Goal: Information Seeking & Learning: Learn about a topic

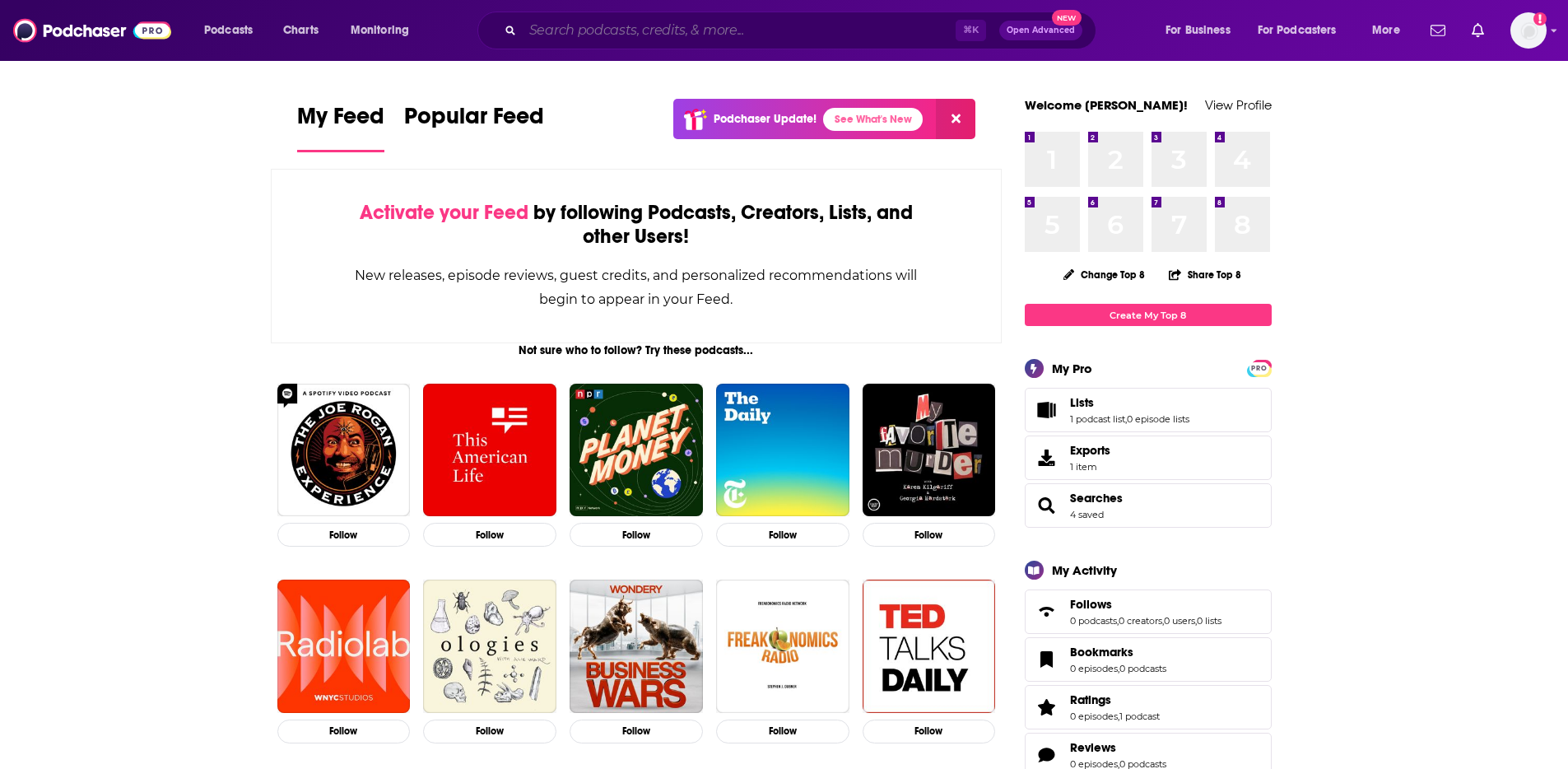
click at [568, 32] on input "Search podcasts, credits, & more..." at bounding box center [739, 31] width 433 height 26
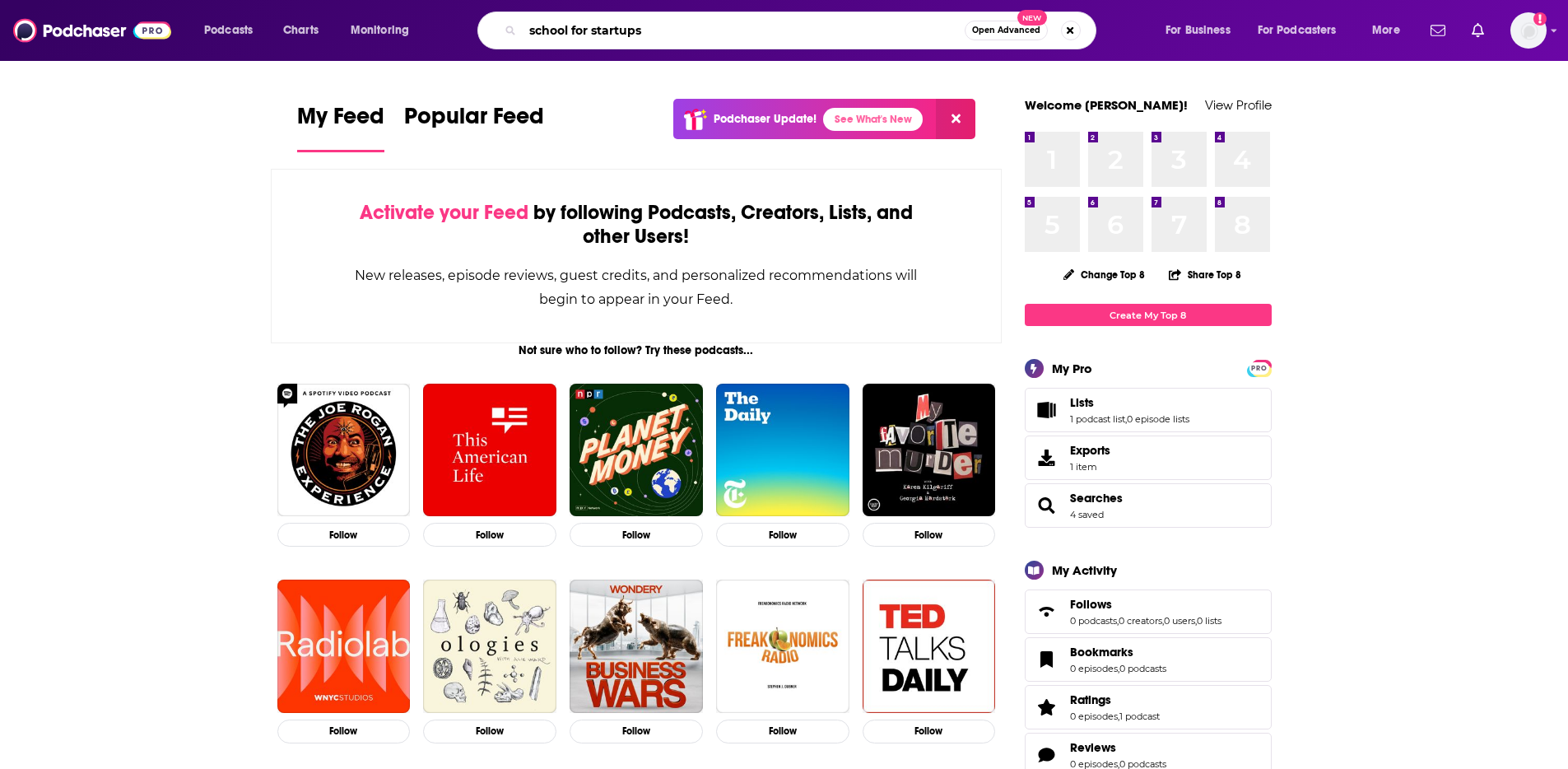
type input "school for startups"
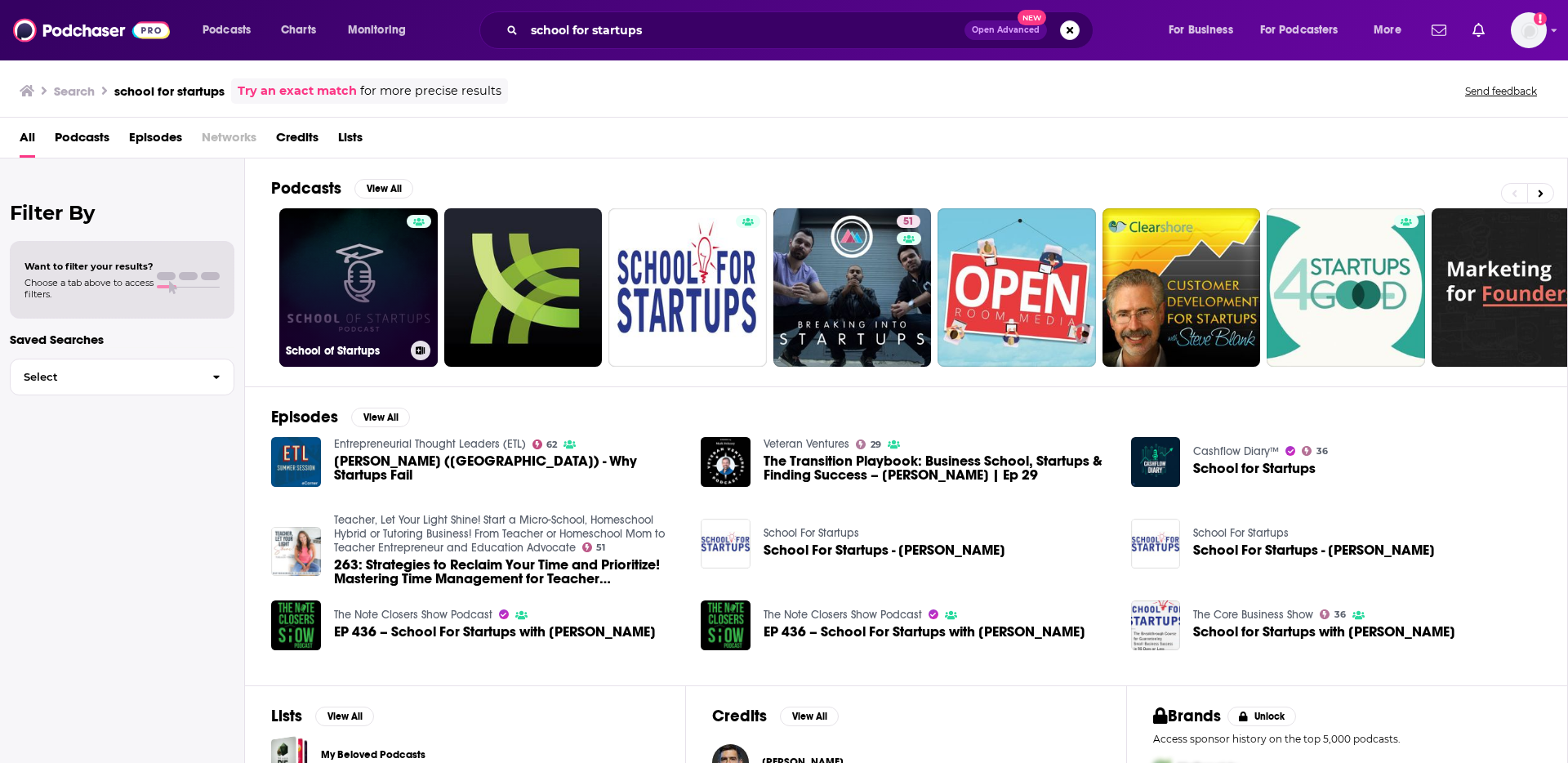
click at [359, 295] on link "School of Startups" at bounding box center [358, 288] width 159 height 159
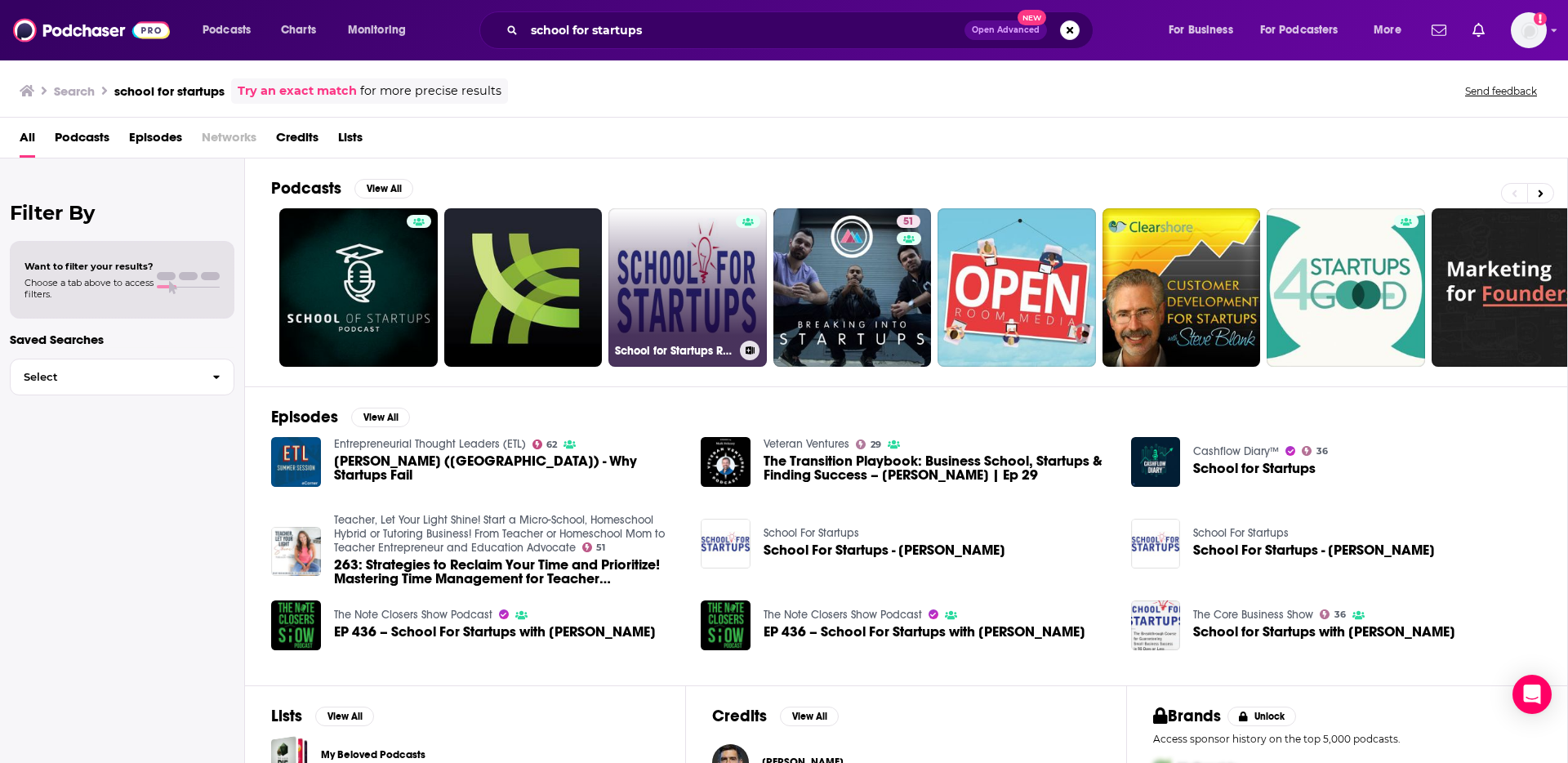
click at [631, 279] on link "School for Startups Radio" at bounding box center [688, 288] width 159 height 159
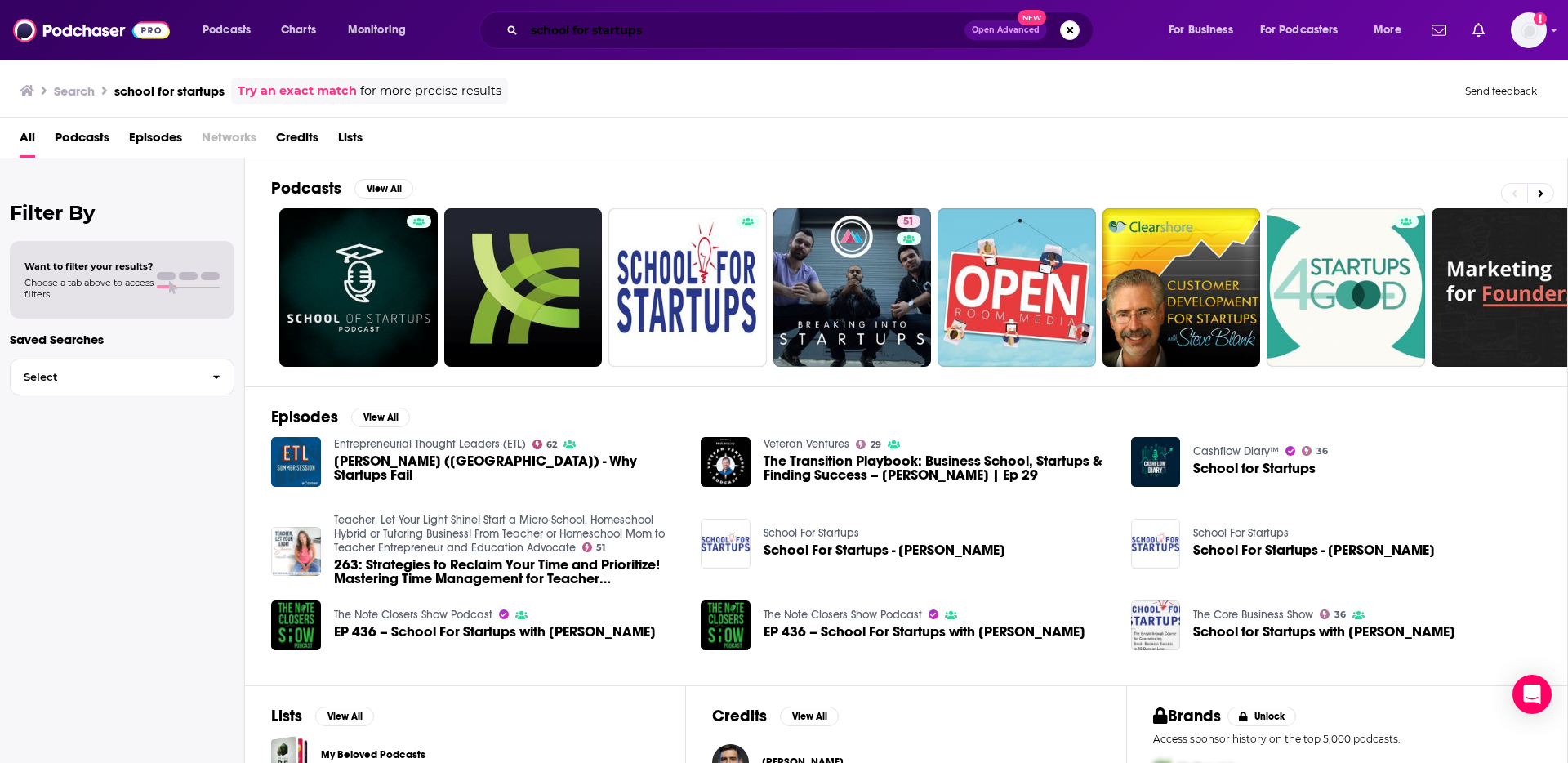
click at [691, 30] on input "school for startups" at bounding box center [744, 31] width 440 height 26
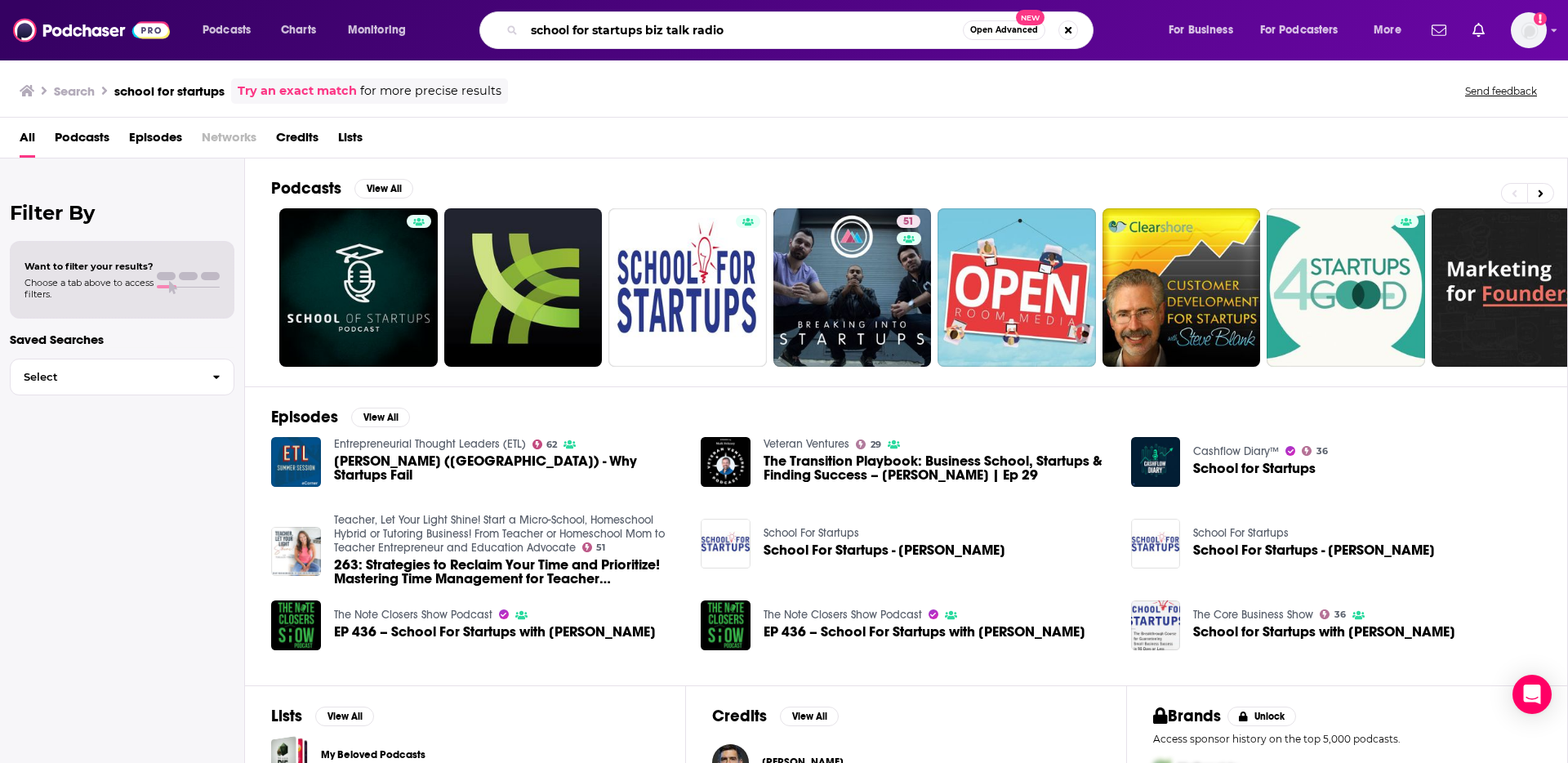
type input "school for startups biz talk radio"
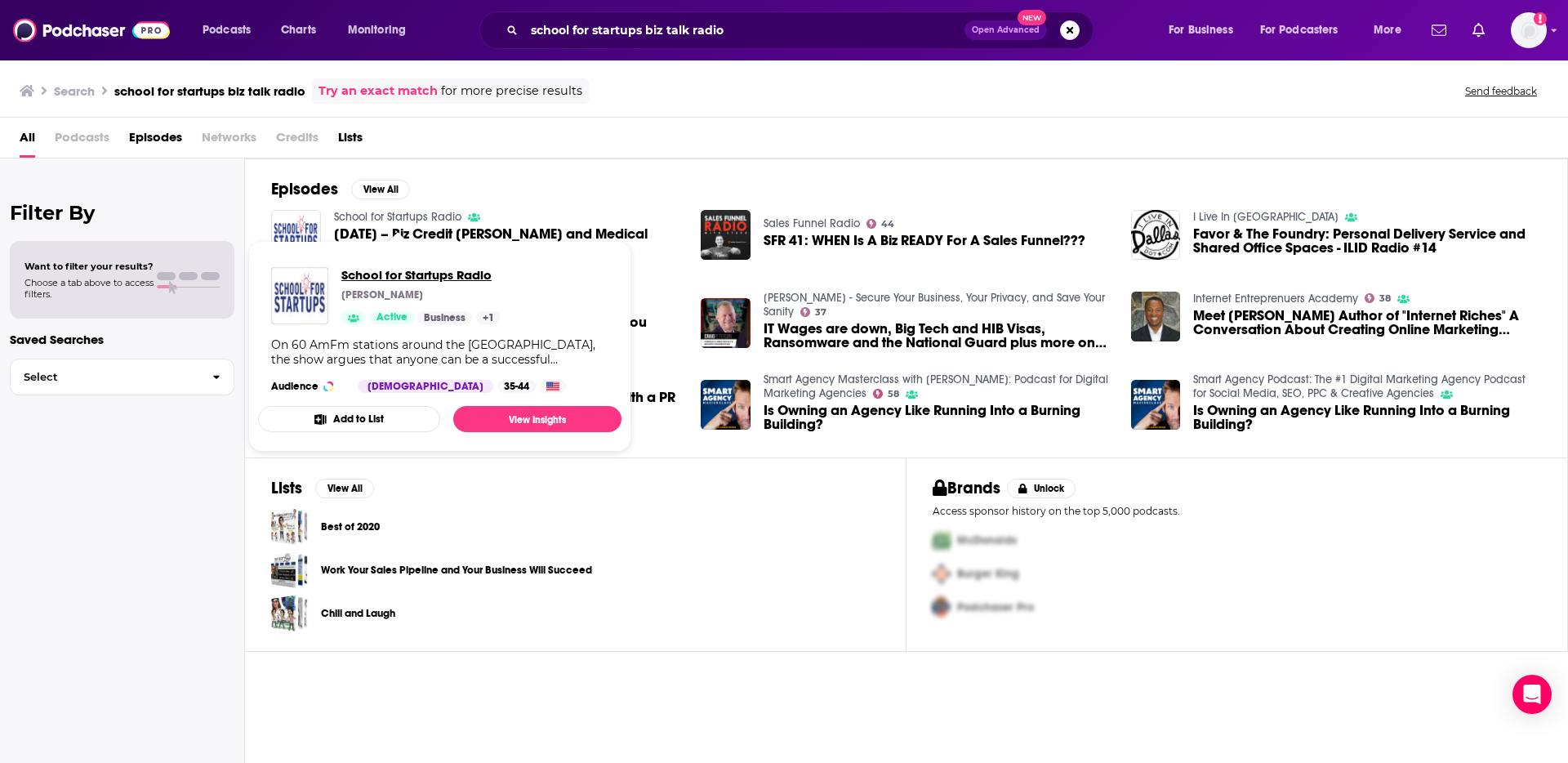
click at [433, 273] on span "School for Startups Radio" at bounding box center [421, 275] width 160 height 16
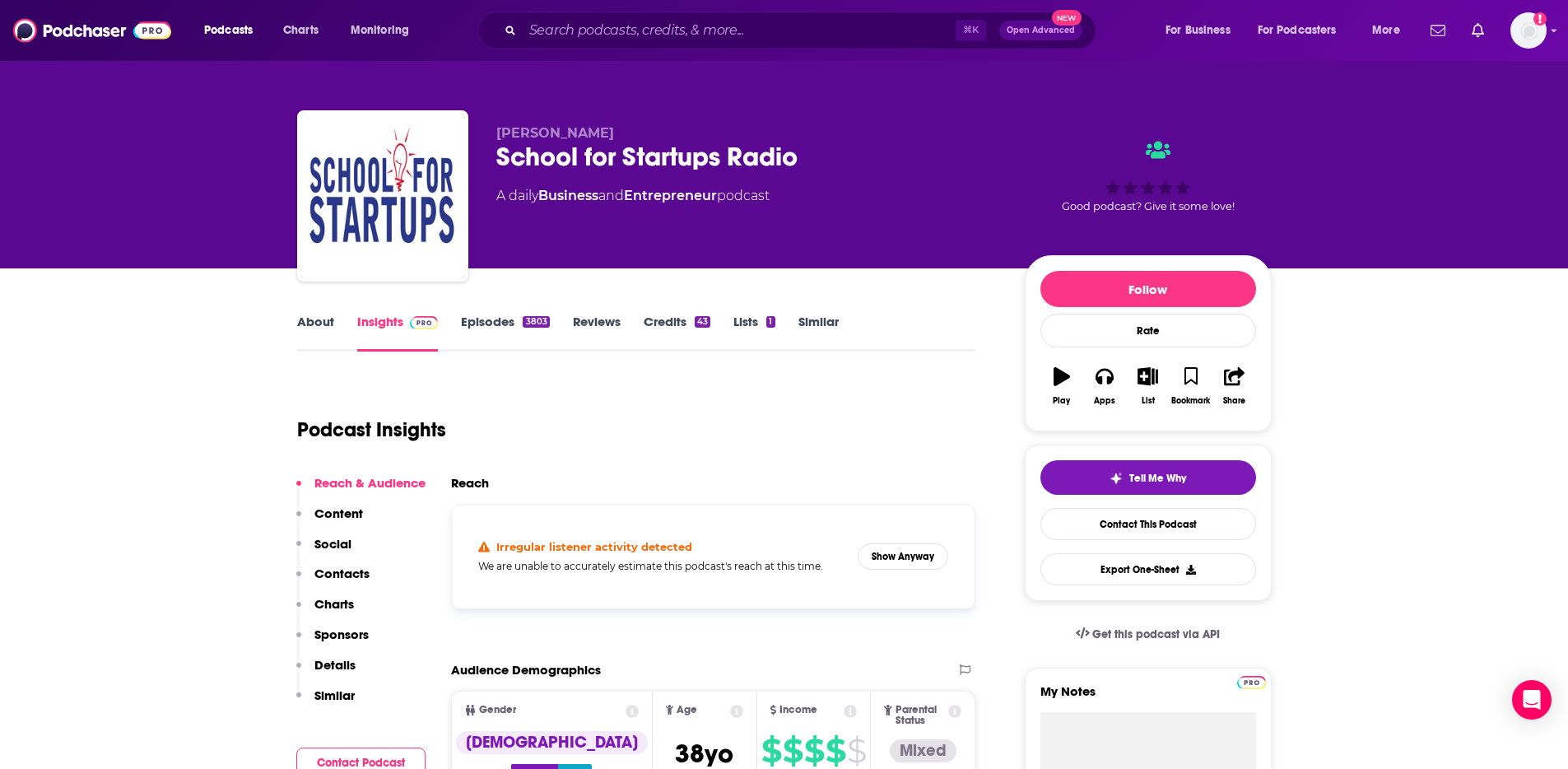
click at [321, 320] on link "About" at bounding box center [316, 332] width 37 height 38
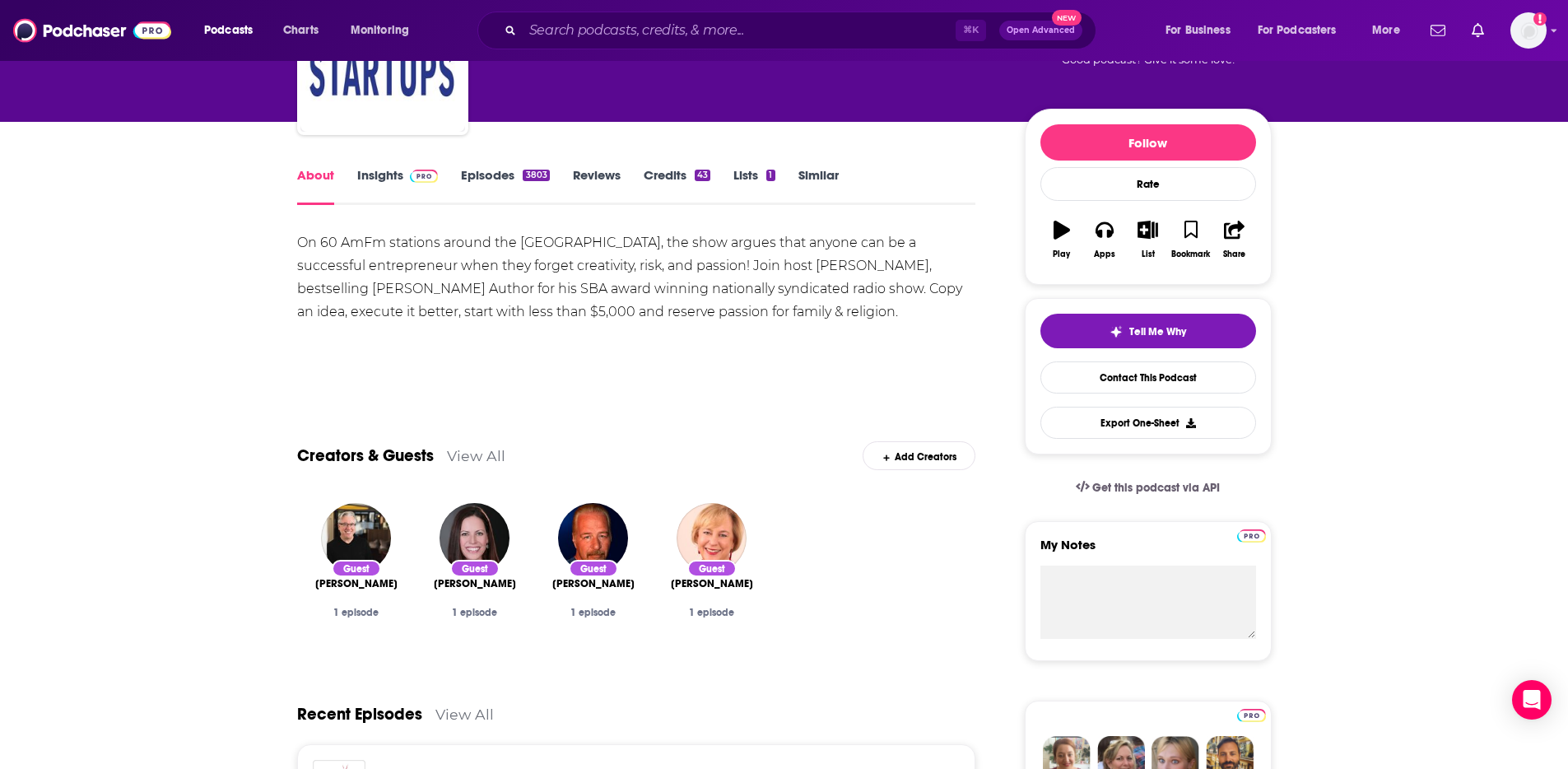
scroll to position [144, 0]
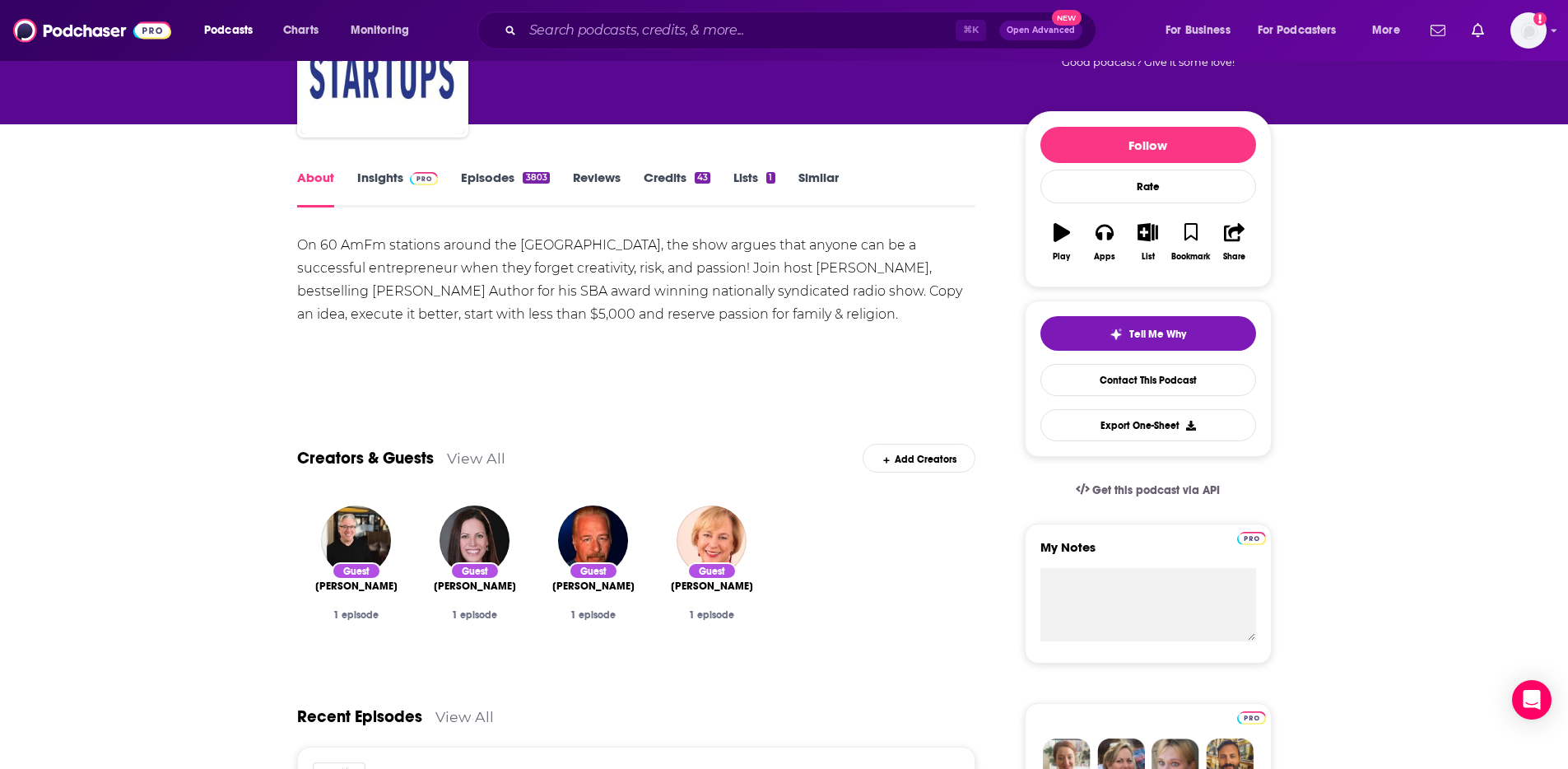
click at [396, 200] on link "Insights" at bounding box center [398, 188] width 82 height 38
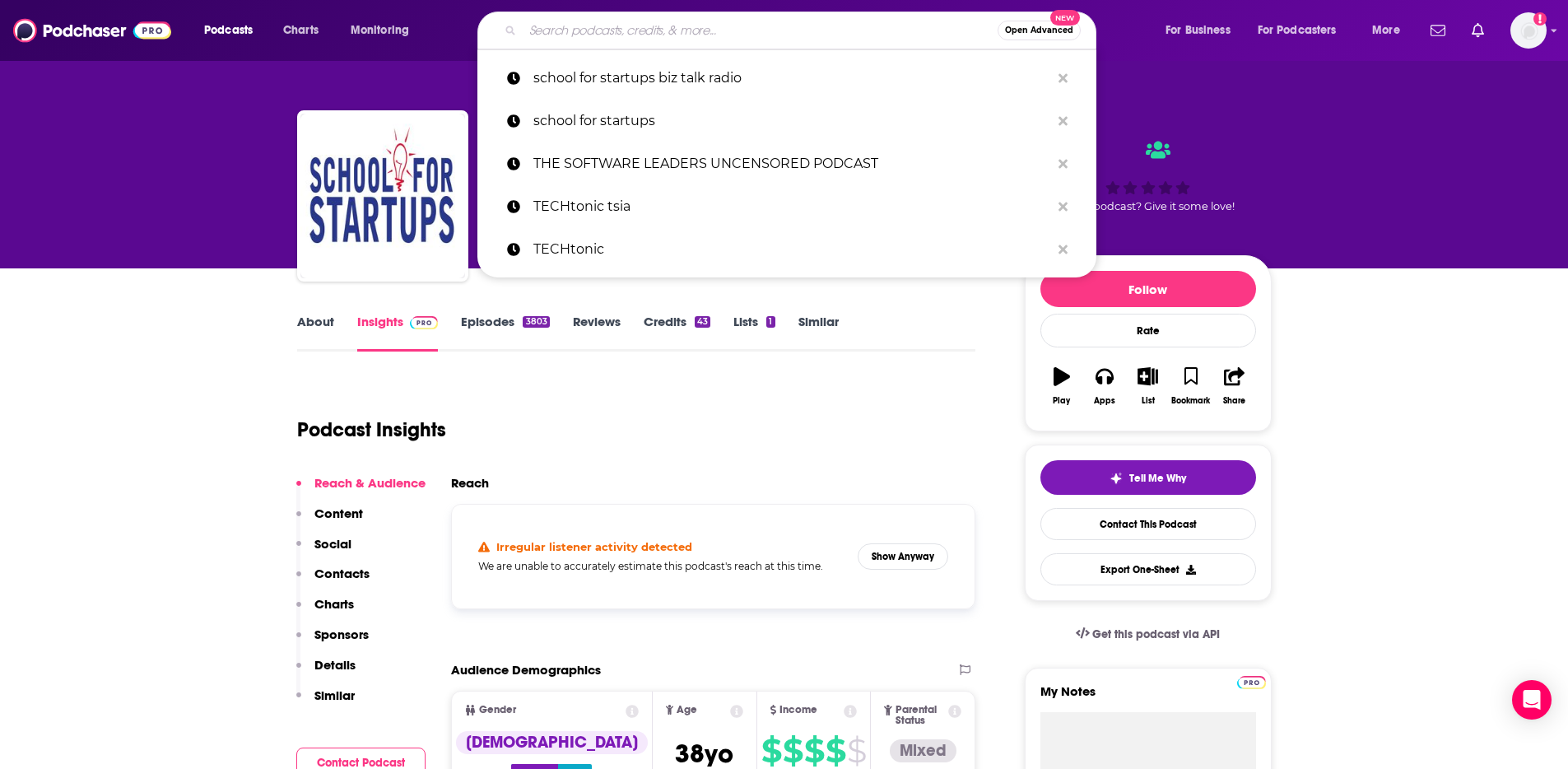
click at [626, 40] on input "Search podcasts, credits, & more..." at bounding box center [760, 31] width 475 height 26
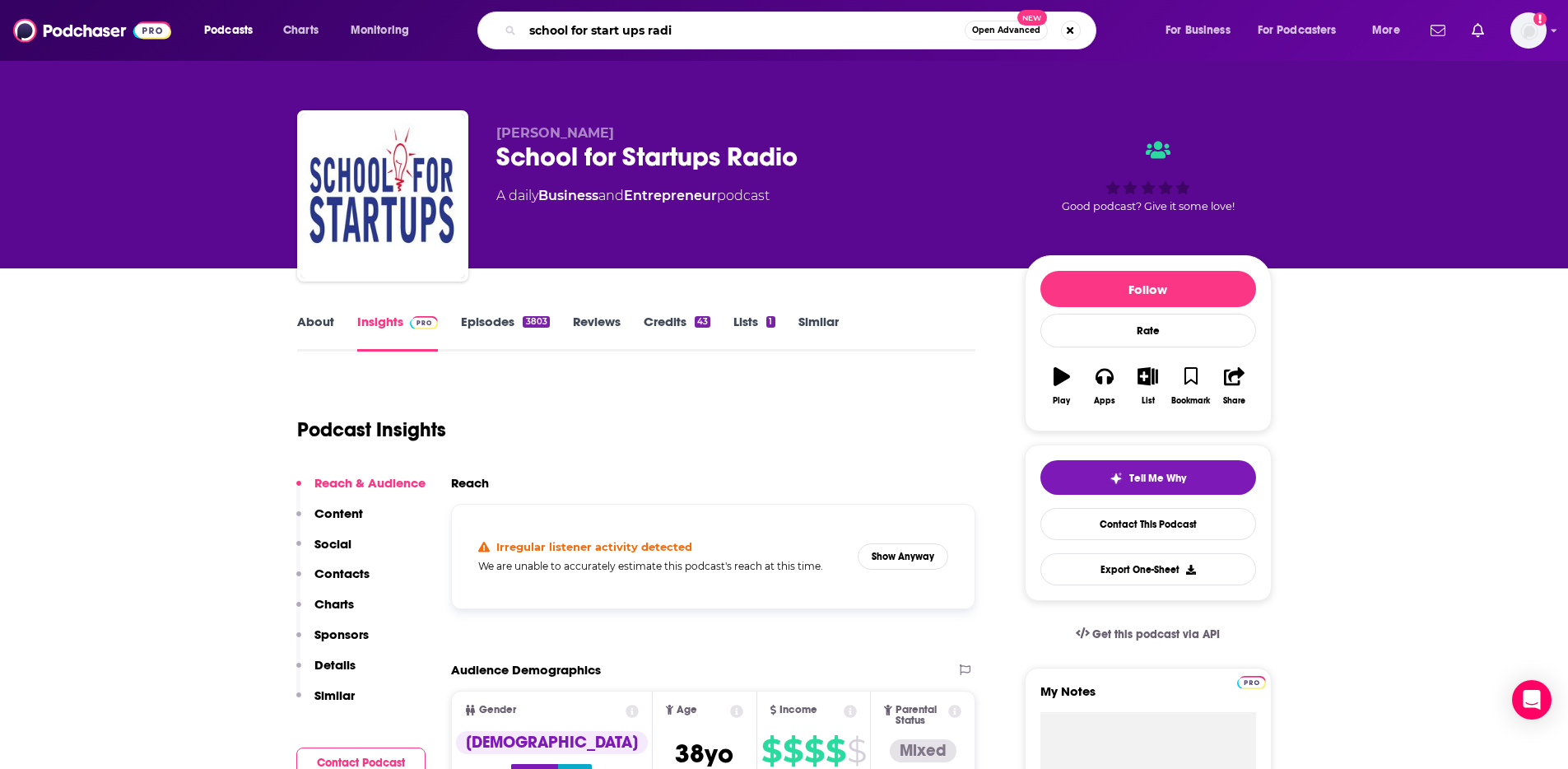
type input "school for start ups radio"
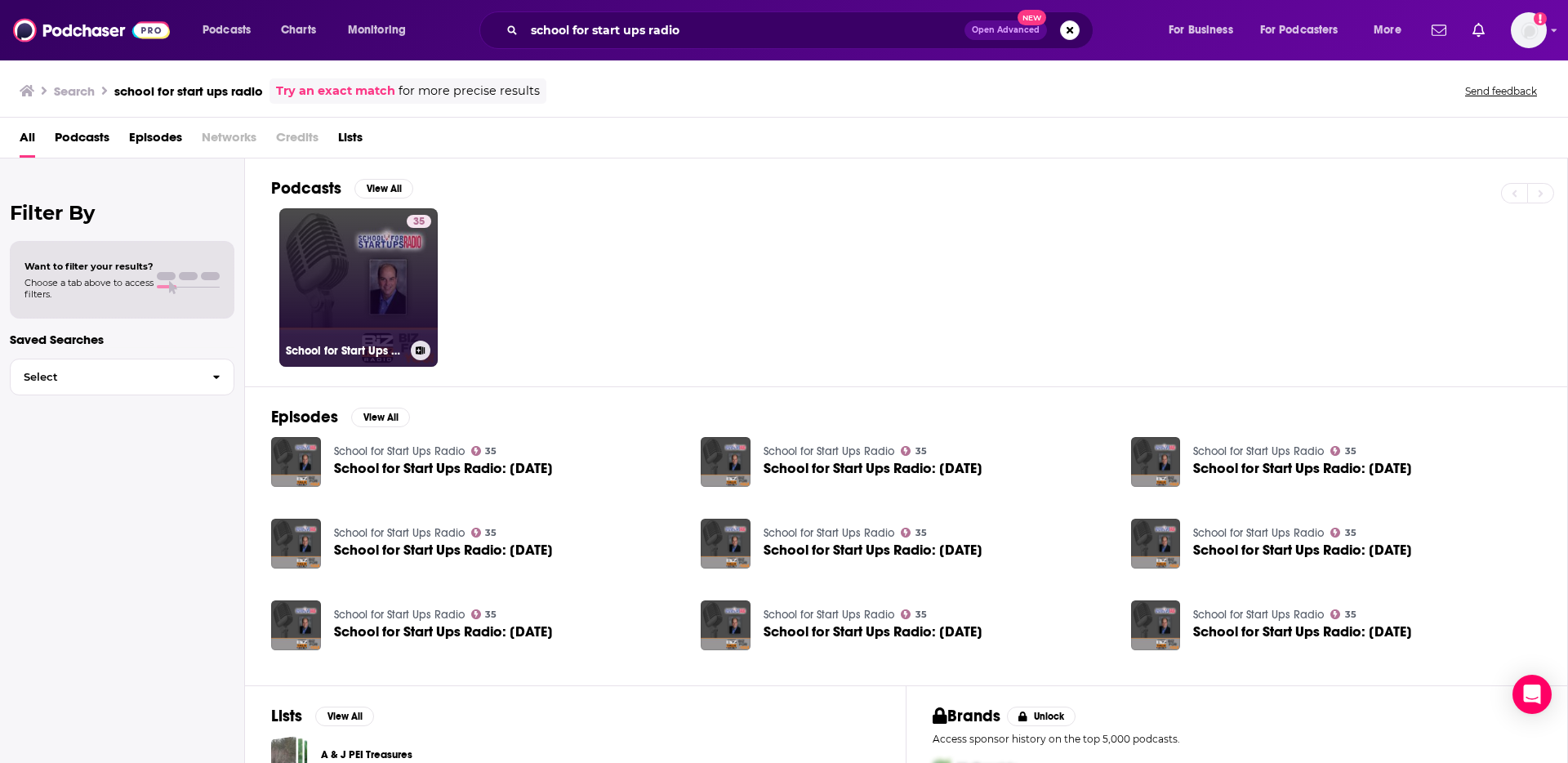
click at [355, 263] on link "35 School for Start Ups Radio" at bounding box center [358, 288] width 159 height 159
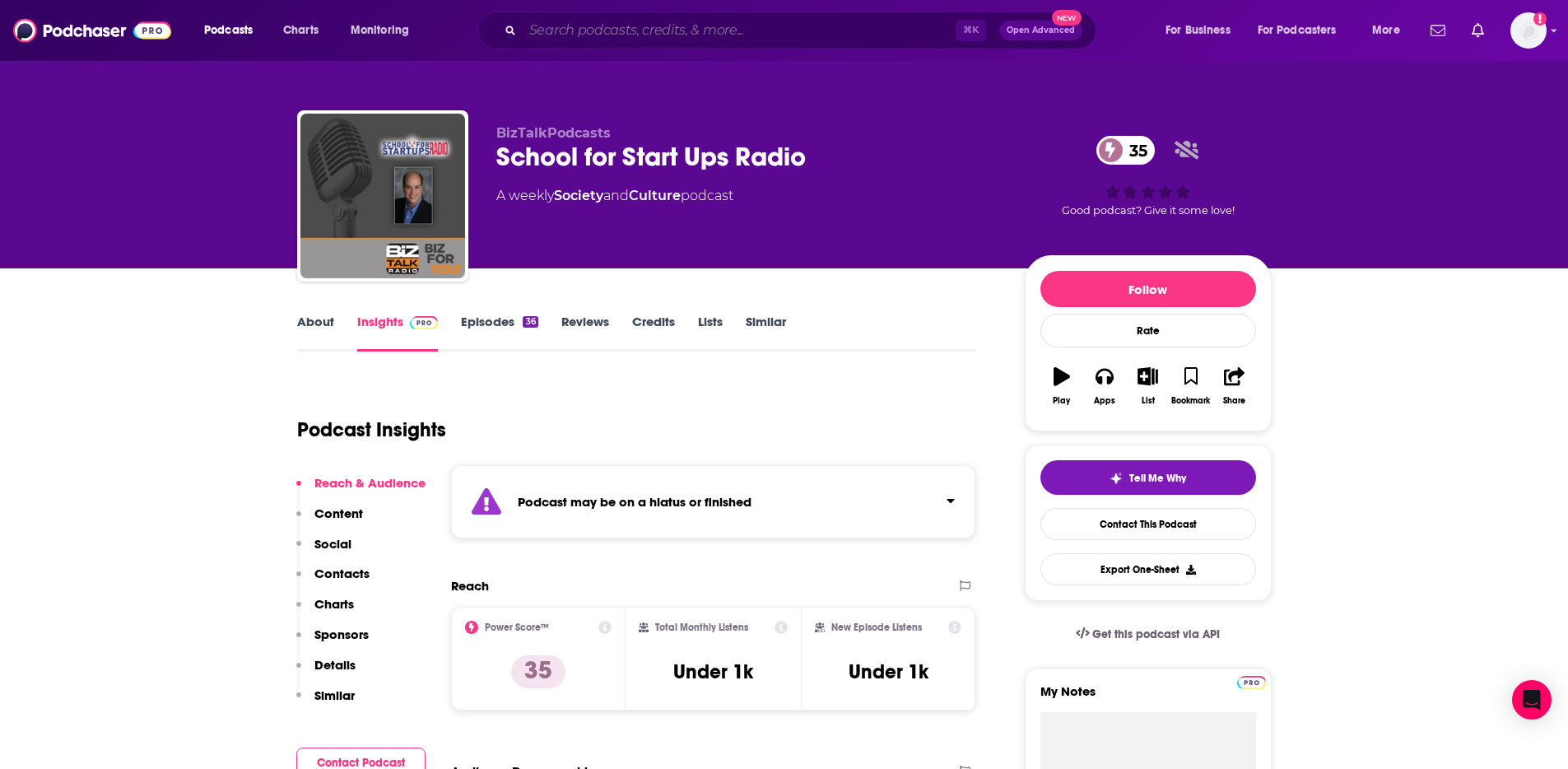
click at [568, 23] on input "Search podcasts, credits, & more..." at bounding box center [739, 31] width 433 height 26
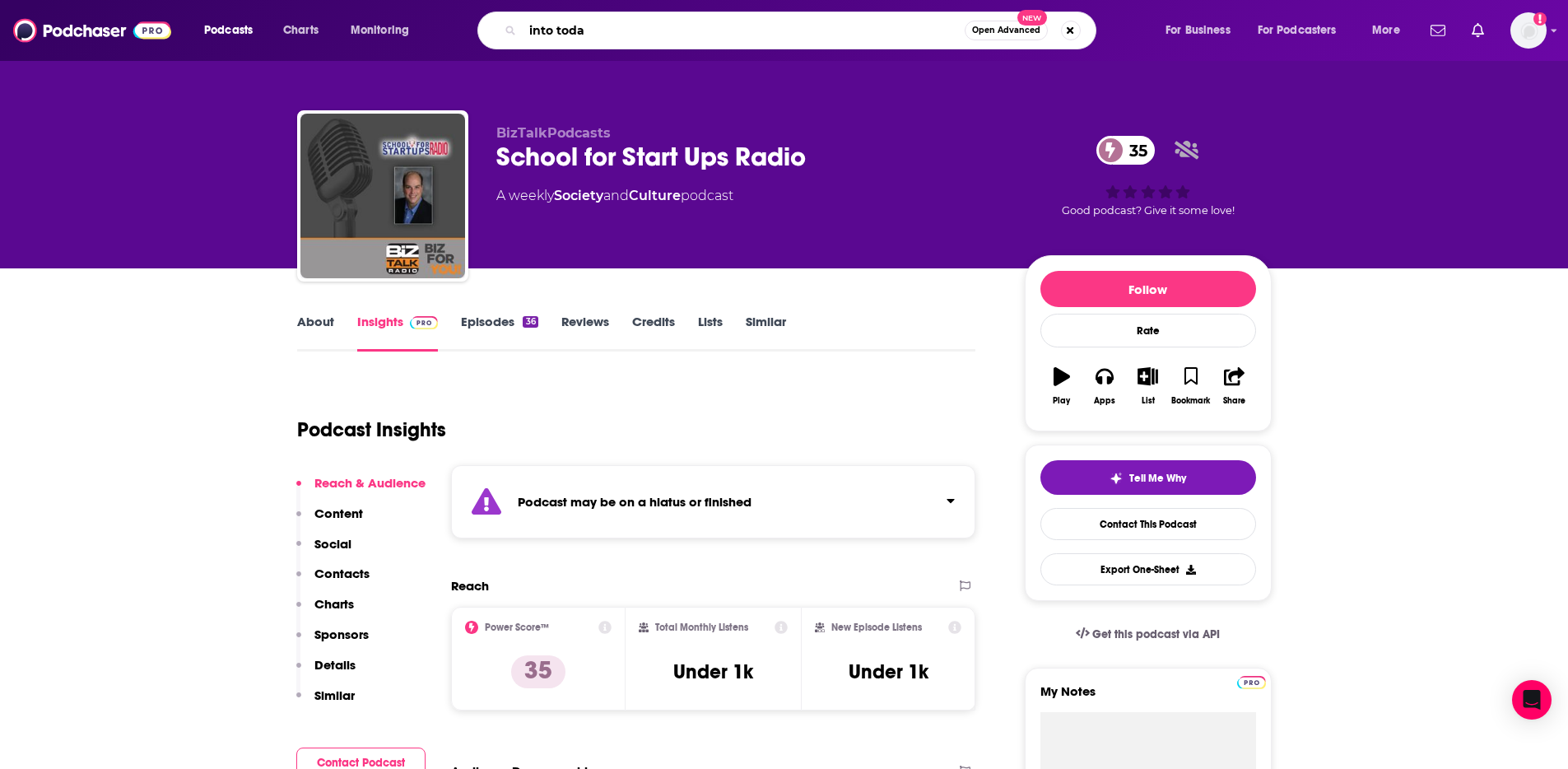
type input "into [DATE]"
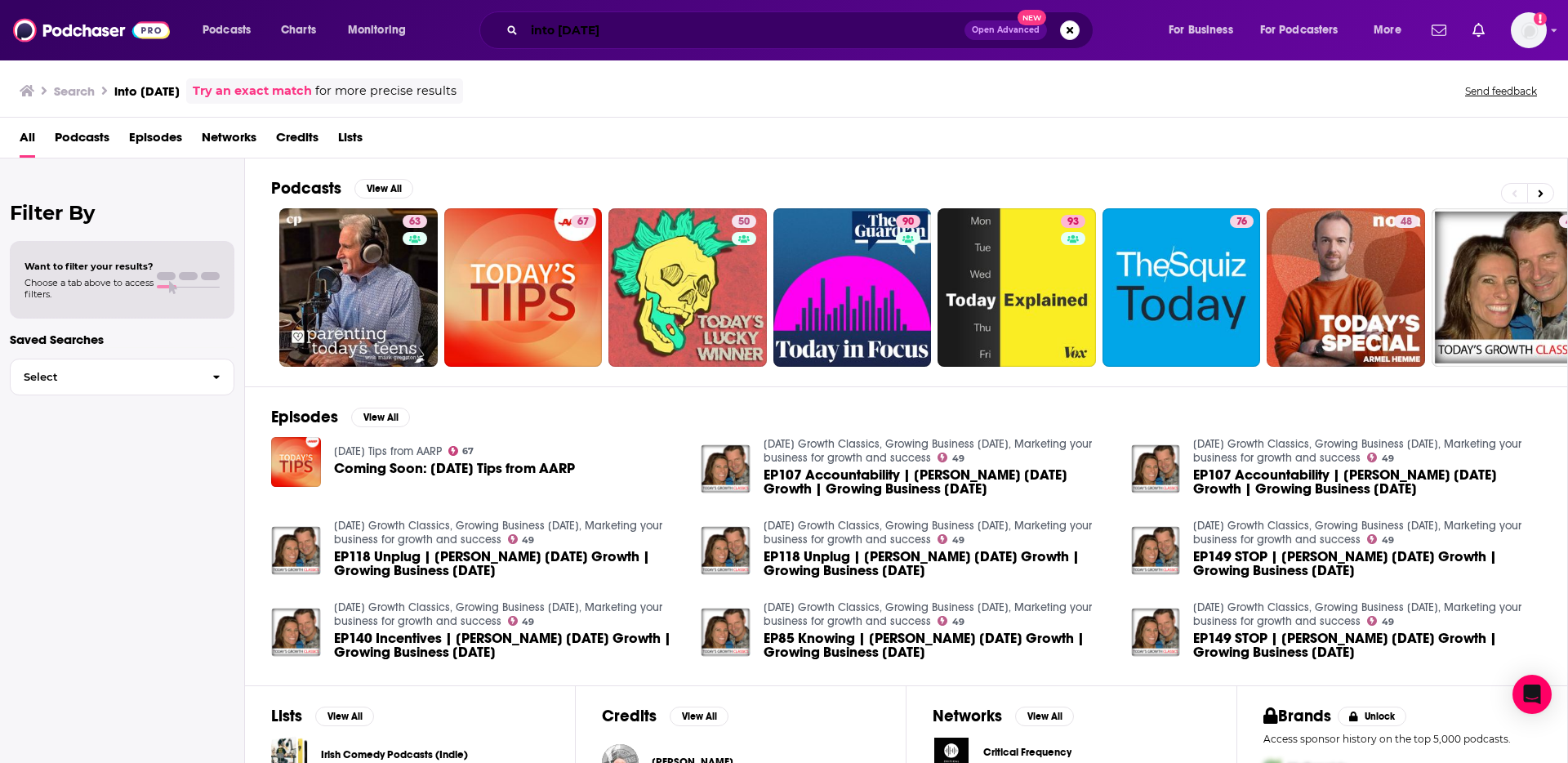
click at [621, 33] on input "into [DATE]" at bounding box center [744, 31] width 440 height 26
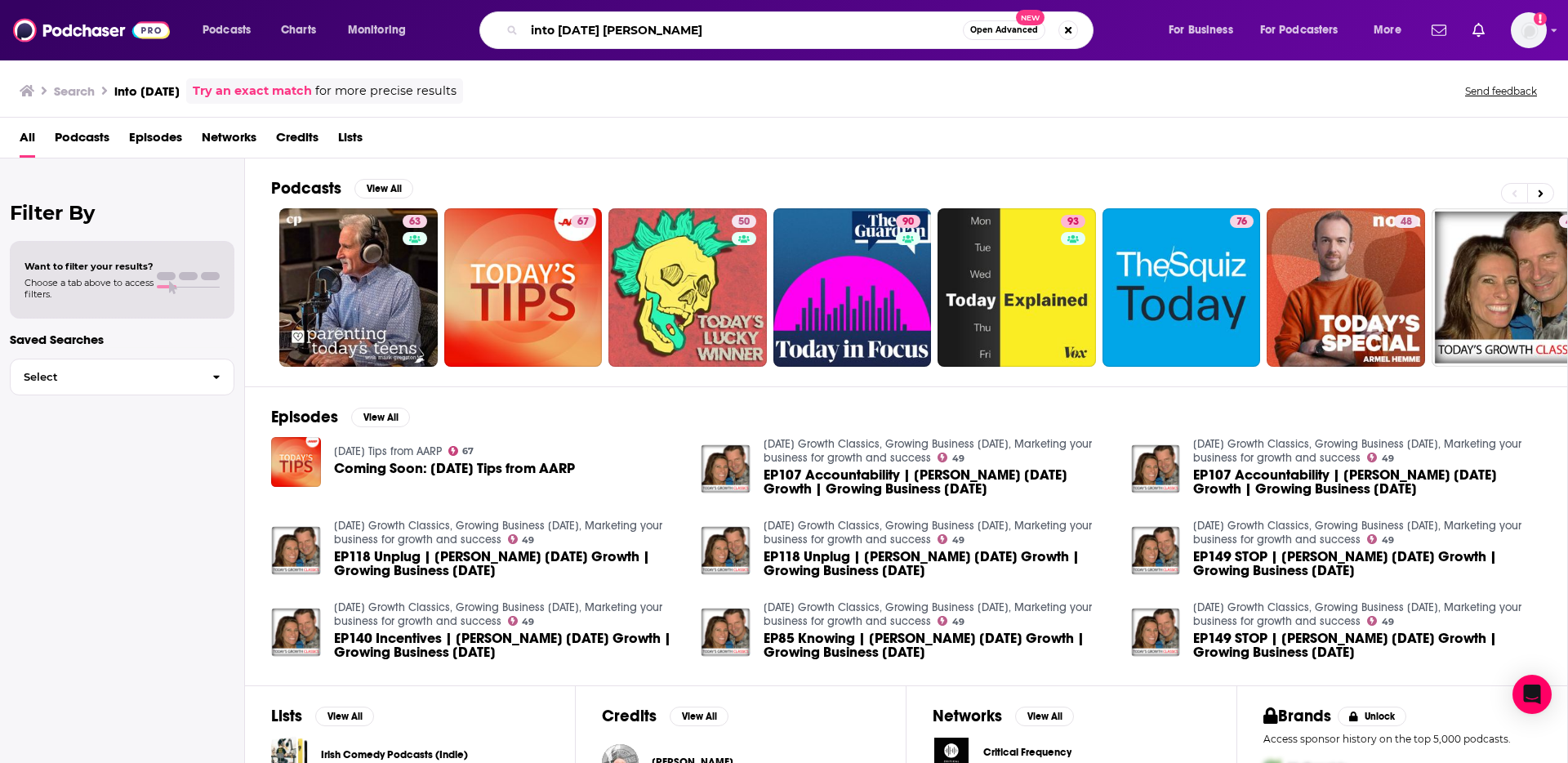
type input "into [DATE] [PERSON_NAME]"
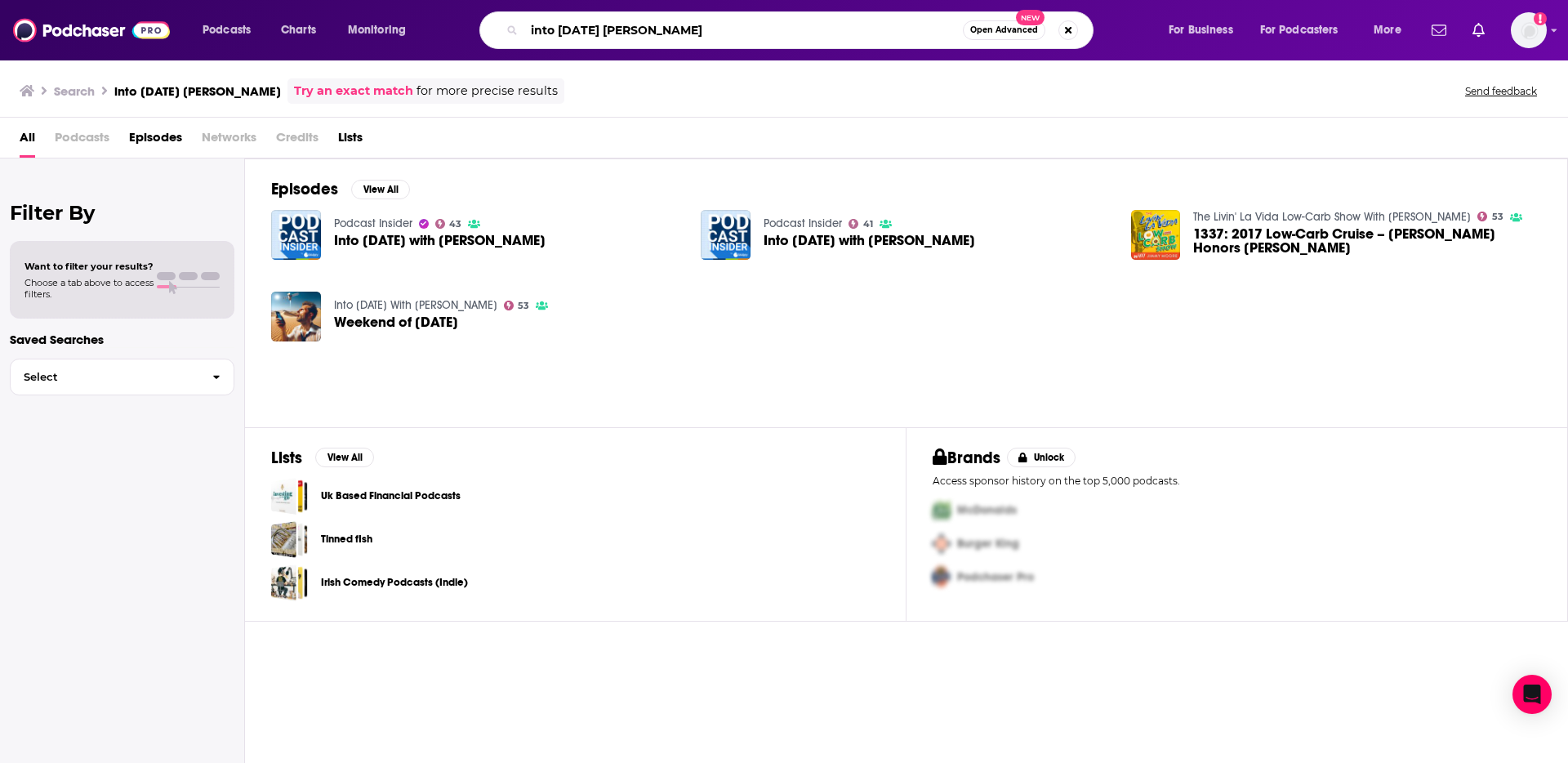
drag, startPoint x: 697, startPoint y: 24, endPoint x: 479, endPoint y: 14, distance: 218.2
click at [479, 14] on div "into [DATE] [PERSON_NAME] Open Advanced New" at bounding box center [802, 30] width 699 height 37
click at [351, 221] on link "Podcast Insider" at bounding box center [373, 223] width 78 height 14
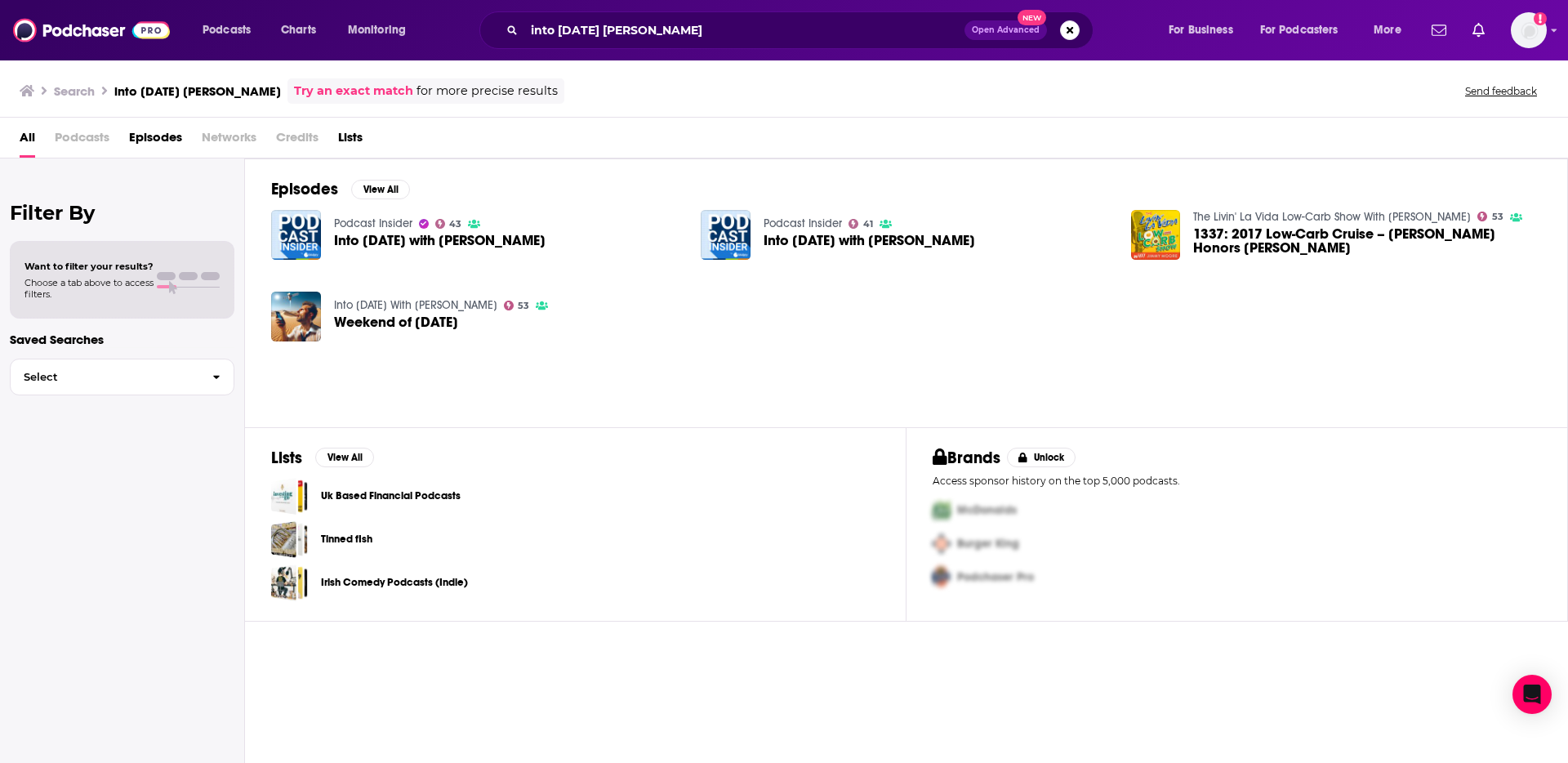
click at [397, 243] on span "Into [DATE] with [PERSON_NAME]" at bounding box center [440, 241] width 212 height 14
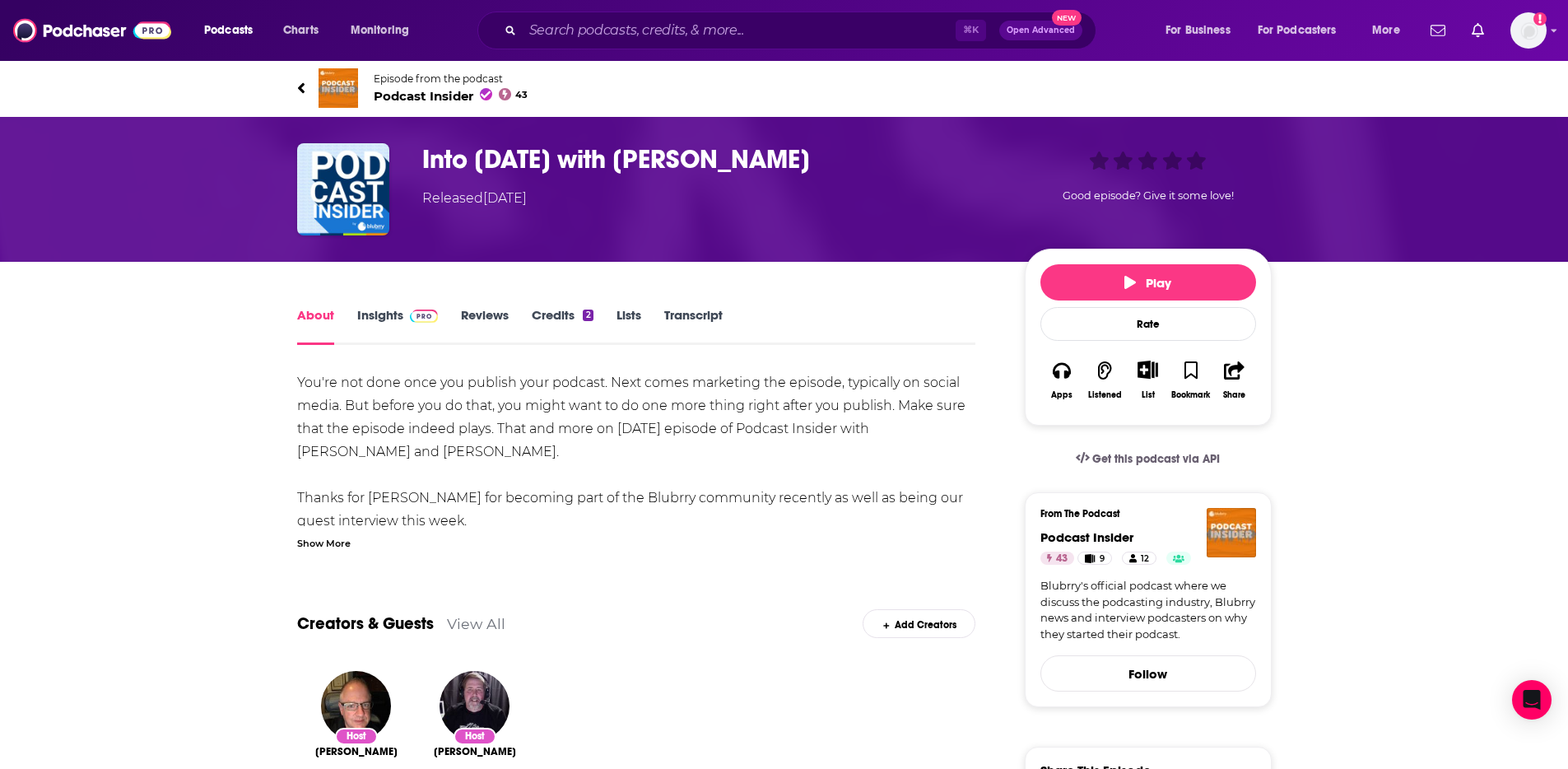
click at [387, 317] on link "Insights" at bounding box center [398, 325] width 82 height 38
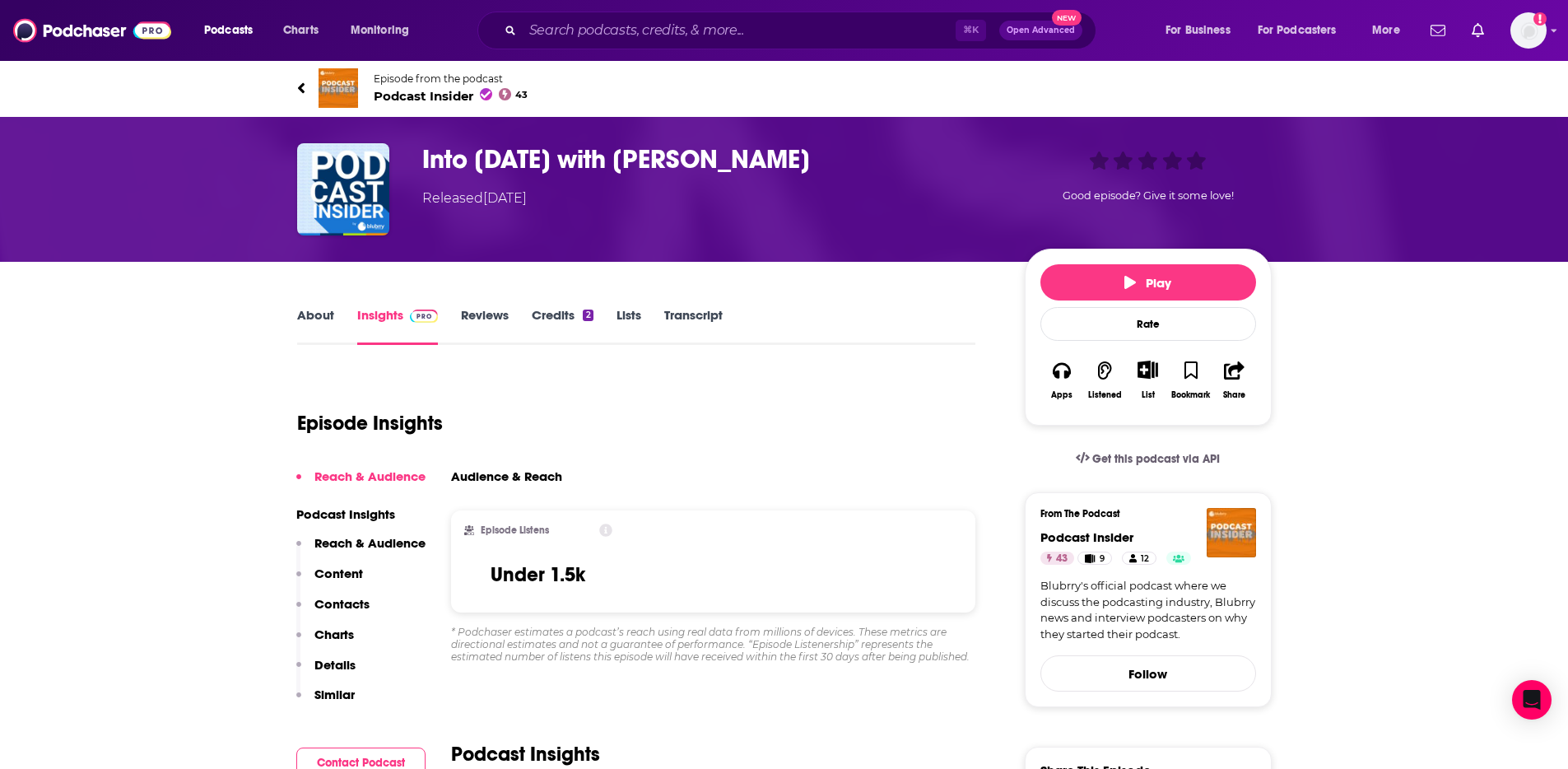
click at [306, 318] on link "About" at bounding box center [316, 325] width 37 height 38
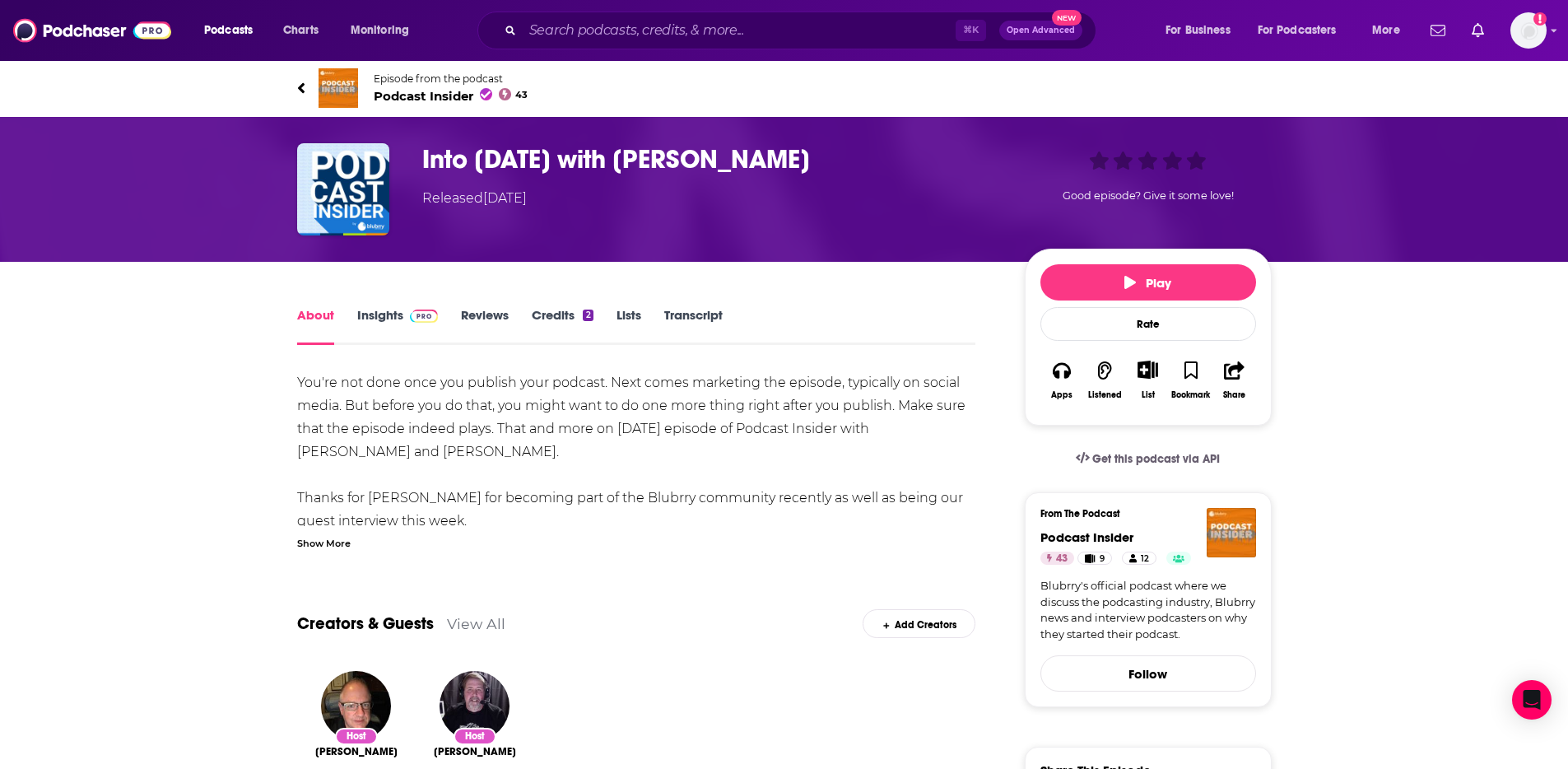
click at [416, 96] on span "Podcast Insider 43" at bounding box center [451, 96] width 155 height 16
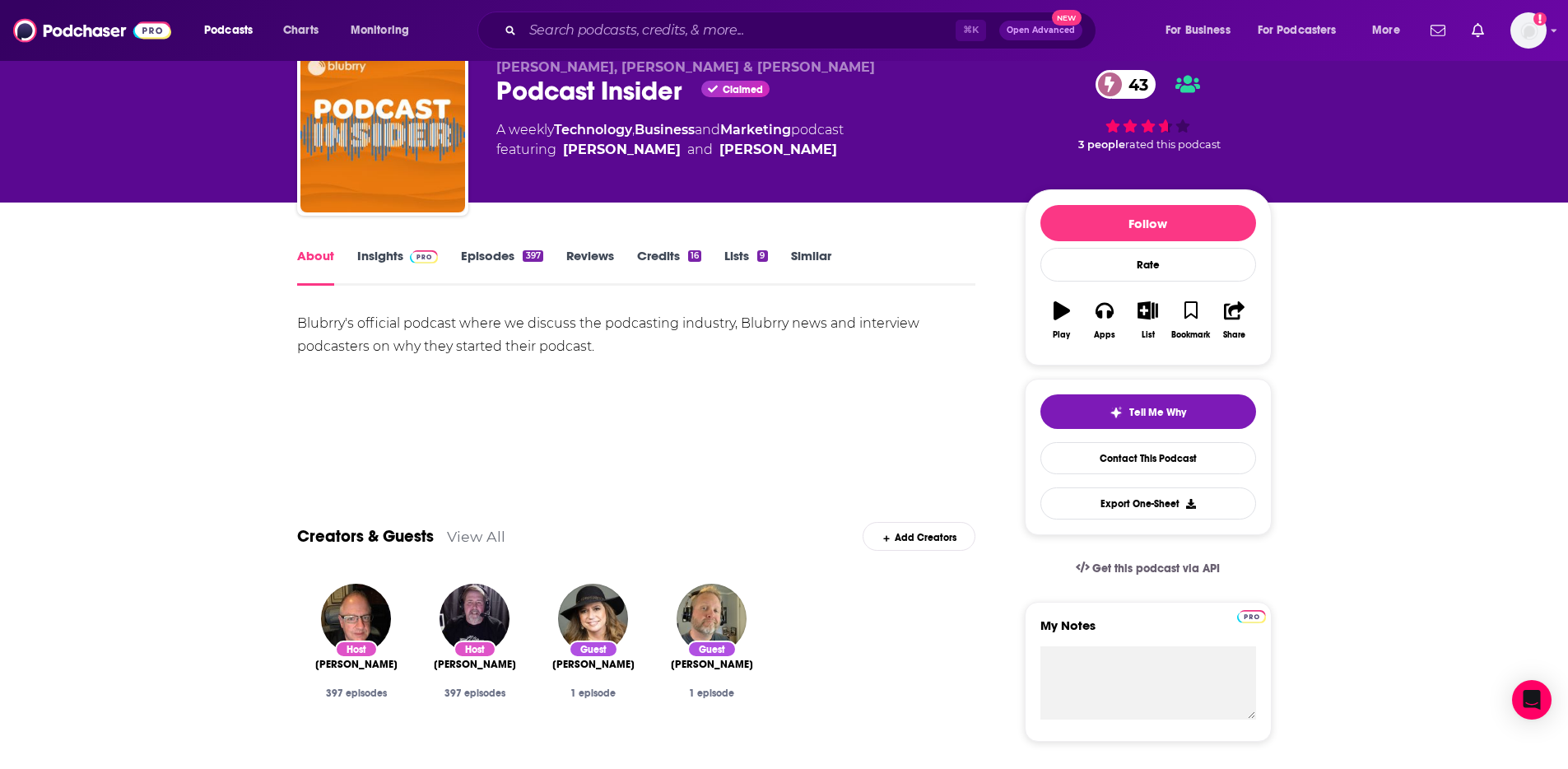
scroll to position [83, 0]
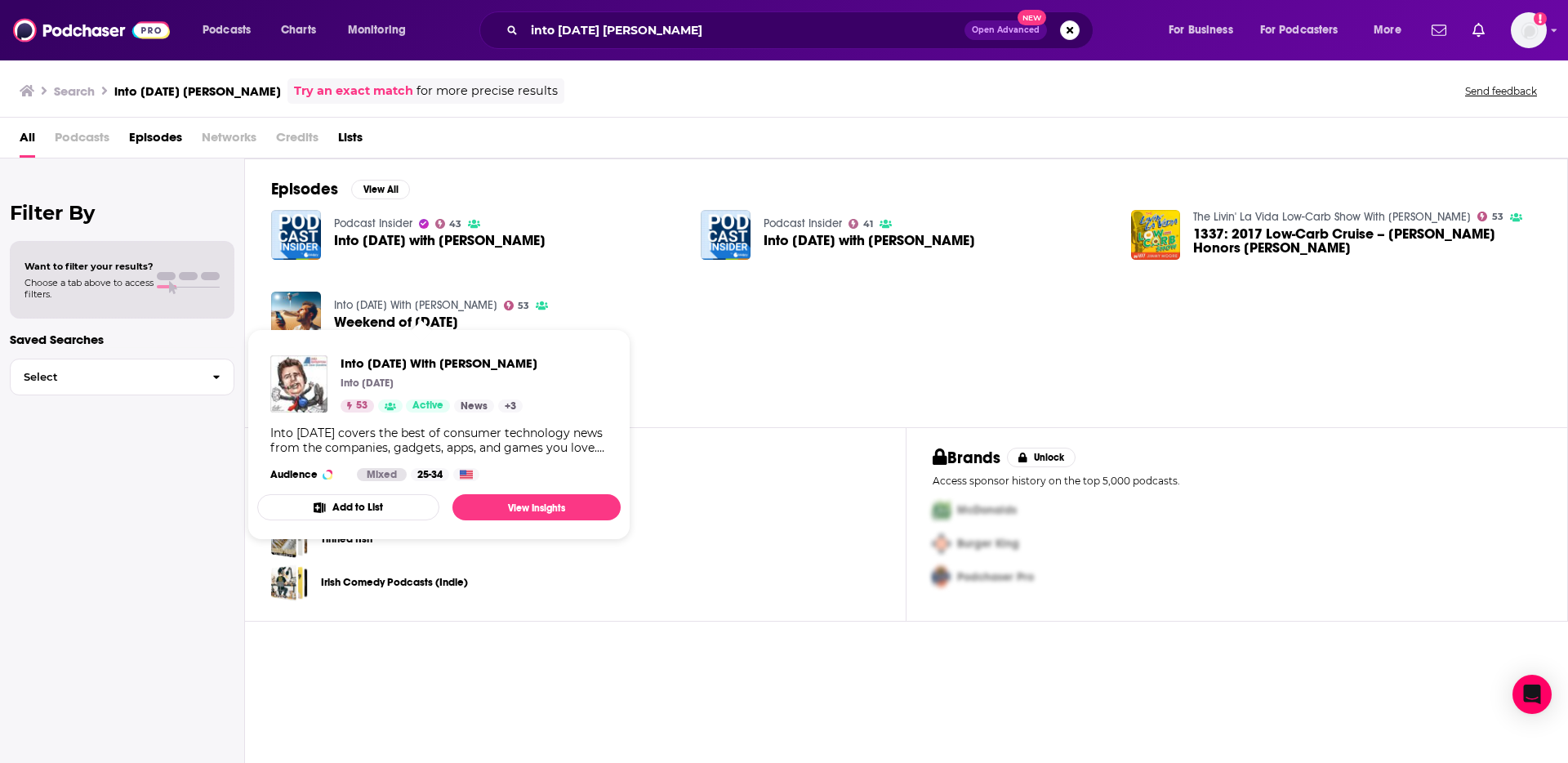
click at [334, 305] on link "Into [DATE] With [PERSON_NAME]" at bounding box center [415, 305] width 163 height 14
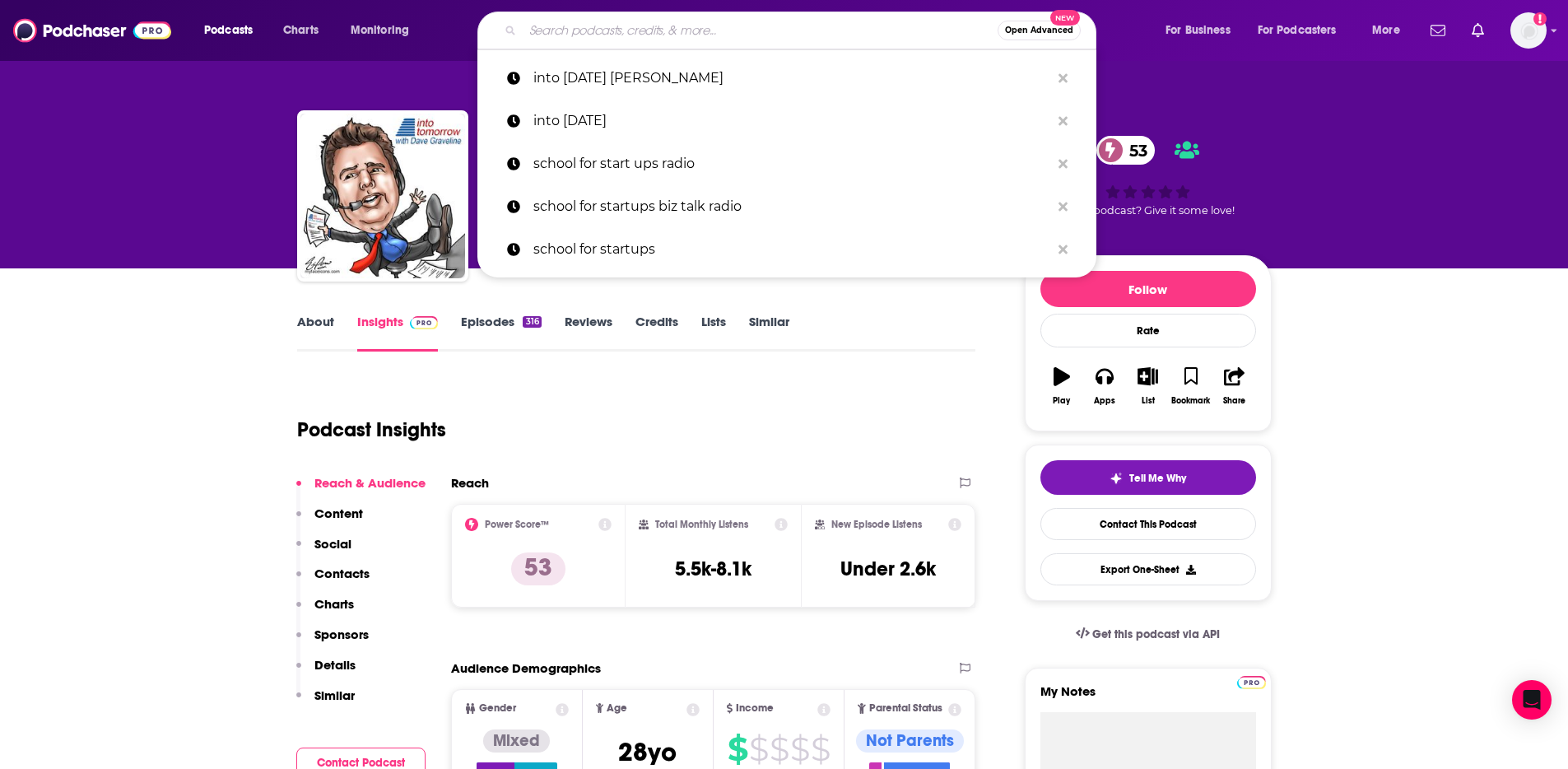
click at [572, 19] on input "Search podcasts, credits, & more..." at bounding box center [760, 31] width 475 height 26
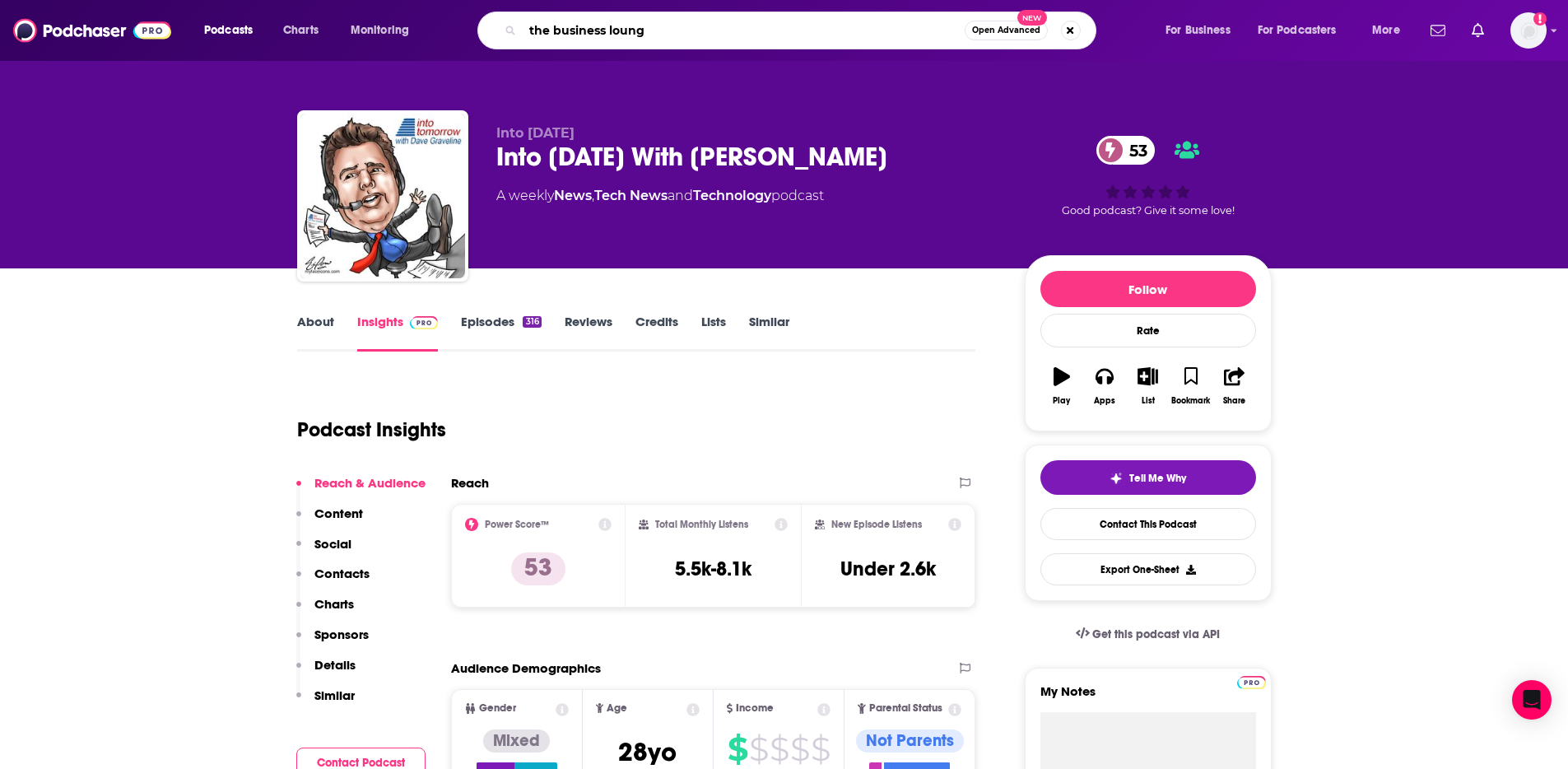
type input "the business lounge"
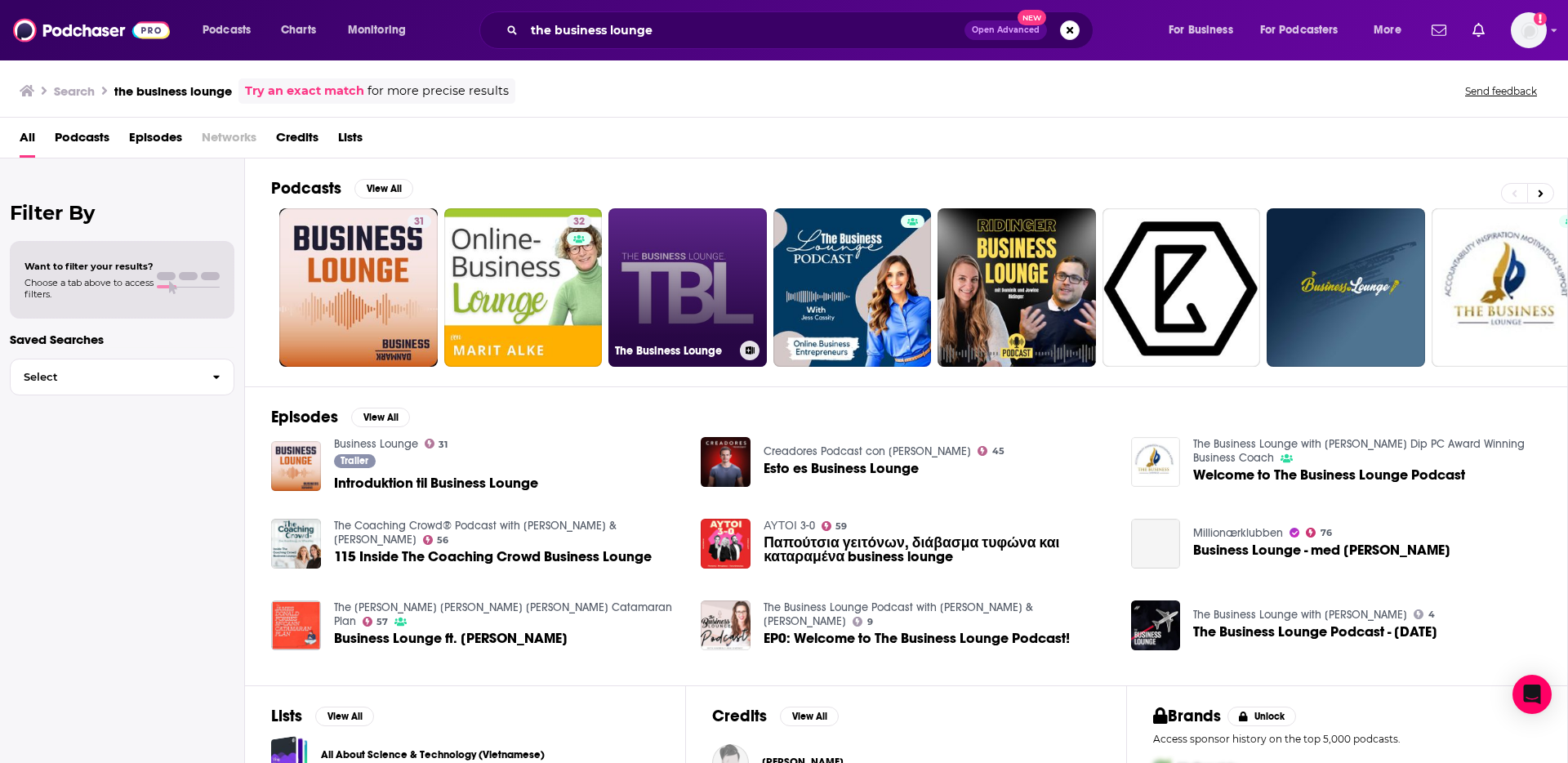
click at [709, 269] on link "The Business Lounge" at bounding box center [688, 288] width 159 height 159
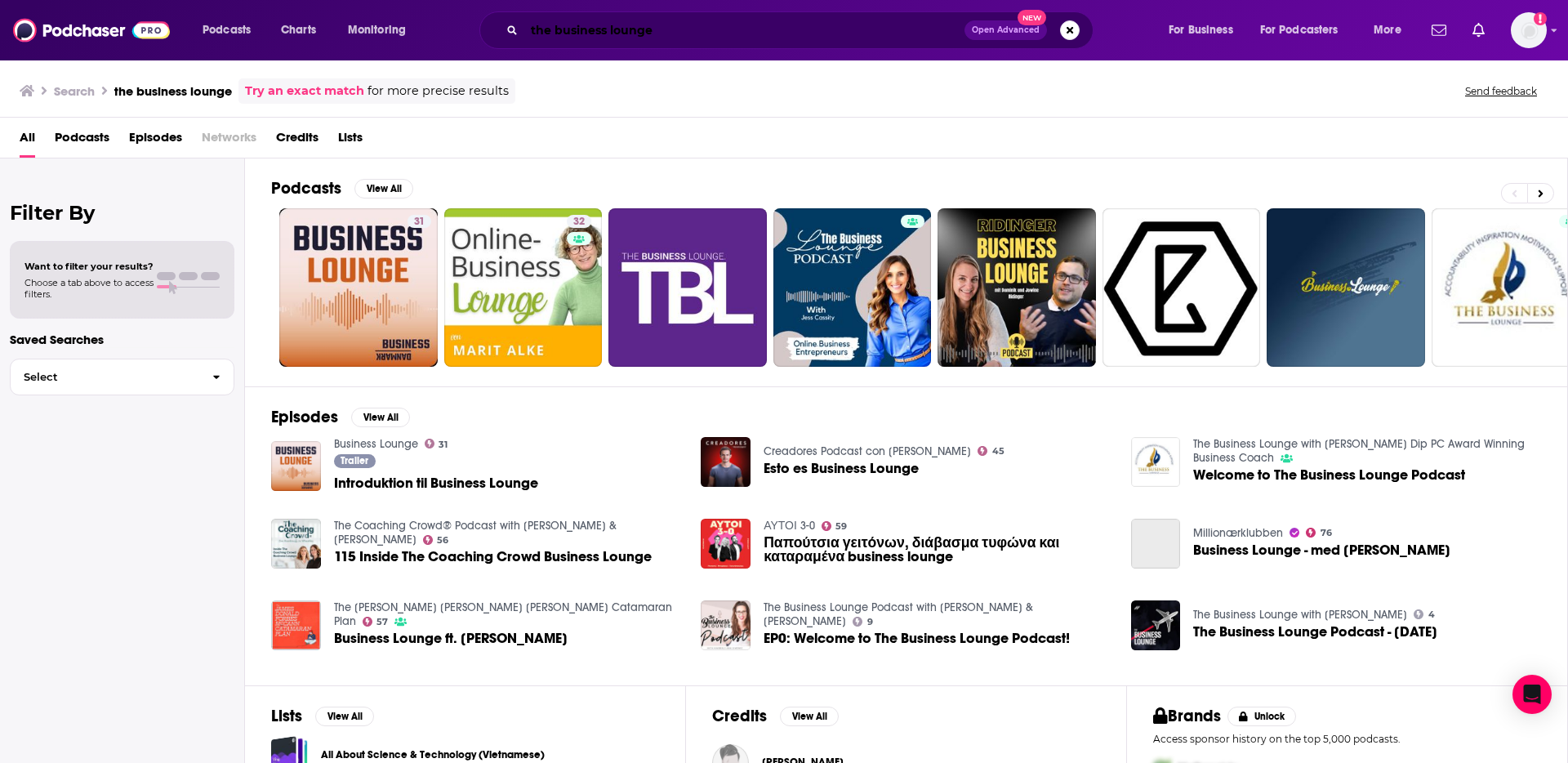
click at [562, 29] on input "the business lounge" at bounding box center [744, 31] width 440 height 26
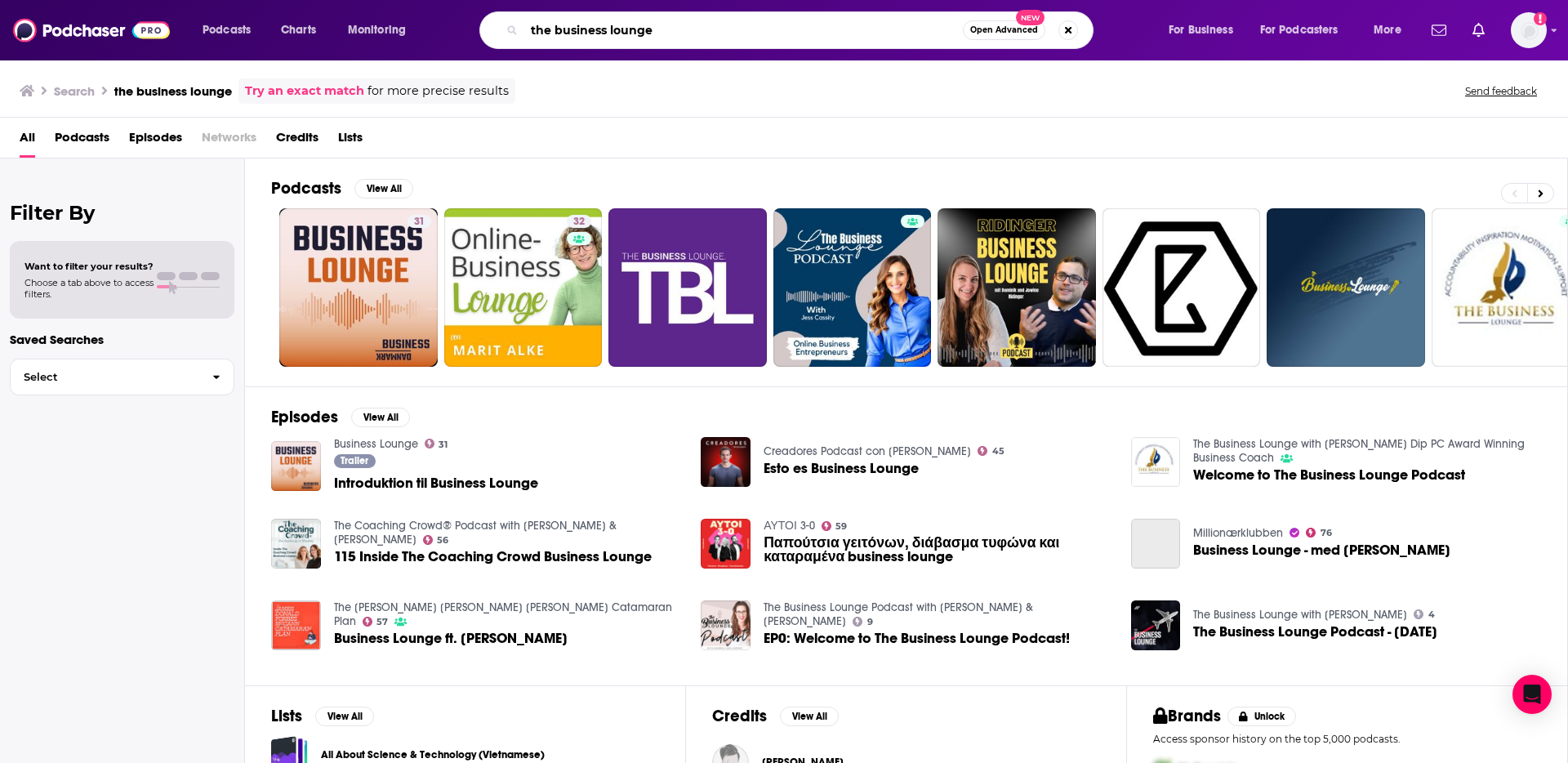
click at [562, 29] on input "the business lounge" at bounding box center [743, 31] width 439 height 26
paste input "[PERSON_NAME] Live!"
type input "[PERSON_NAME] Live!"
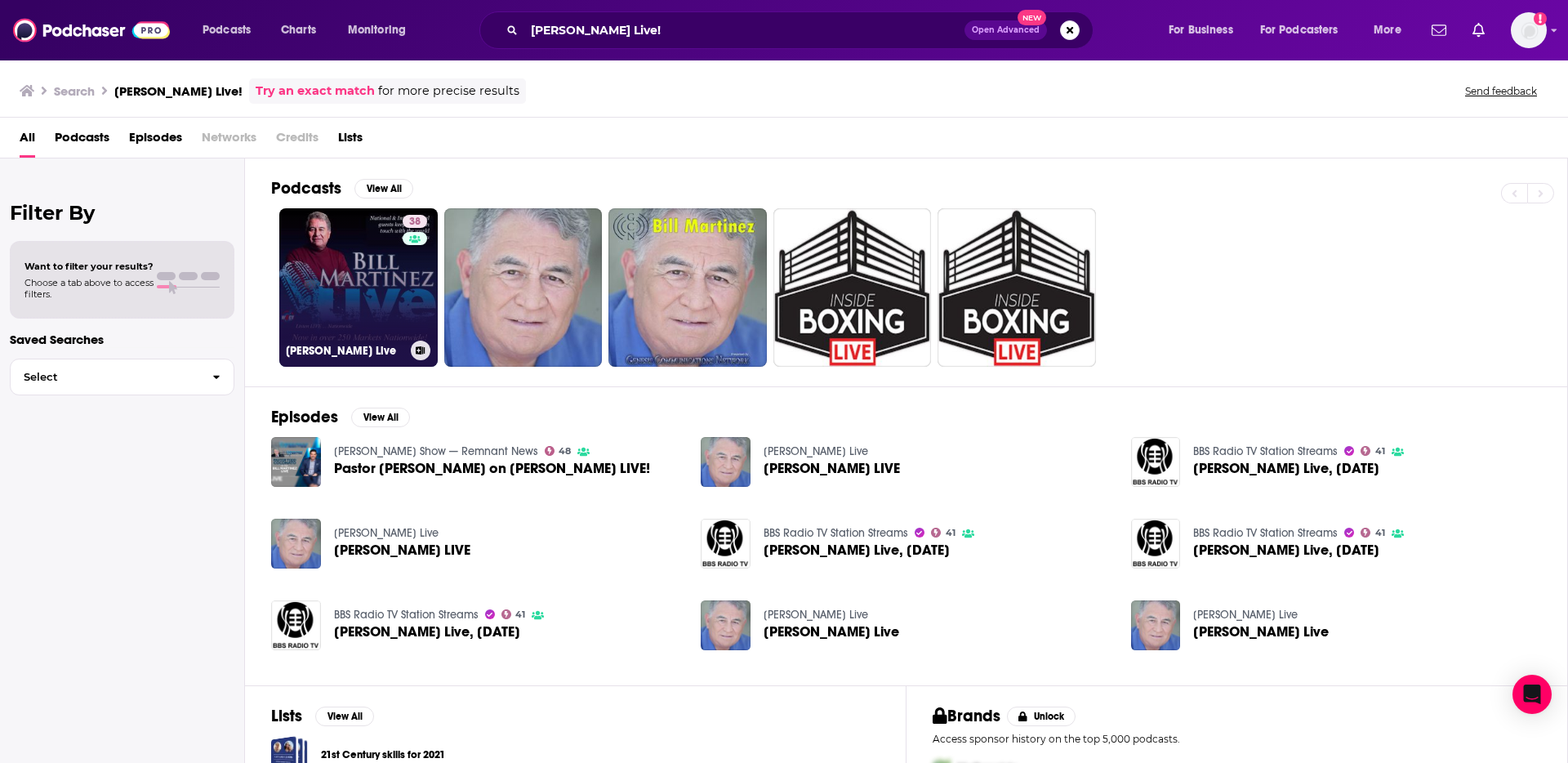
click at [363, 300] on link "38 [PERSON_NAME] Live" at bounding box center [358, 288] width 159 height 159
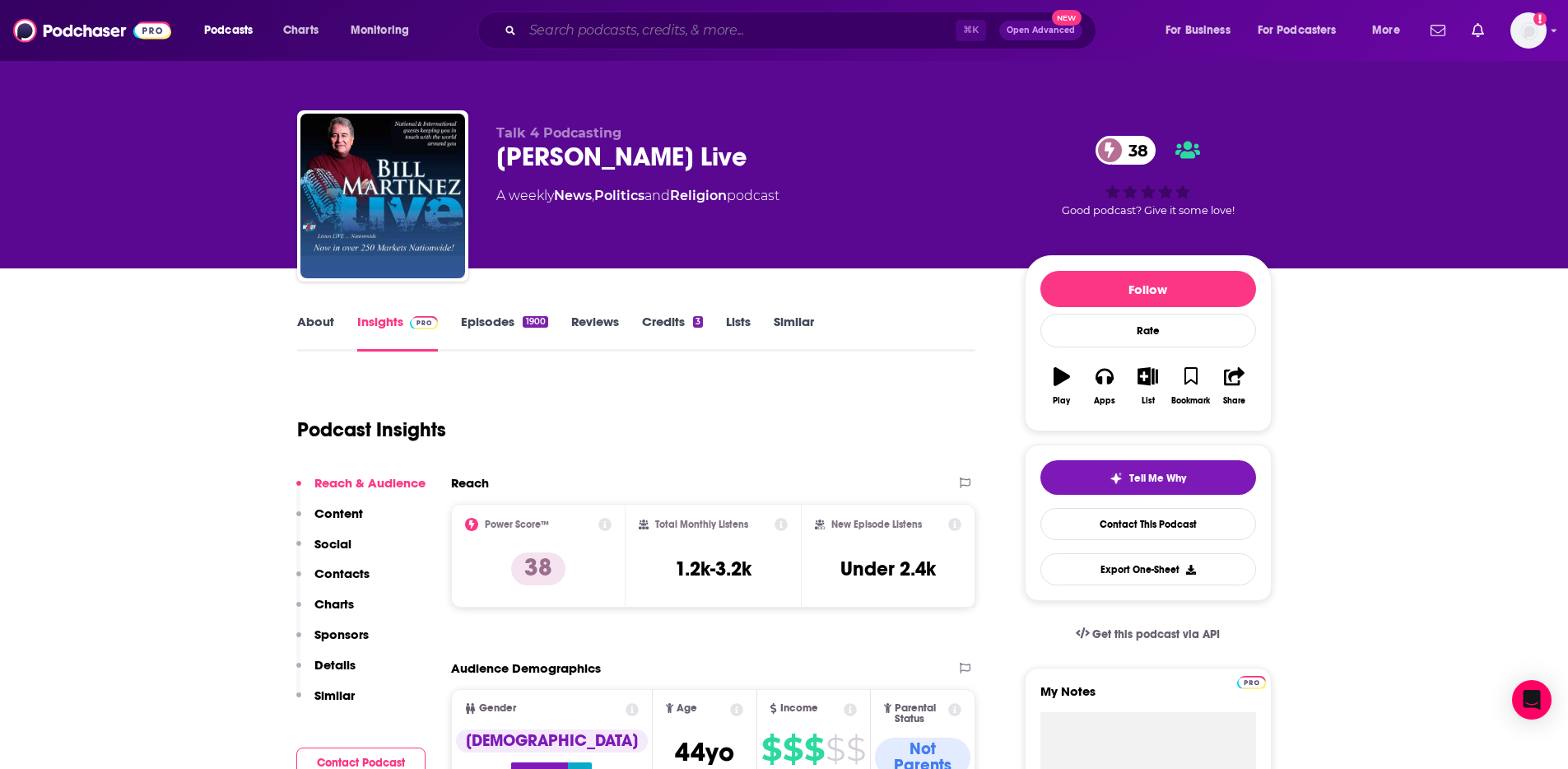
click at [561, 30] on input "Search podcasts, credits, & more..." at bounding box center [739, 31] width 433 height 26
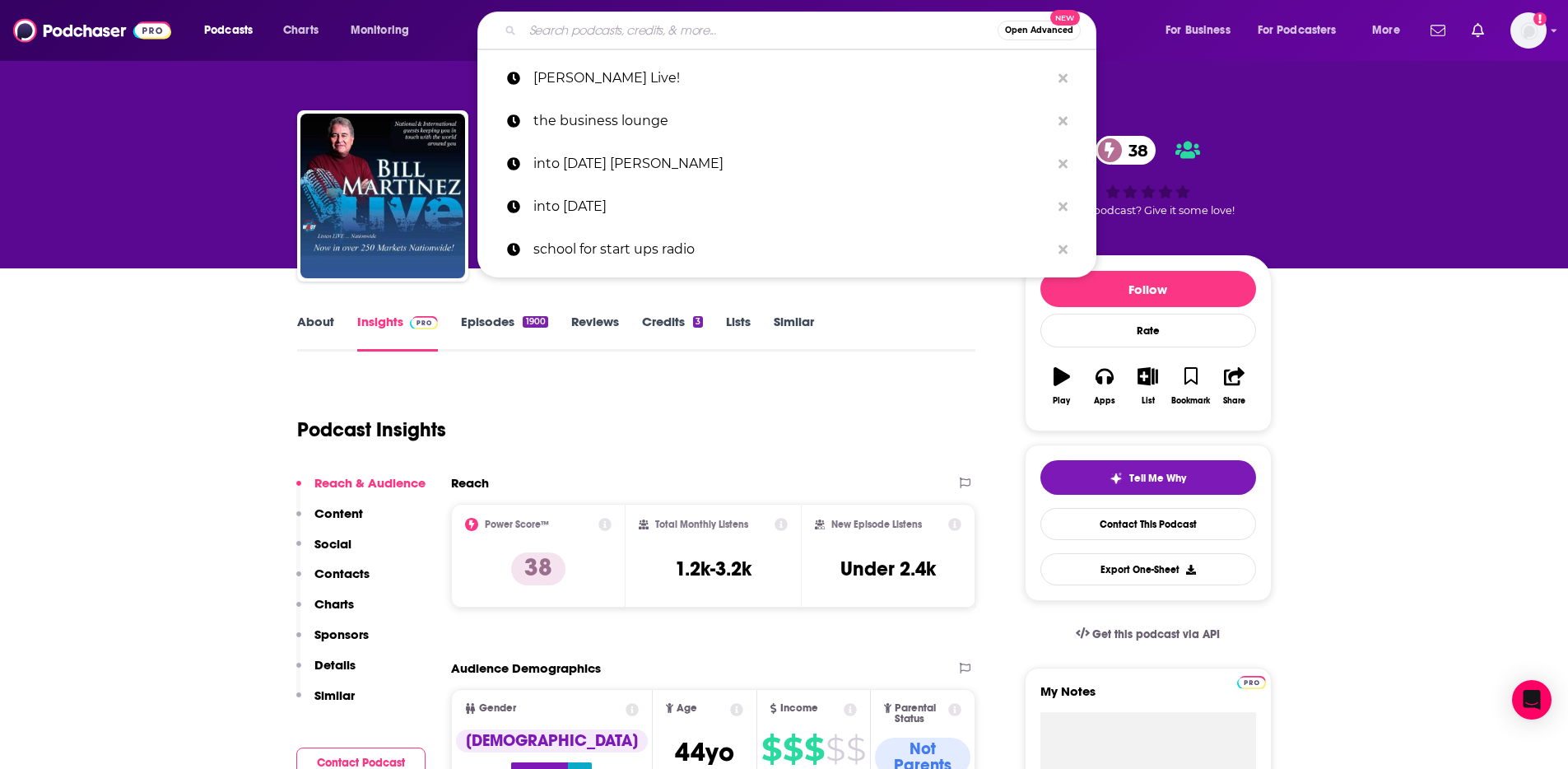
paste input "Techstination"
type input "Techstination"
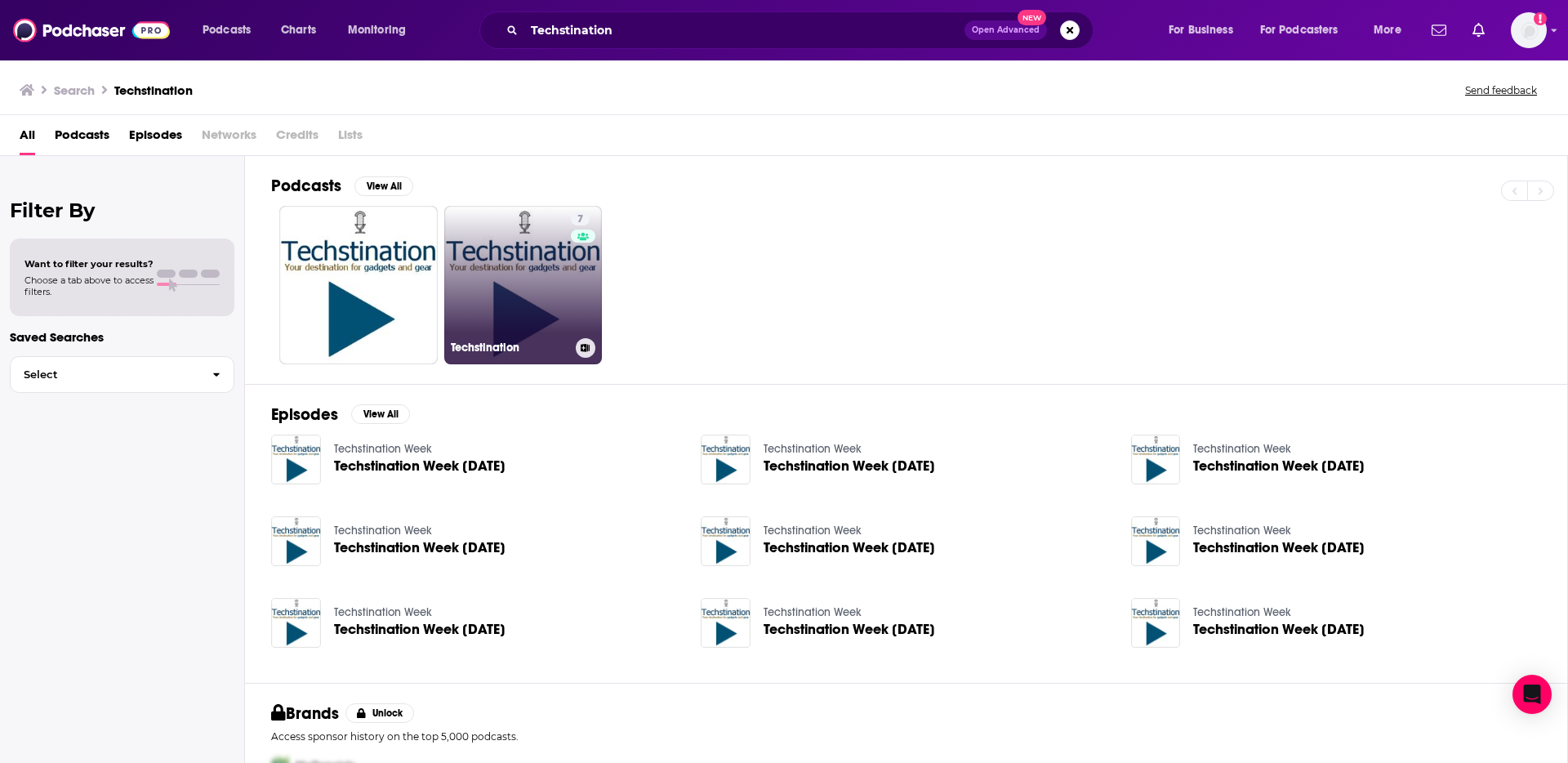
click at [525, 282] on link "7 Techstination" at bounding box center [524, 285] width 159 height 159
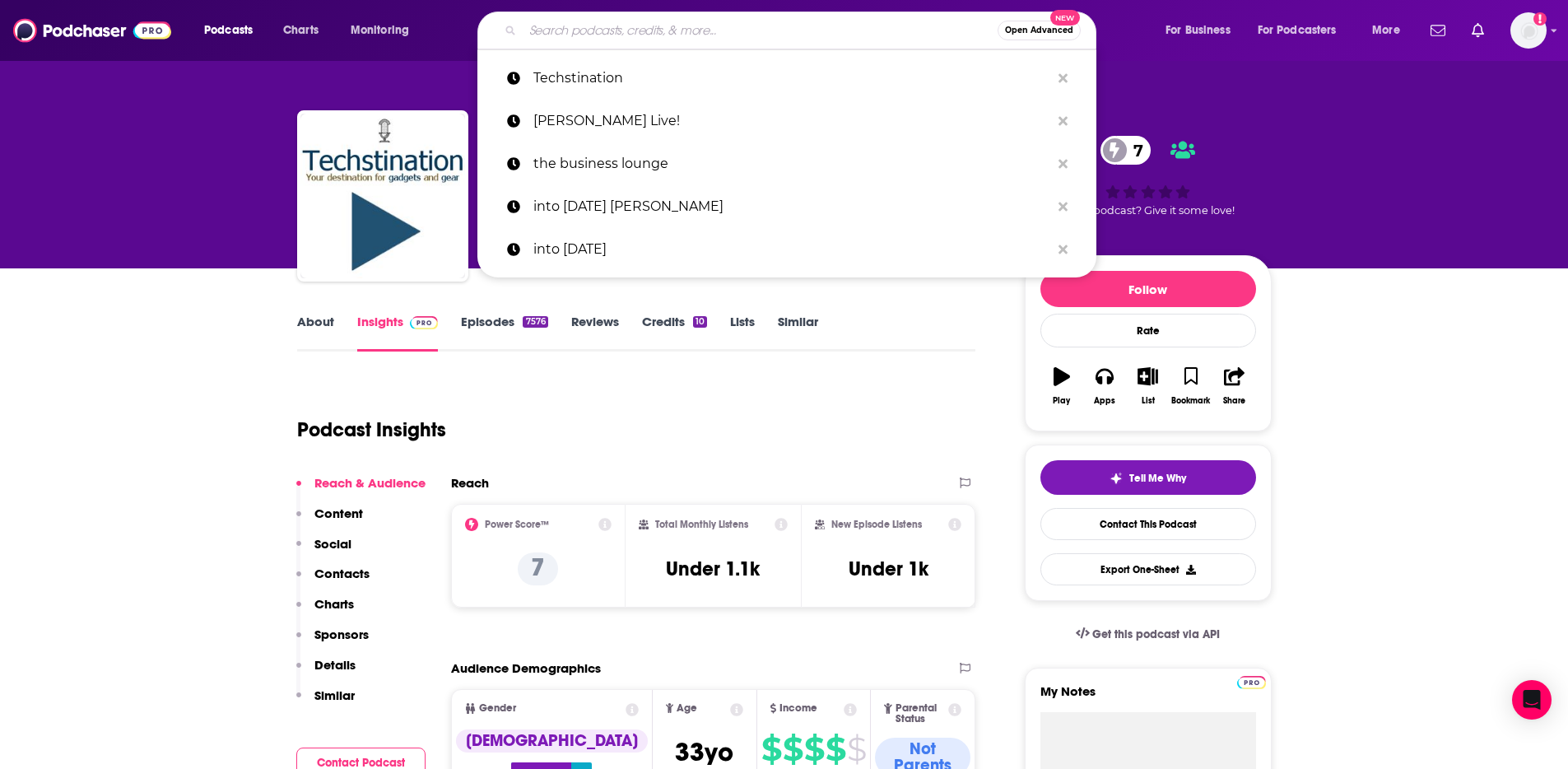
click at [586, 36] on input "Search podcasts, credits, & more..." at bounding box center [760, 31] width 475 height 26
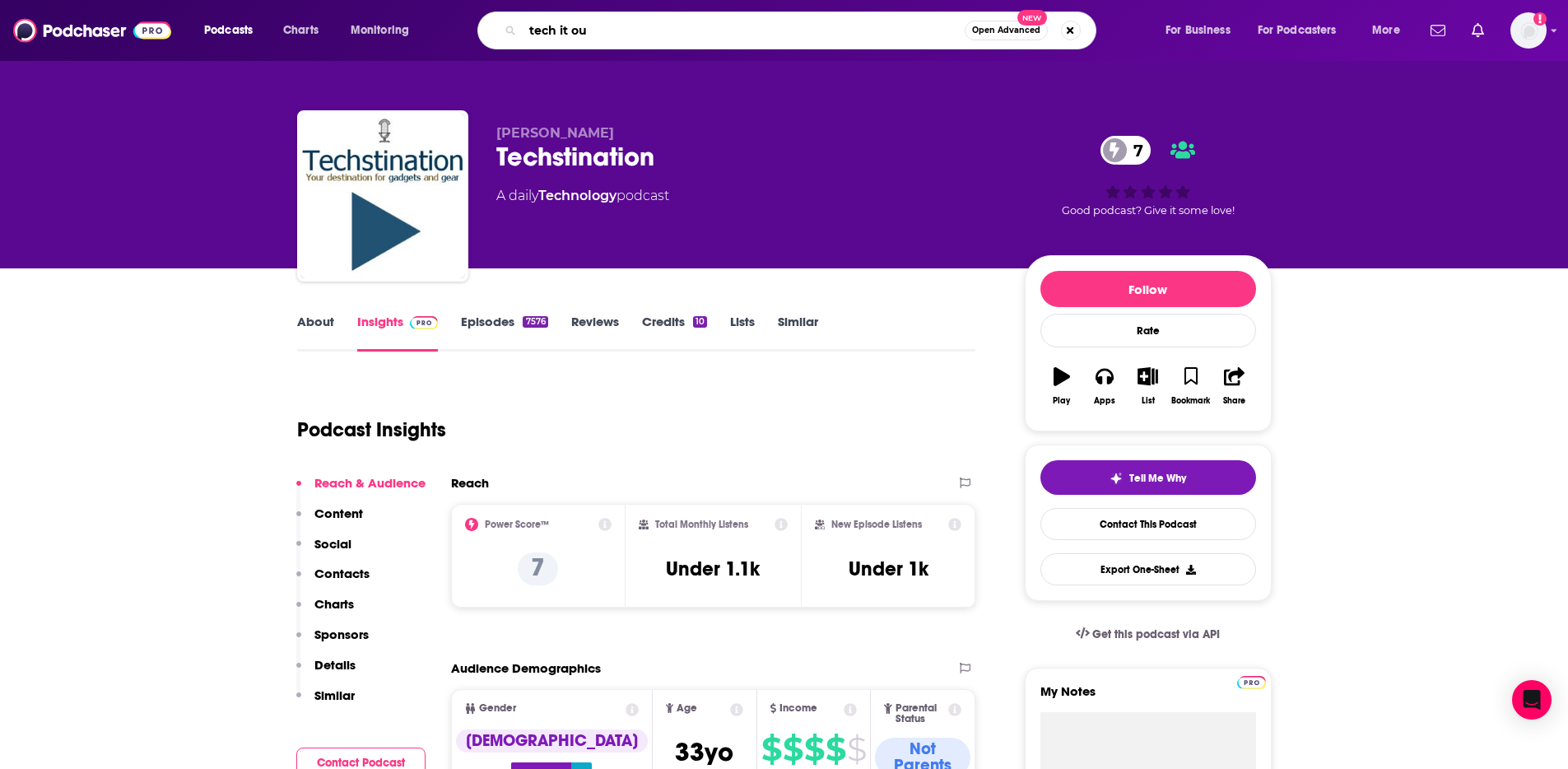
type input "tech it out"
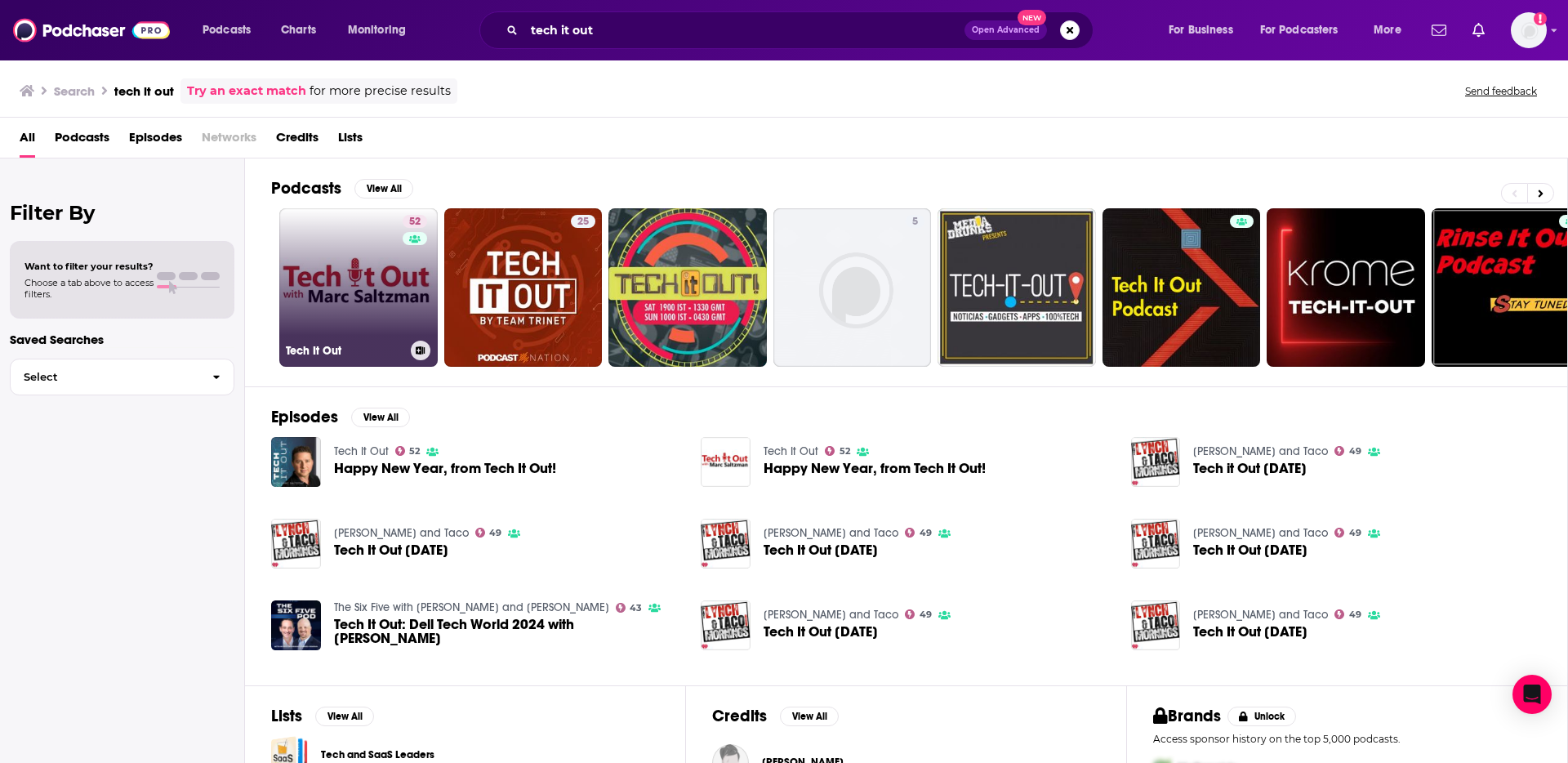
click at [342, 290] on link "52 Tech It Out" at bounding box center [358, 288] width 159 height 159
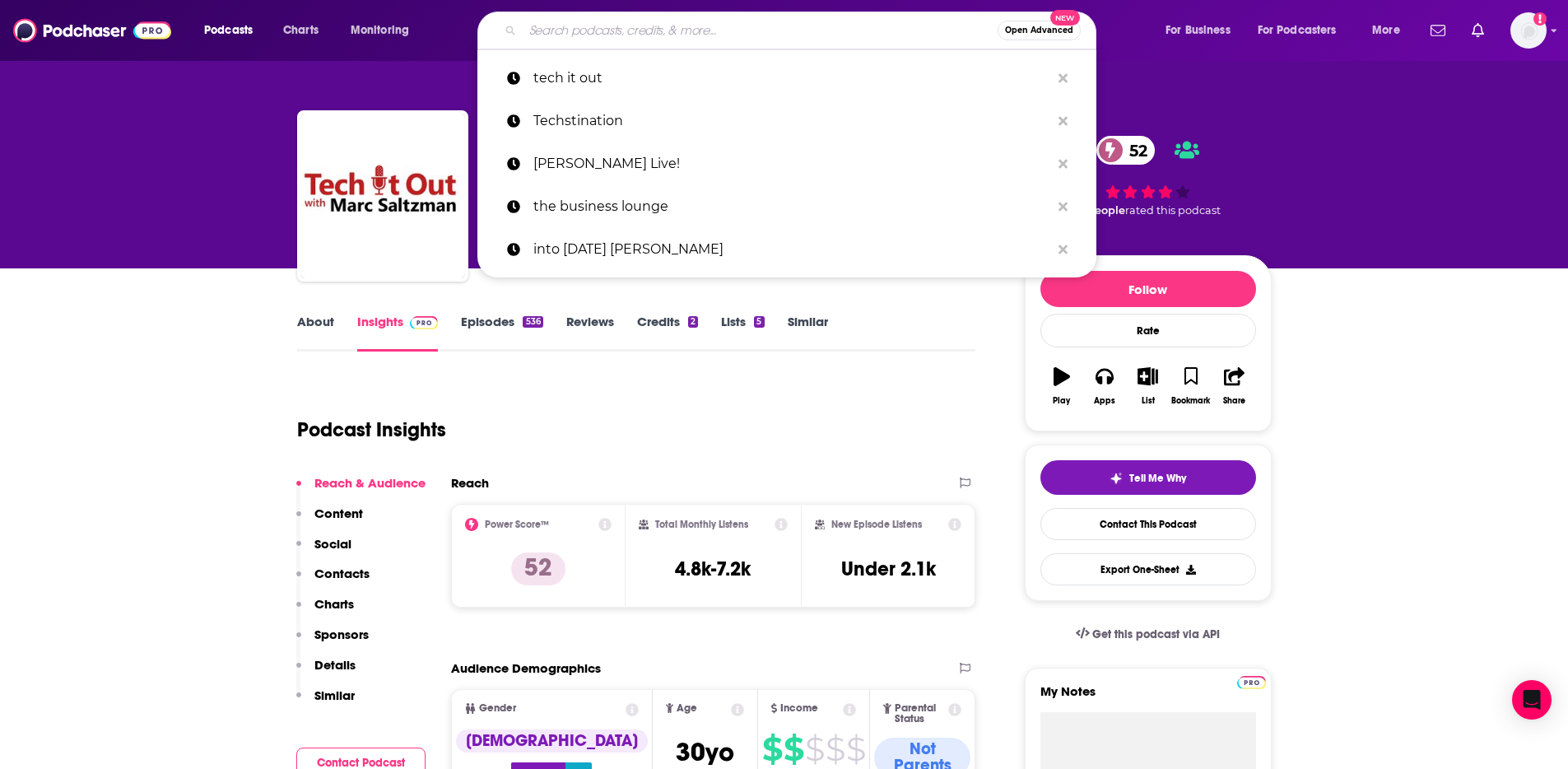
click at [582, 19] on input "Search podcasts, credits, & more..." at bounding box center [760, 31] width 475 height 26
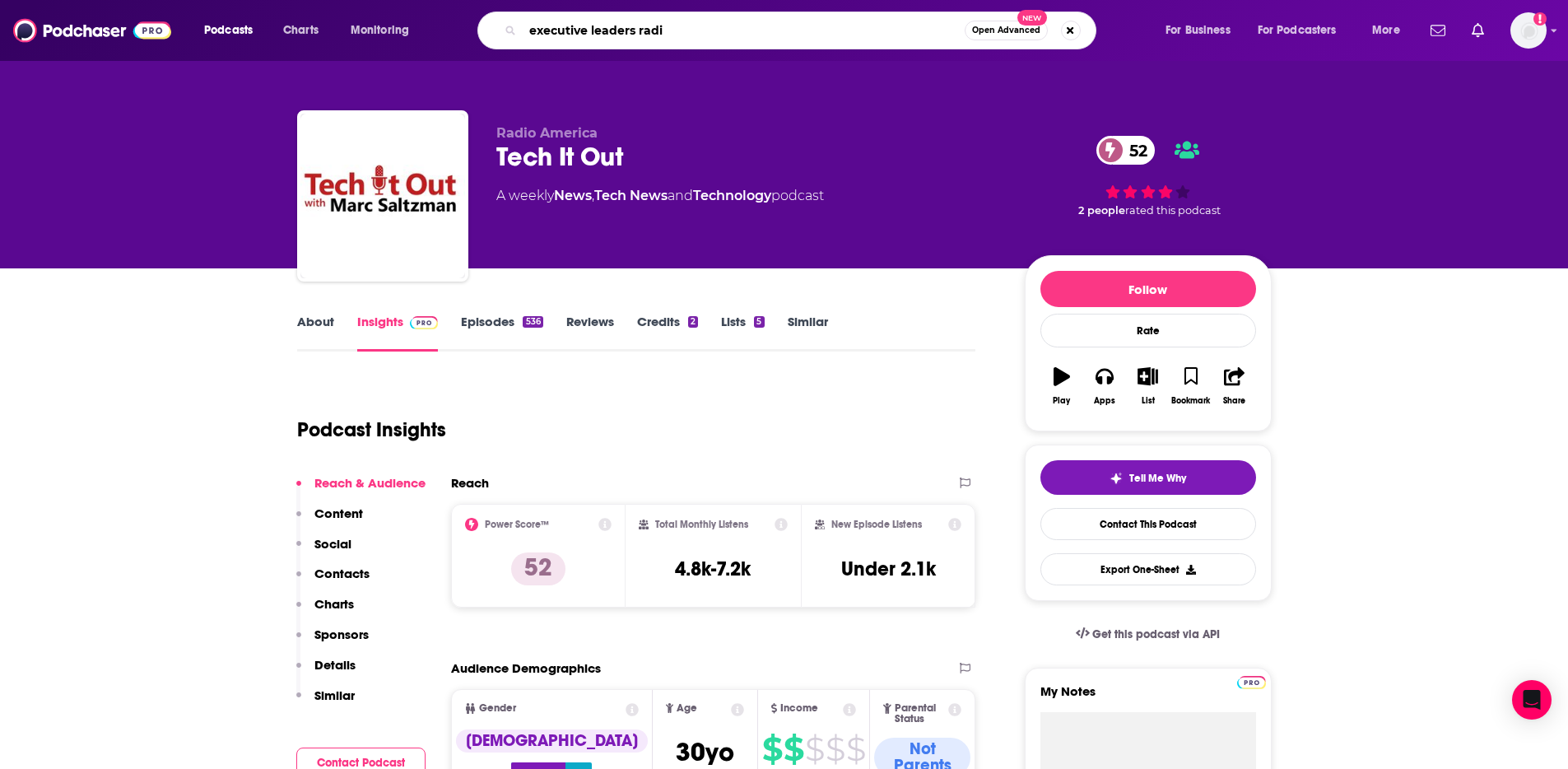
type input "executive leaders radio"
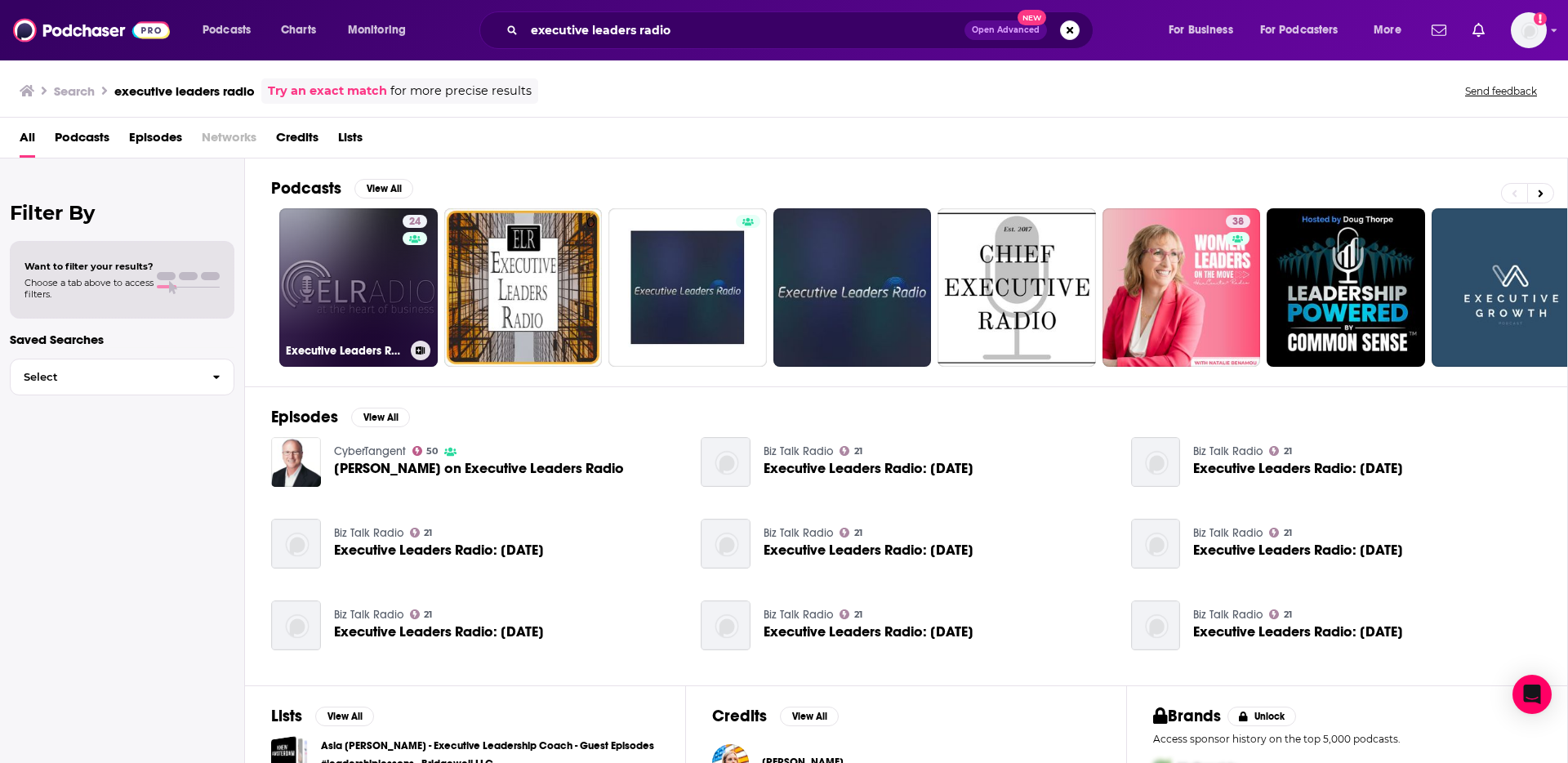
click at [362, 270] on link "24 Executive Leaders Radio" at bounding box center [358, 288] width 159 height 159
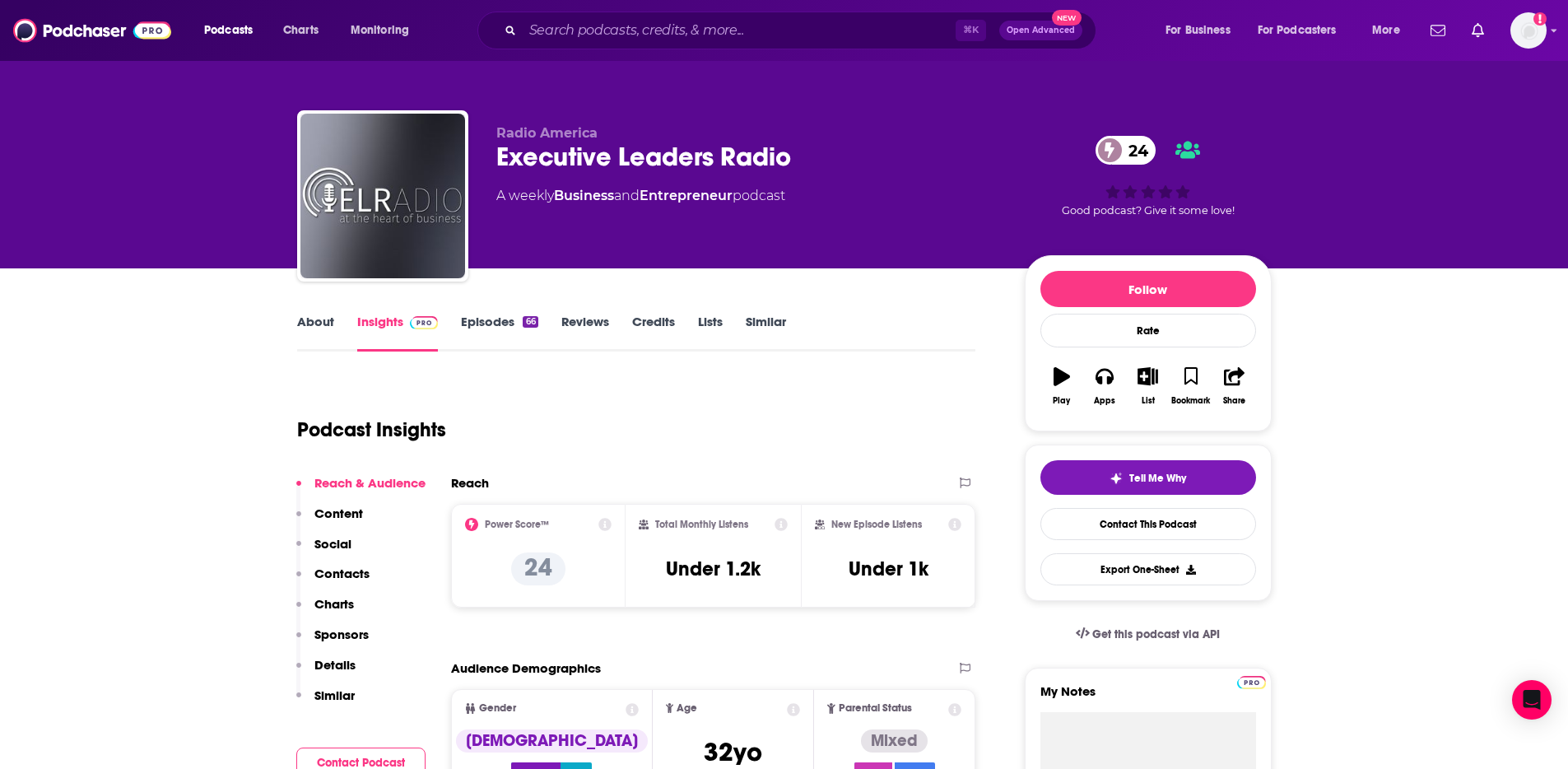
click at [538, 128] on span "Radio America" at bounding box center [547, 133] width 101 height 16
click at [530, 133] on span "Radio America" at bounding box center [547, 133] width 101 height 16
click at [601, 35] on input "Search podcasts, credits, & more..." at bounding box center [739, 31] width 433 height 26
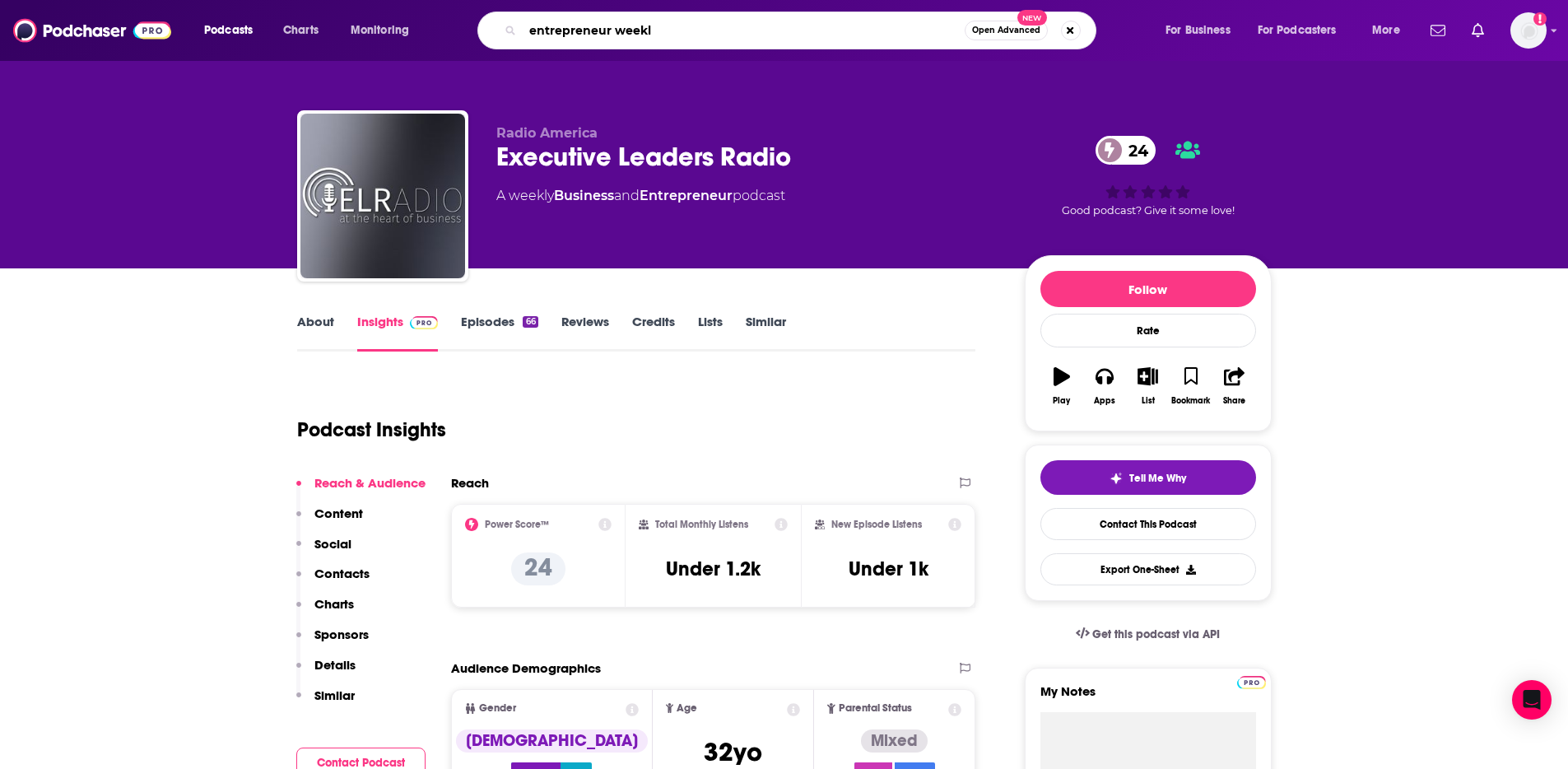
type input "entrepreneur weekly"
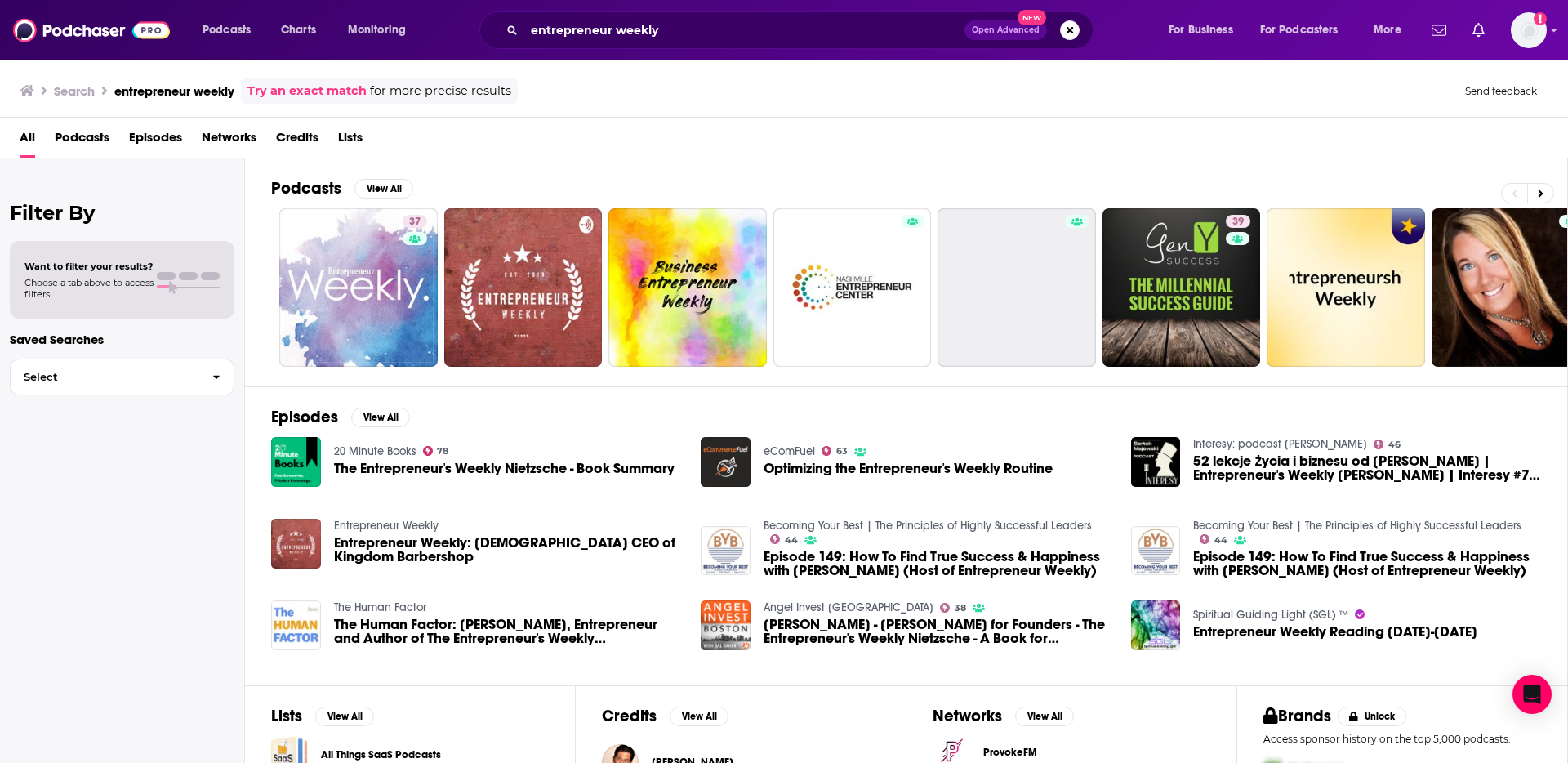
click at [95, 142] on span "Podcasts" at bounding box center [82, 140] width 55 height 33
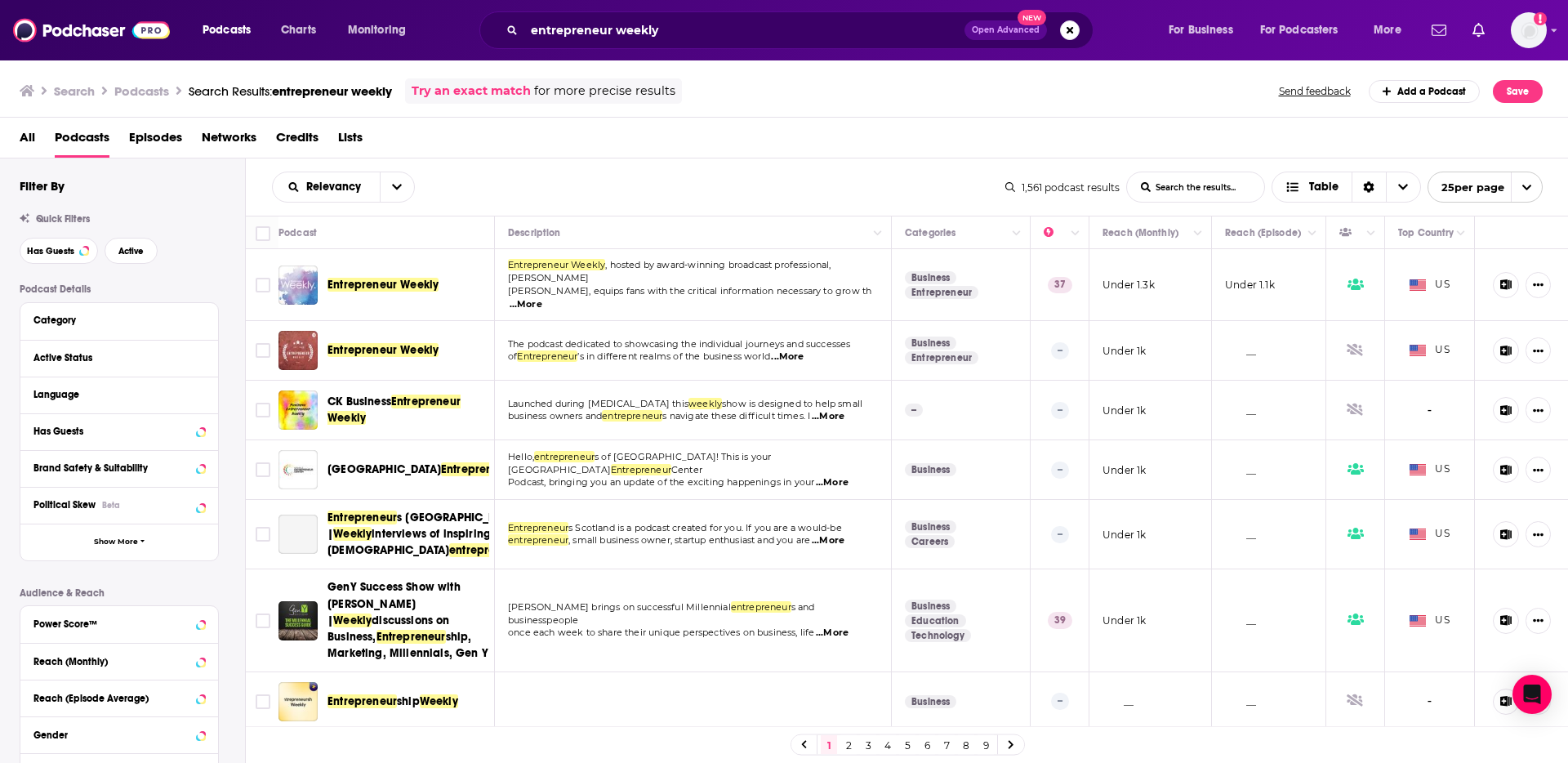
click at [351, 288] on div "Entrepreneur Weekly" at bounding box center [412, 284] width 170 height 39
click at [351, 277] on span "Entrepreneur Weekly" at bounding box center [383, 284] width 111 height 14
click at [703, 34] on input "entrepreneur weekly" at bounding box center [744, 31] width 440 height 26
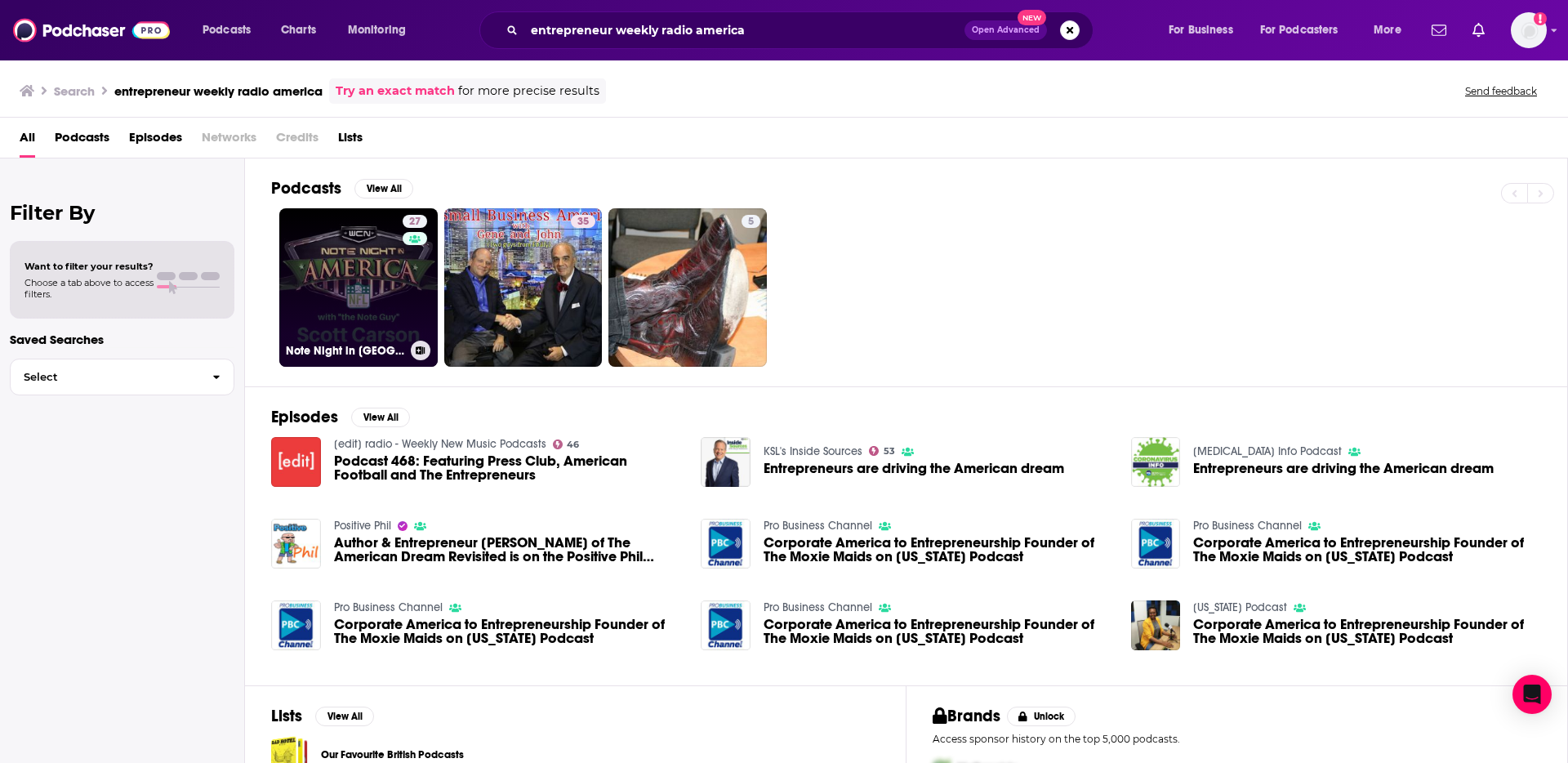
scroll to position [113, 0]
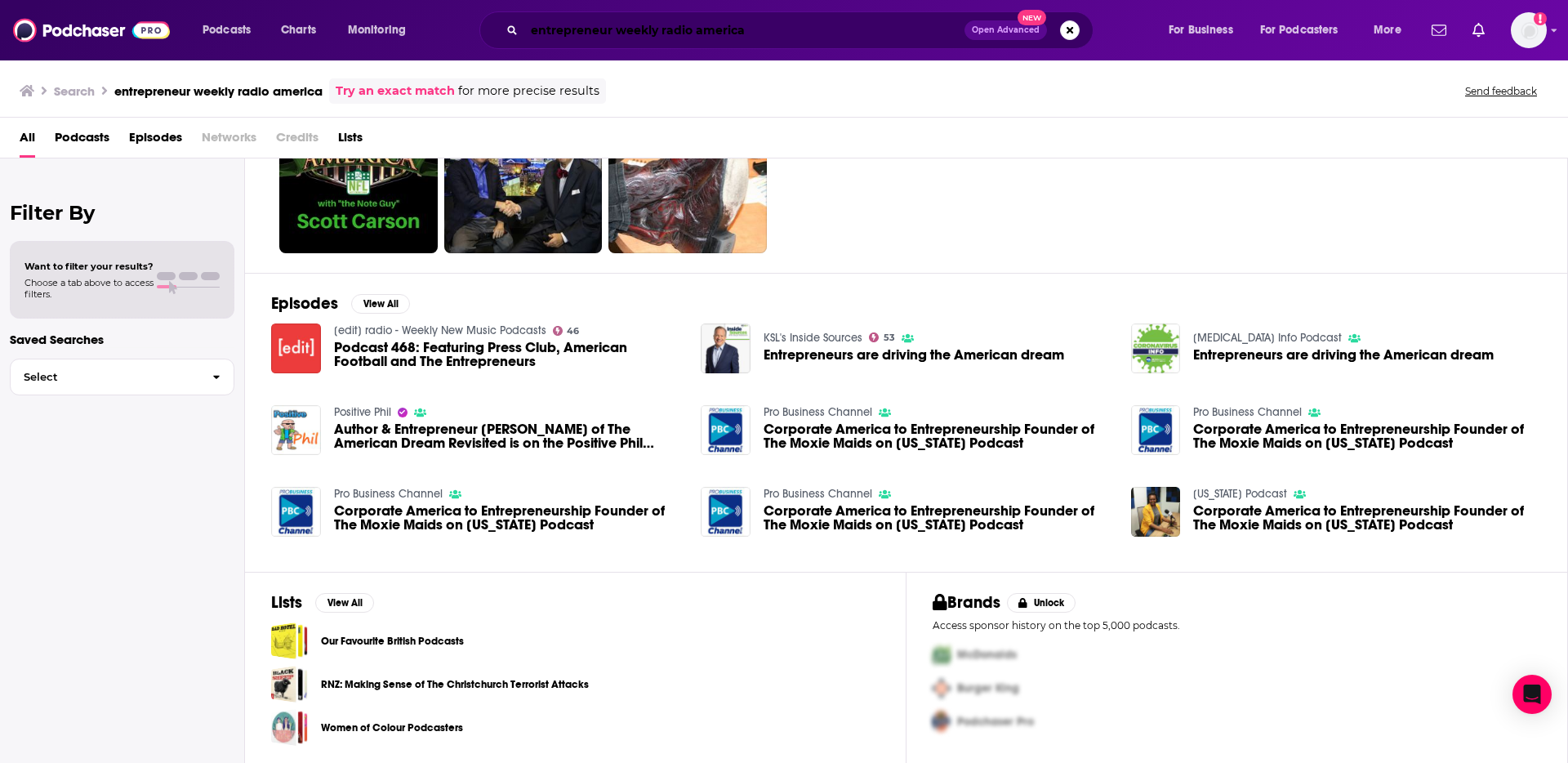
click at [676, 31] on input "entrepreneur weekly radio america" at bounding box center [744, 31] width 440 height 26
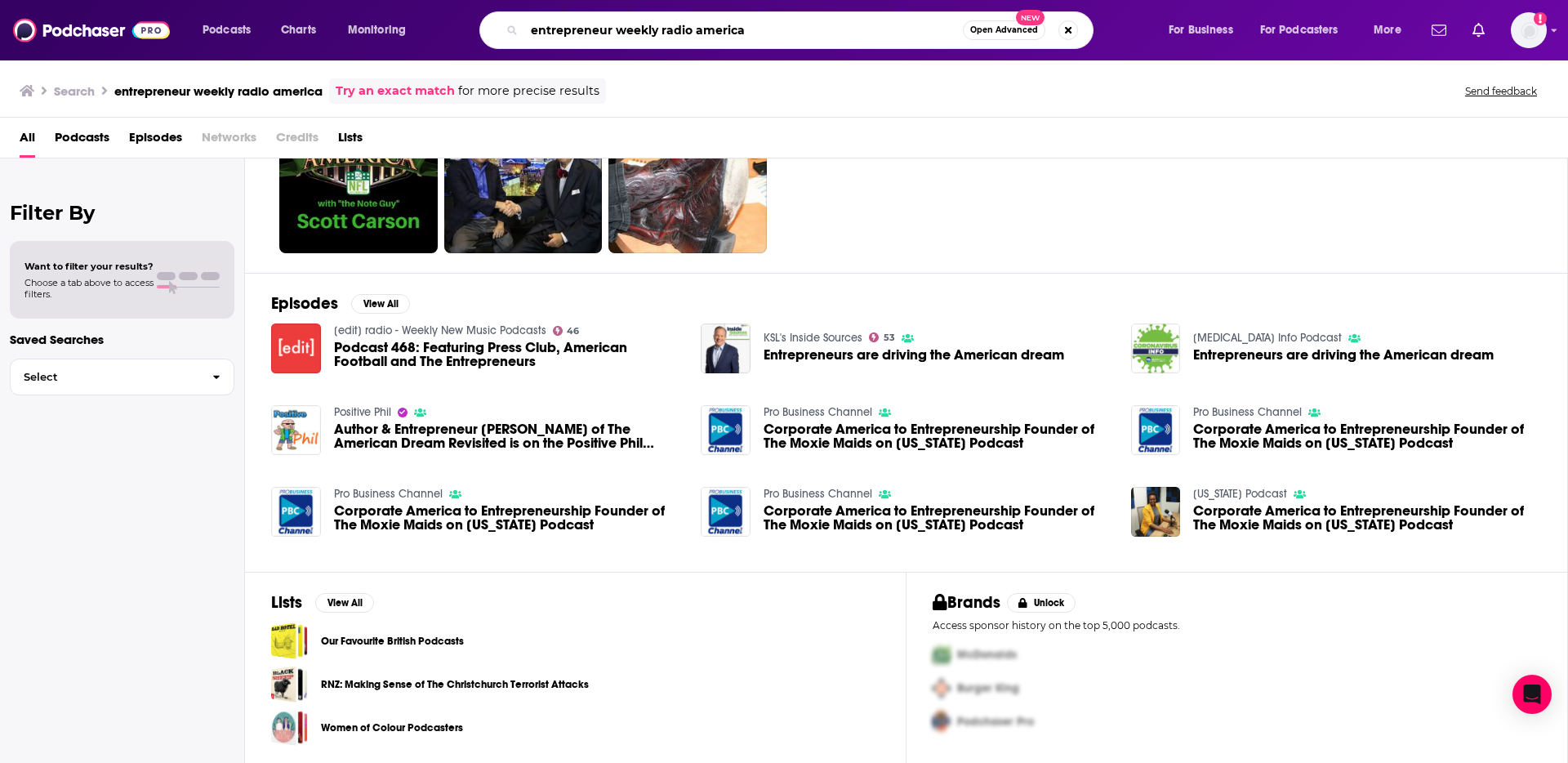
click at [676, 31] on input "entrepreneur weekly radio america" at bounding box center [743, 31] width 439 height 26
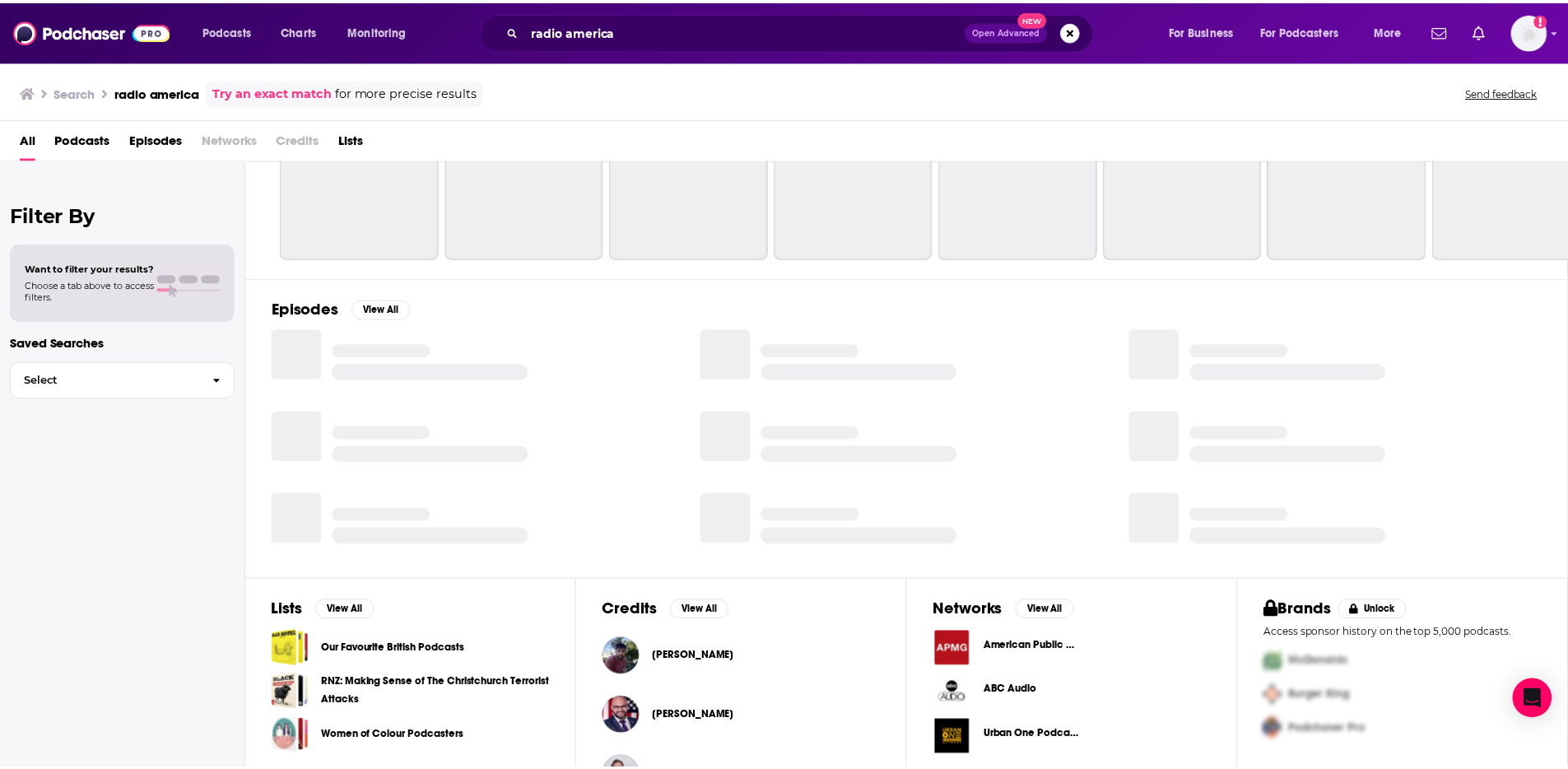
scroll to position [114, 0]
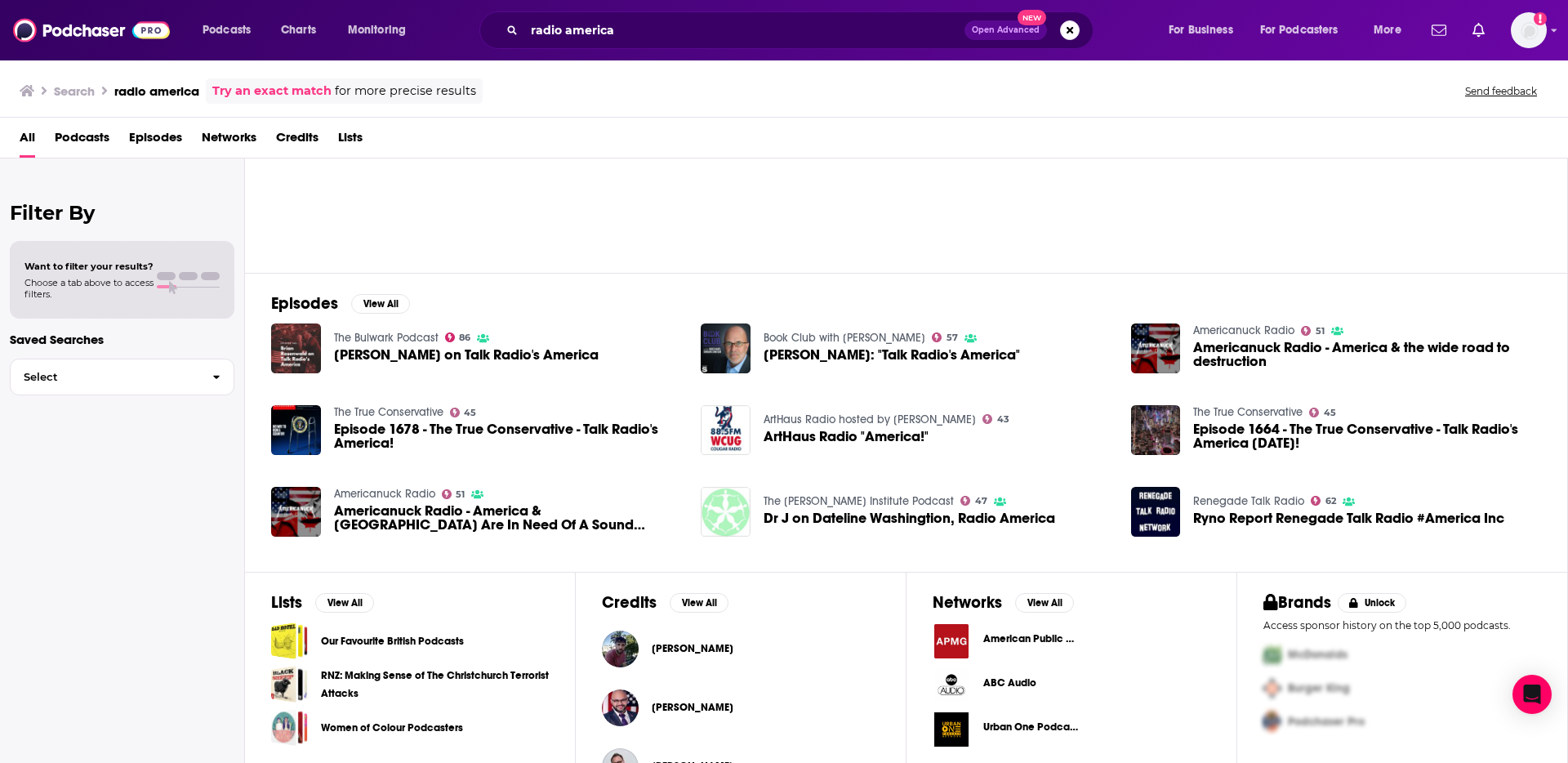
click at [226, 136] on span "Networks" at bounding box center [228, 140] width 55 height 33
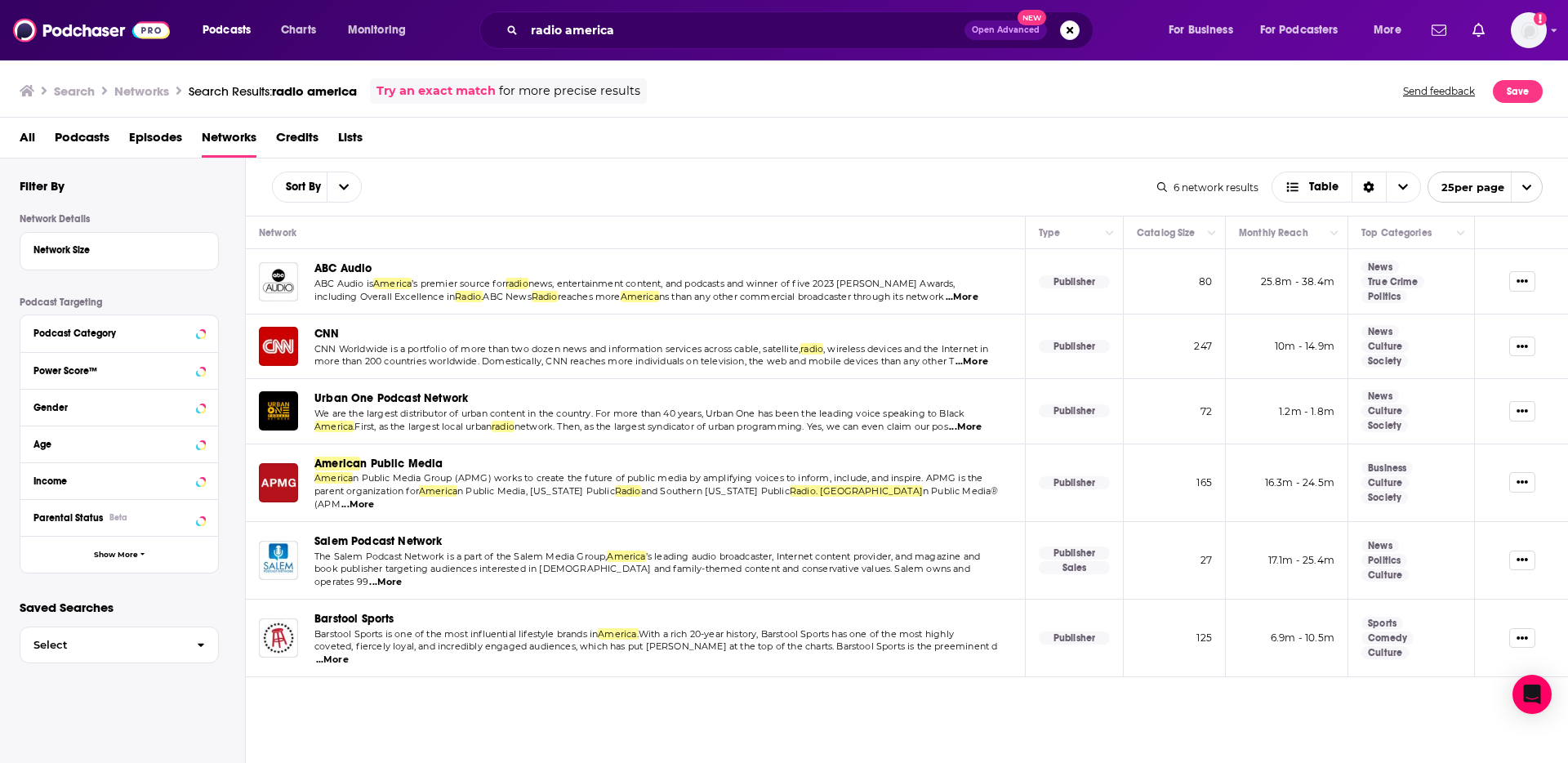
click at [303, 145] on span "Credits" at bounding box center [297, 140] width 43 height 33
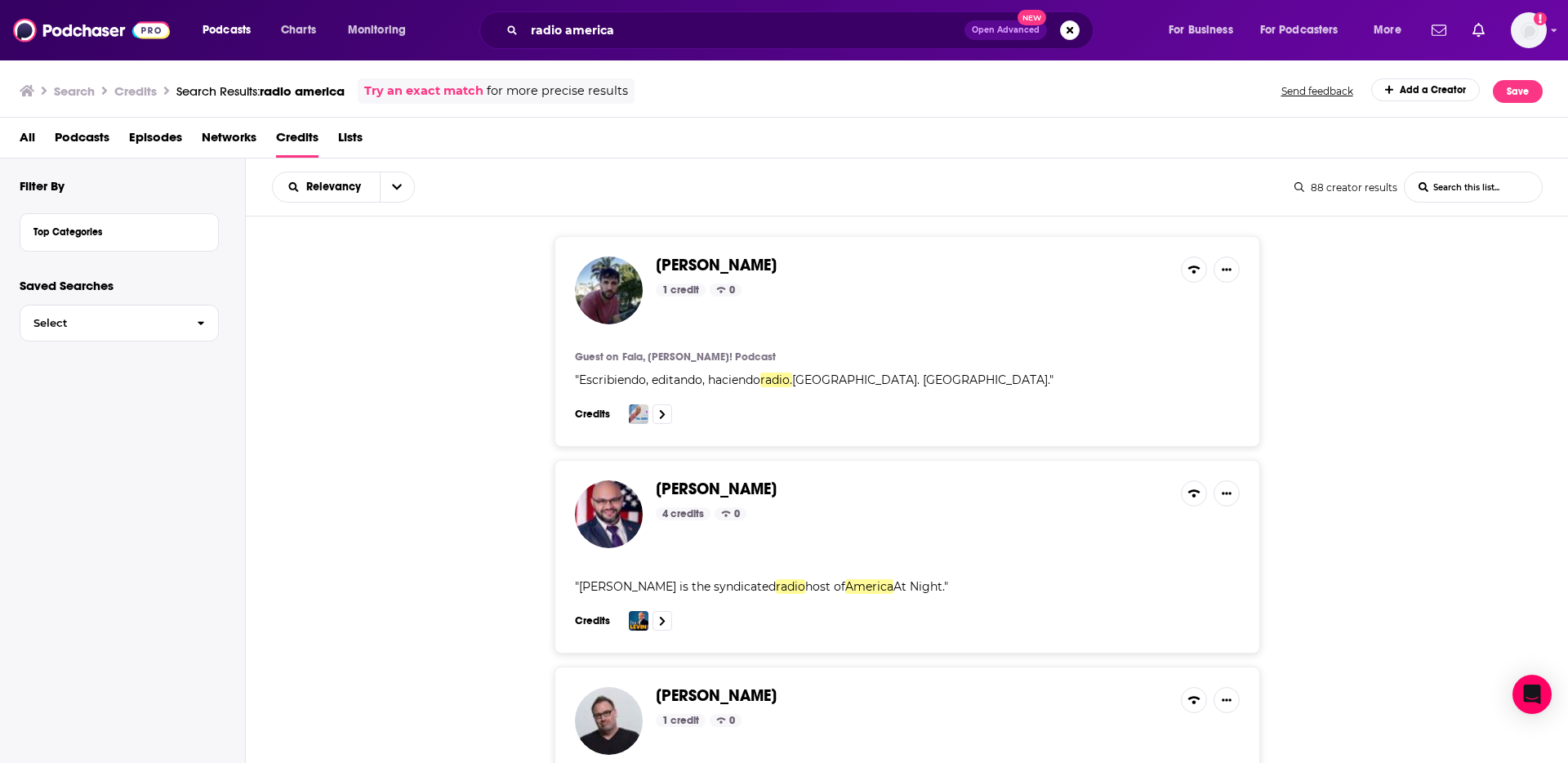
click at [33, 135] on span "All" at bounding box center [27, 140] width 16 height 33
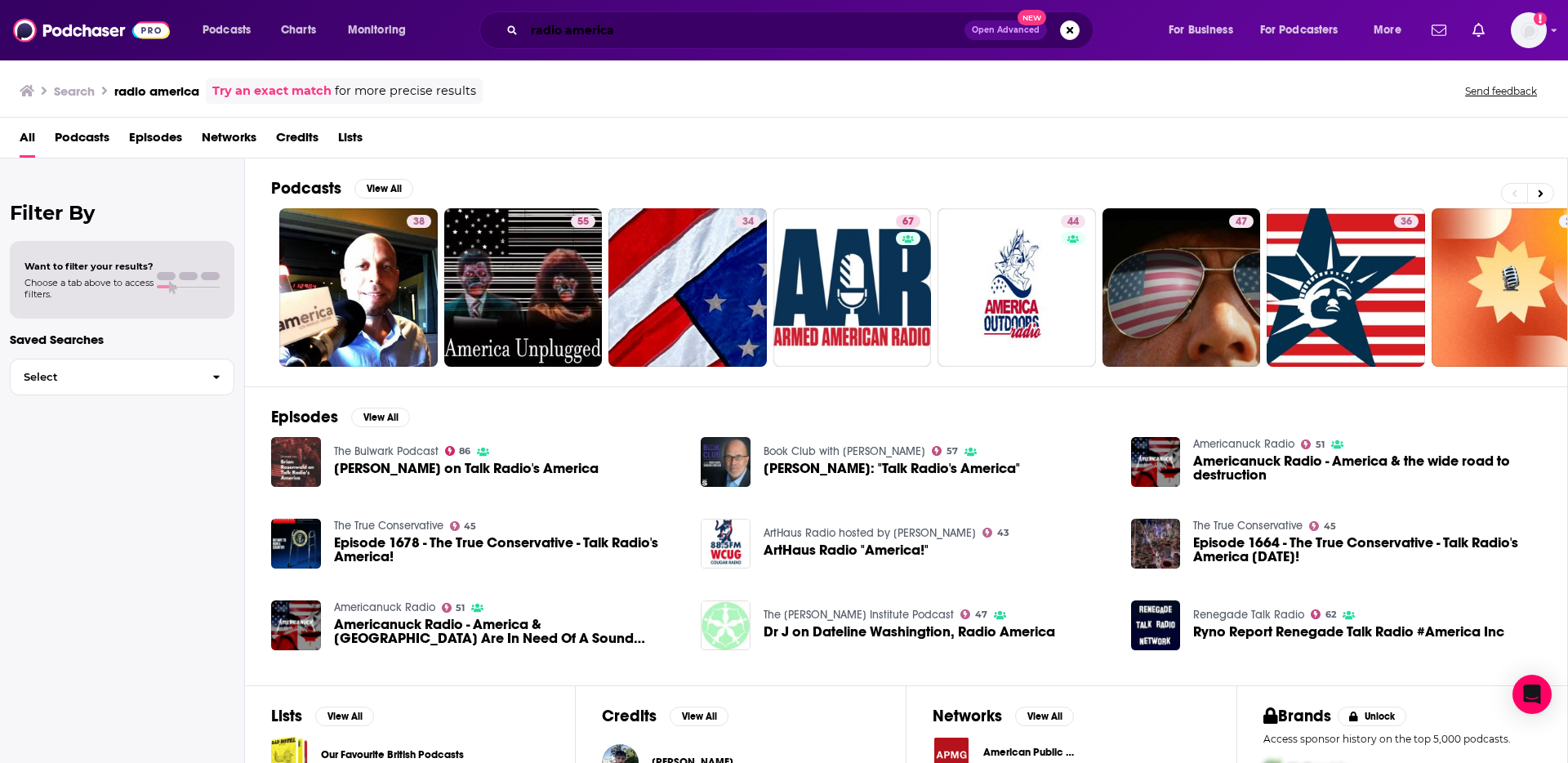
click at [562, 32] on input "radio america" at bounding box center [744, 31] width 440 height 26
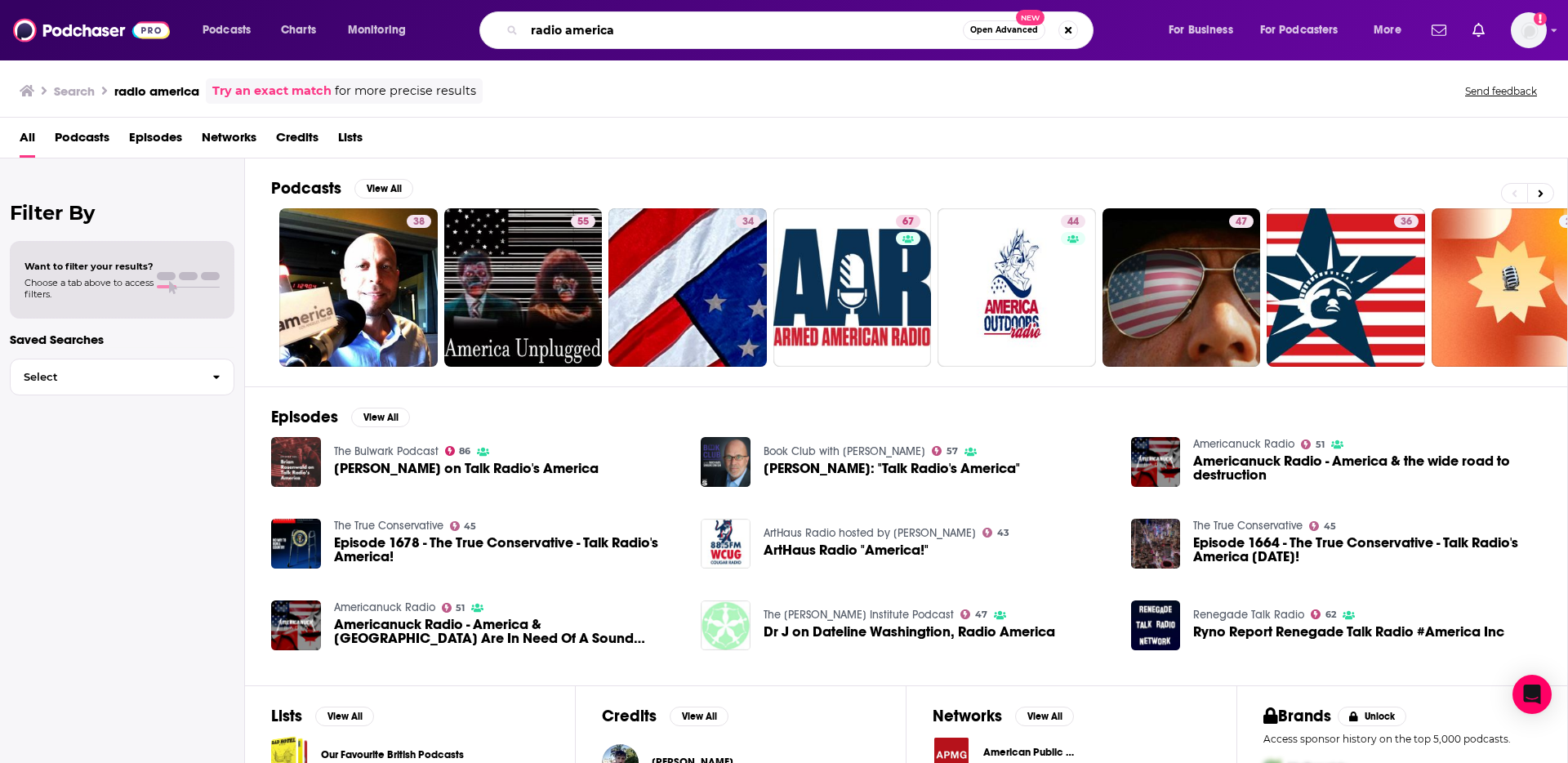
click at [561, 32] on input "radio america" at bounding box center [743, 31] width 439 height 26
type input "wireless [DATE]"
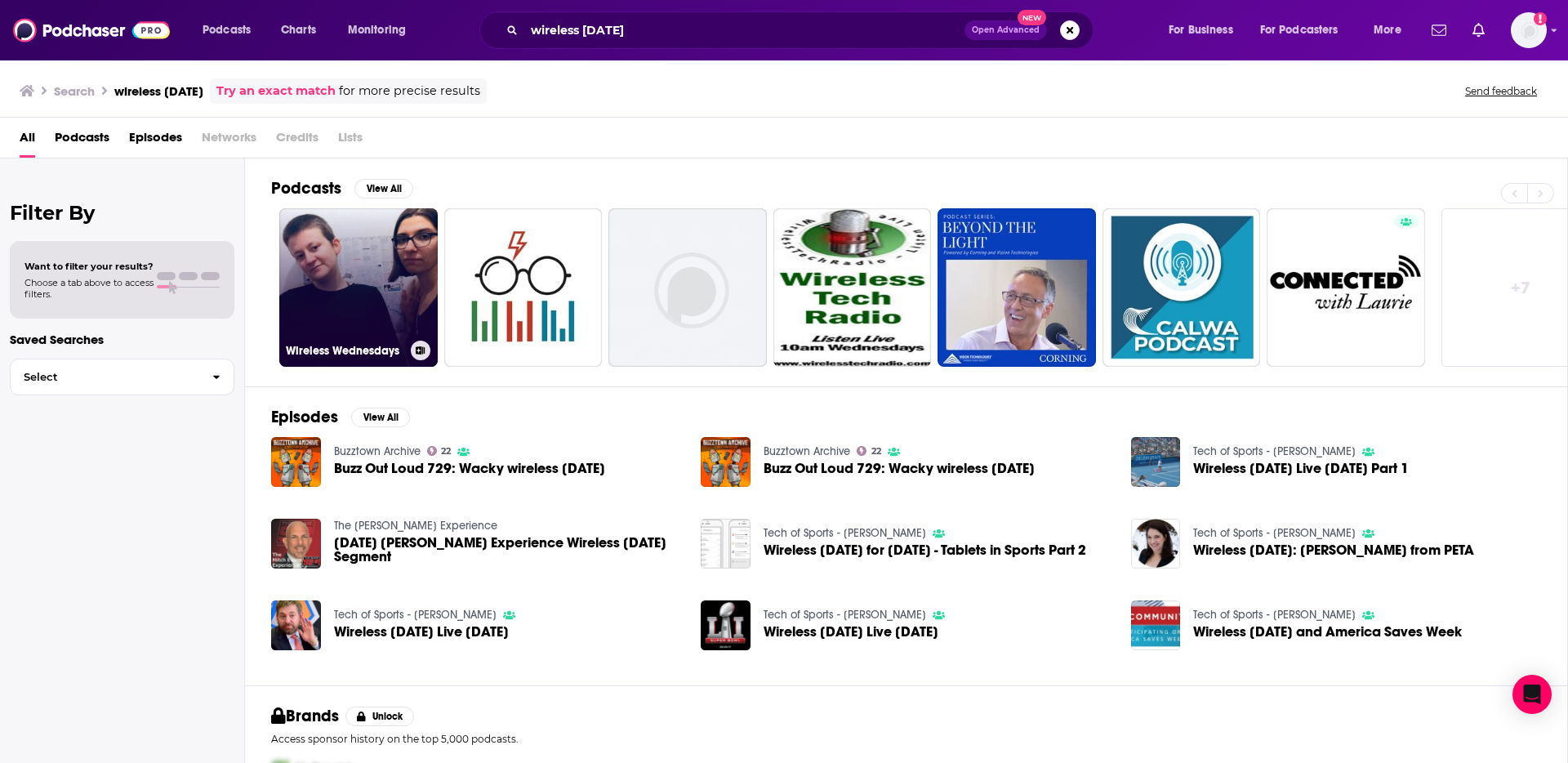
click at [322, 251] on link "Wireless Wednesdays" at bounding box center [358, 288] width 159 height 159
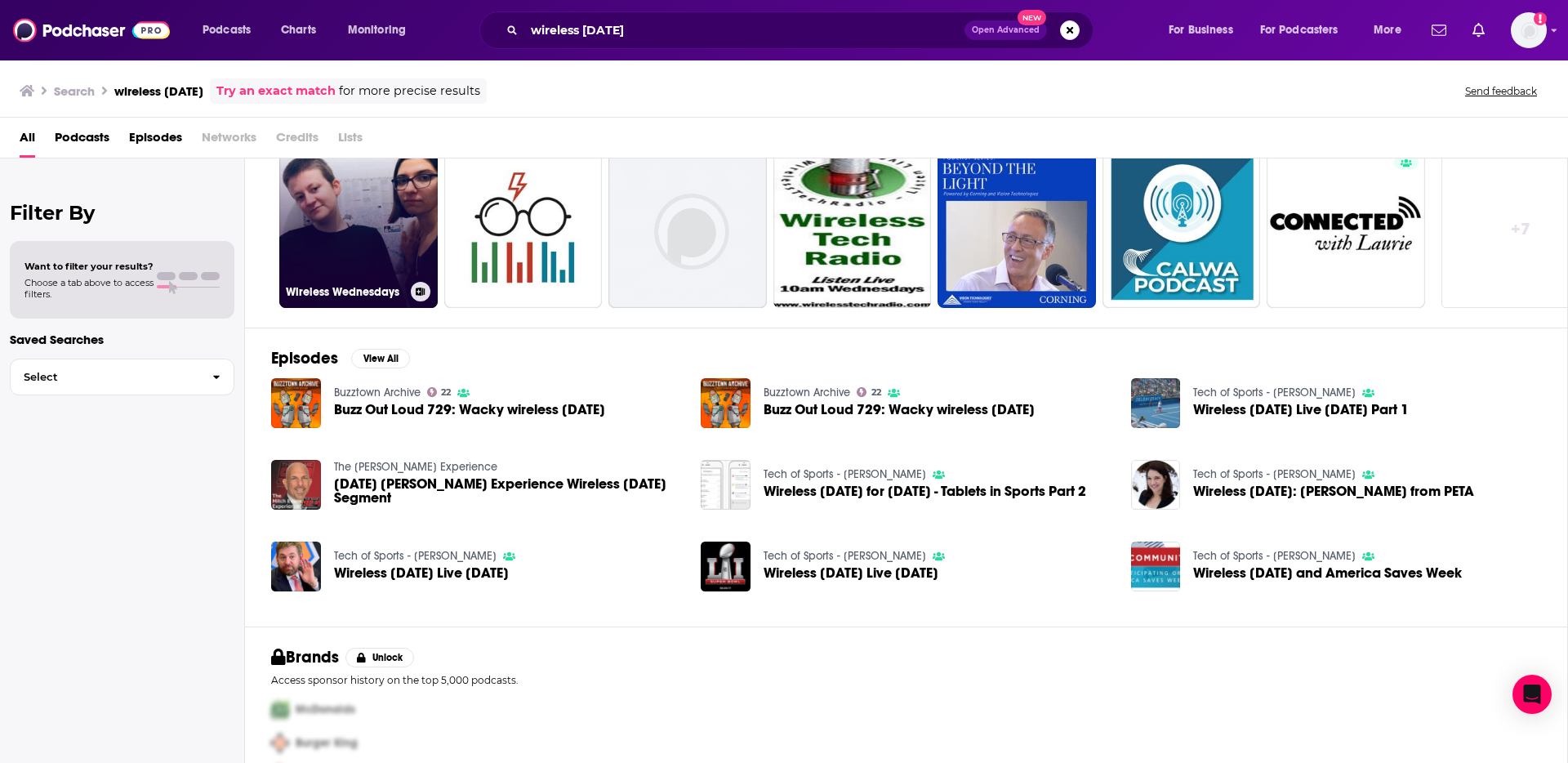
scroll to position [56, 0]
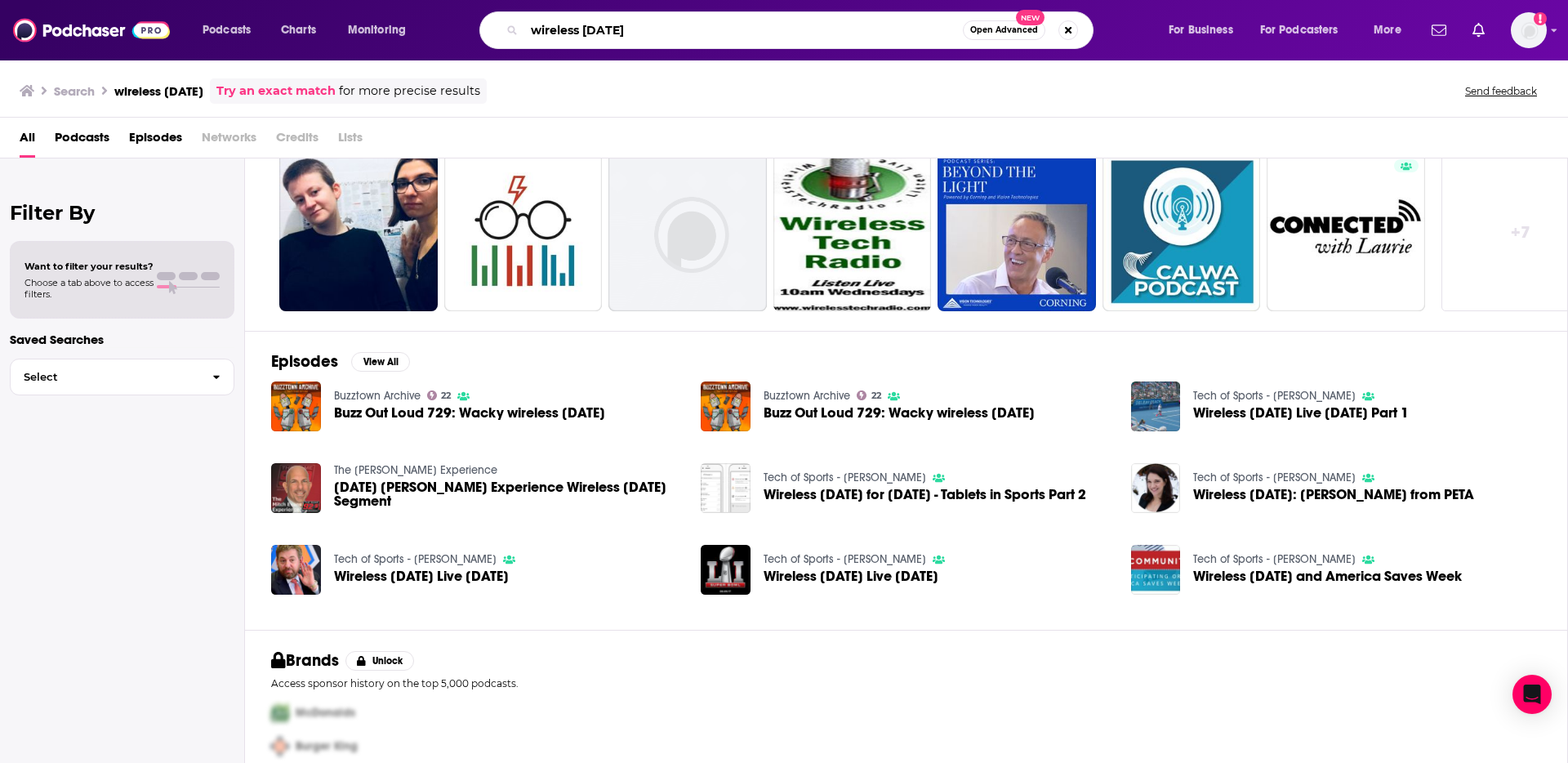
click at [561, 19] on input "wireless [DATE]" at bounding box center [743, 31] width 439 height 26
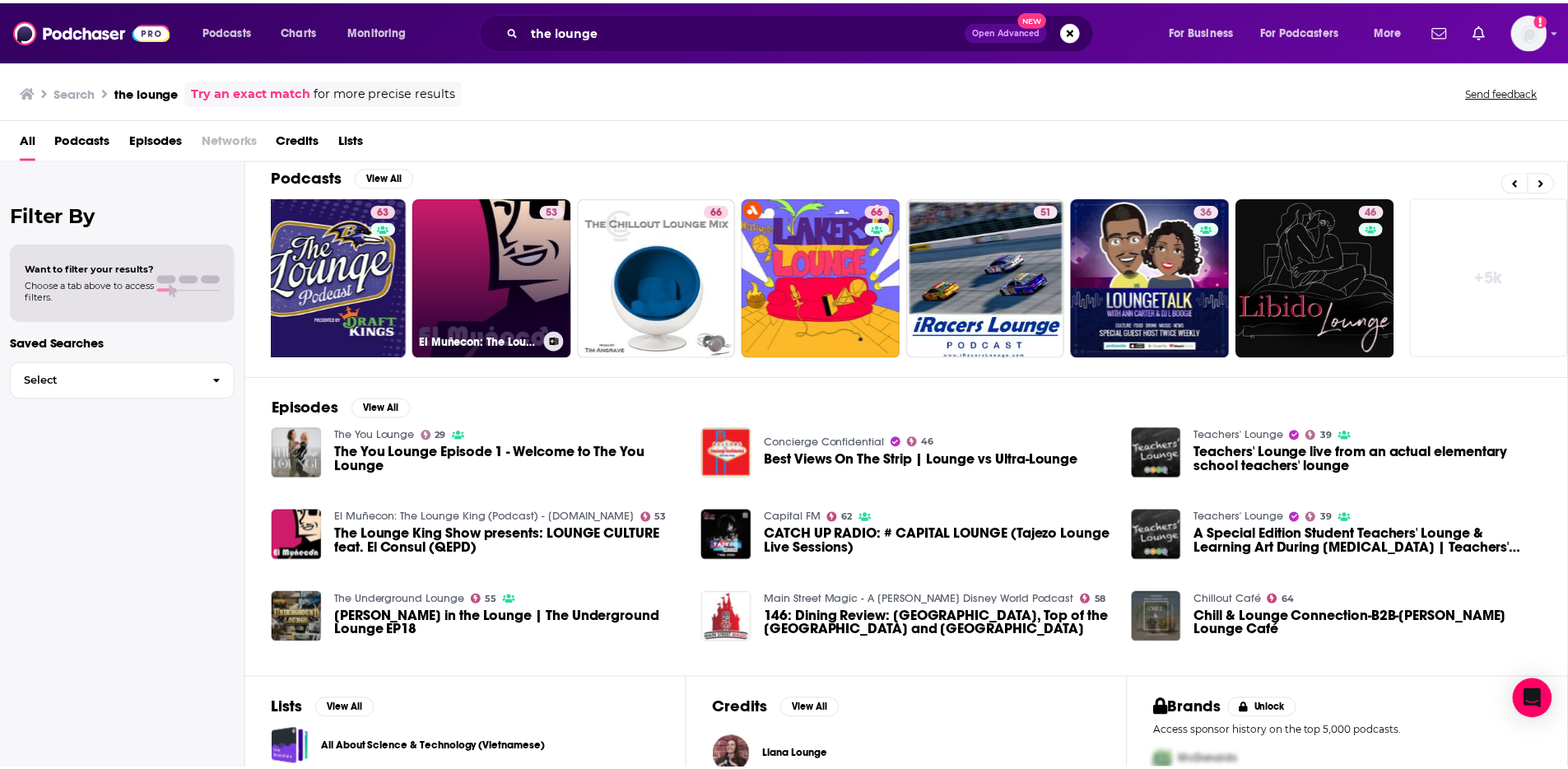
scroll to position [0, 205]
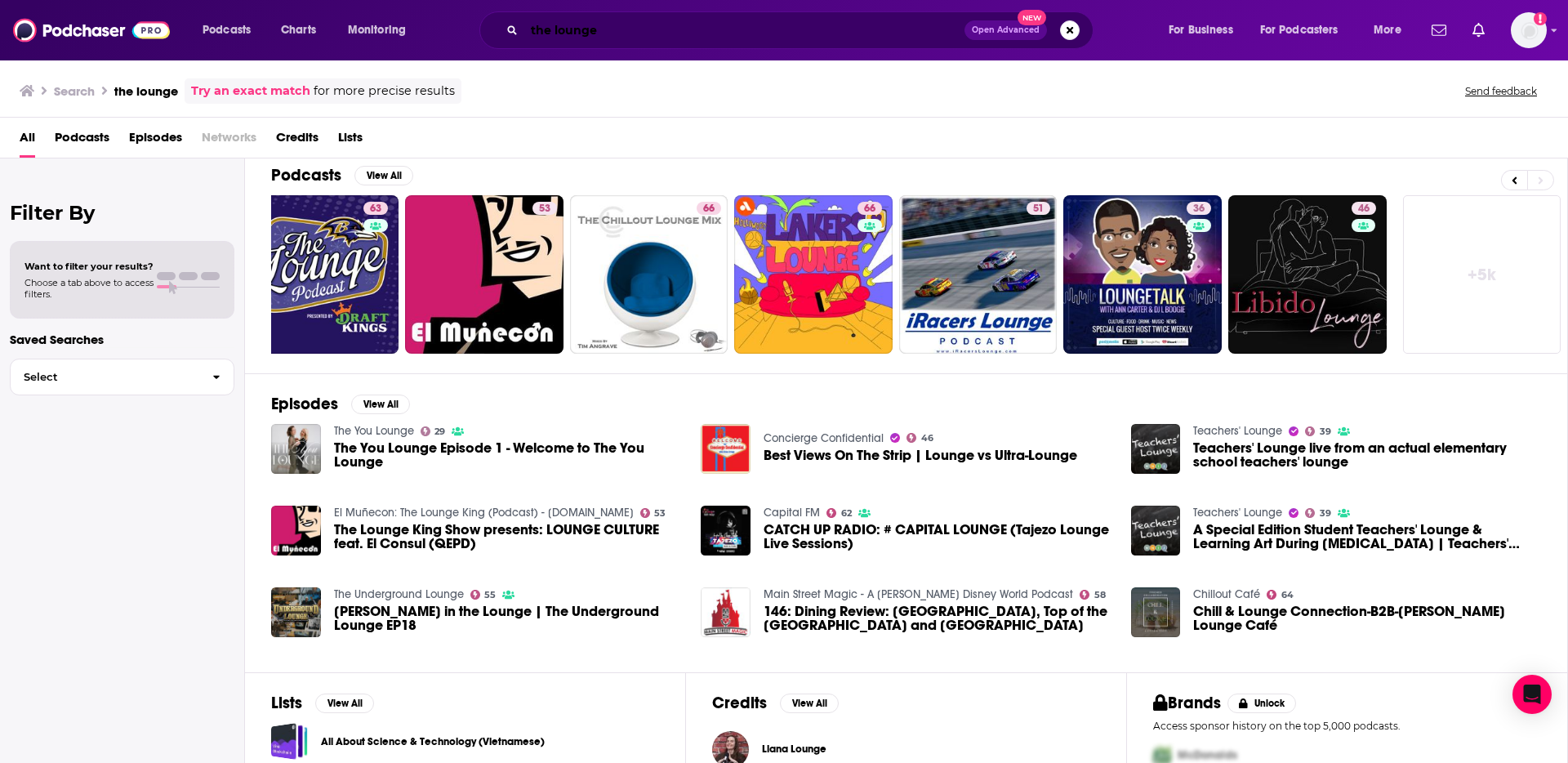
click at [640, 24] on input "the lounge" at bounding box center [744, 31] width 440 height 26
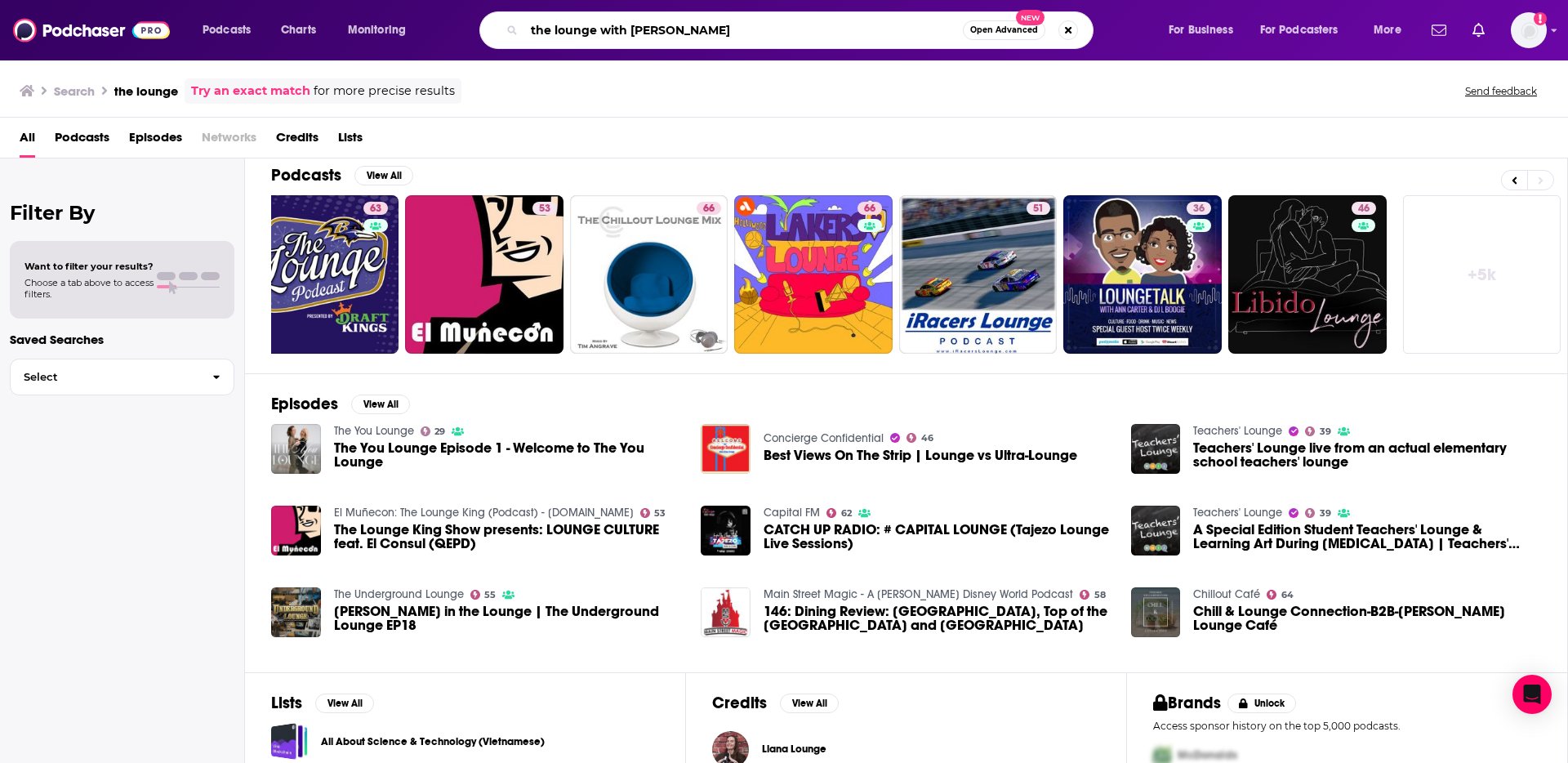
type input "the lounge with [PERSON_NAME]"
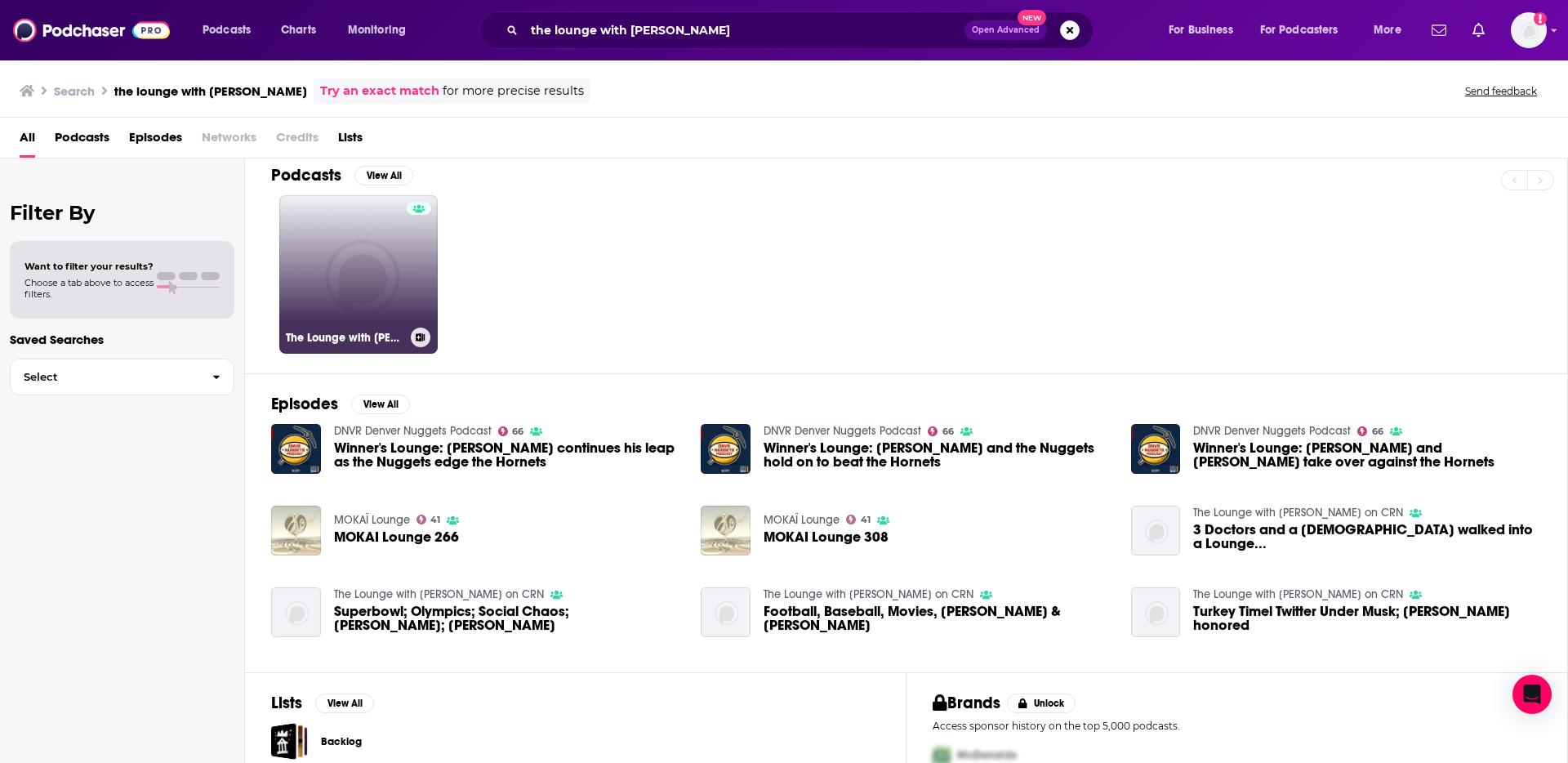
click at [316, 270] on link "The Lounge with [PERSON_NAME] on CRN" at bounding box center [358, 275] width 159 height 159
